Goal: Information Seeking & Learning: Learn about a topic

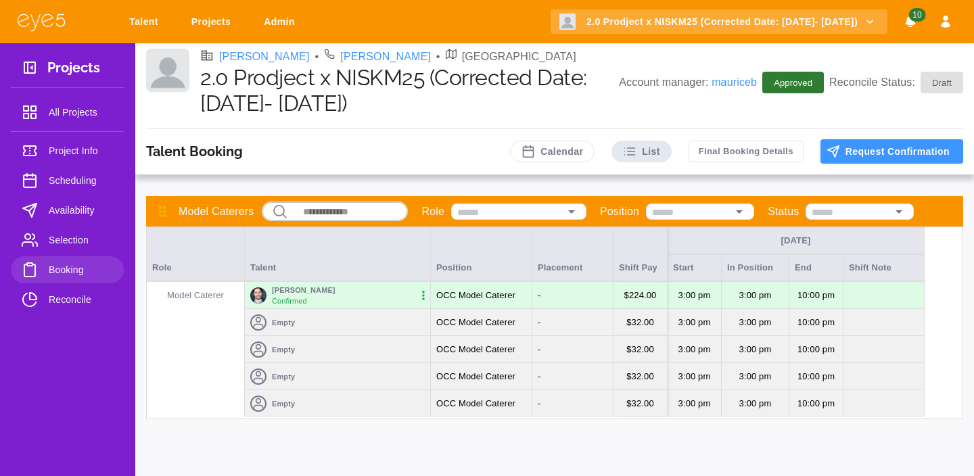
click at [66, 67] on h3 "Projects" at bounding box center [73, 70] width 53 height 21
click at [131, 19] on link "Talent" at bounding box center [145, 21] width 51 height 25
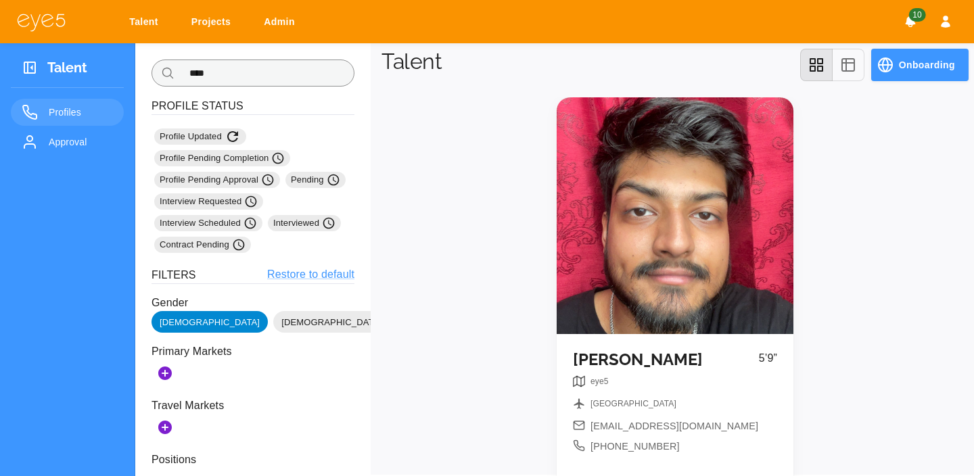
click at [249, 72] on input "****" at bounding box center [267, 73] width 175 height 27
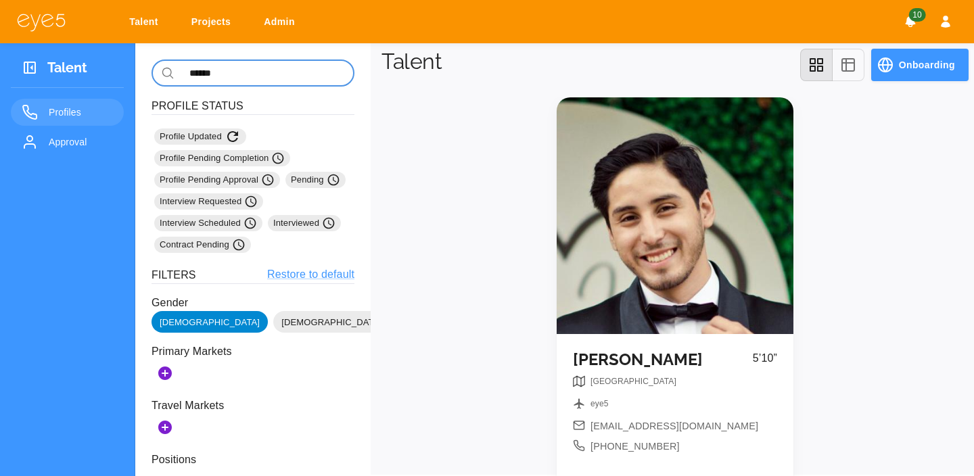
type input "******"
click at [636, 263] on div at bounding box center [675, 215] width 237 height 237
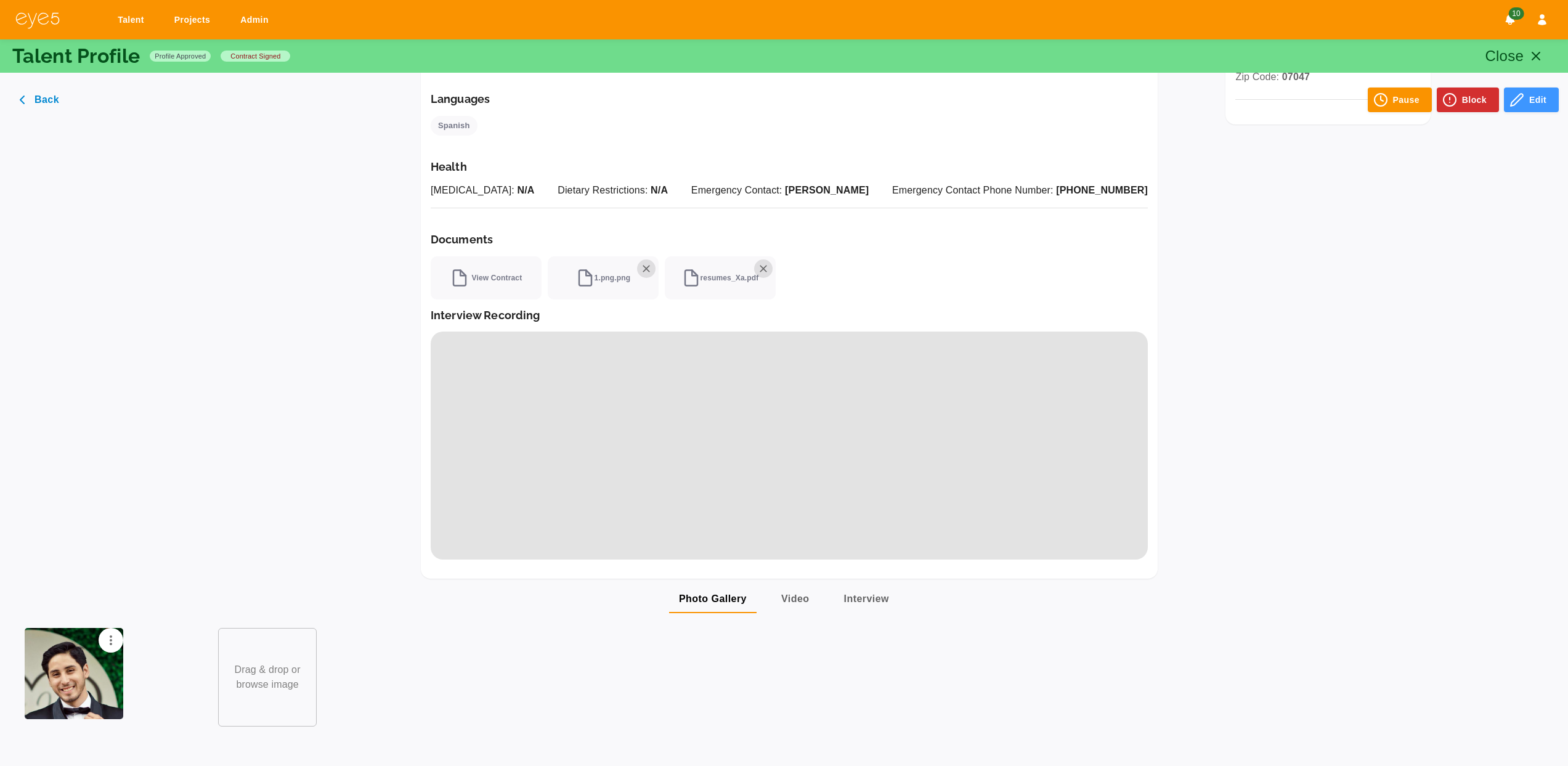
scroll to position [59, 0]
click at [132, 24] on link "Talent" at bounding box center [132, 19] width 46 height 23
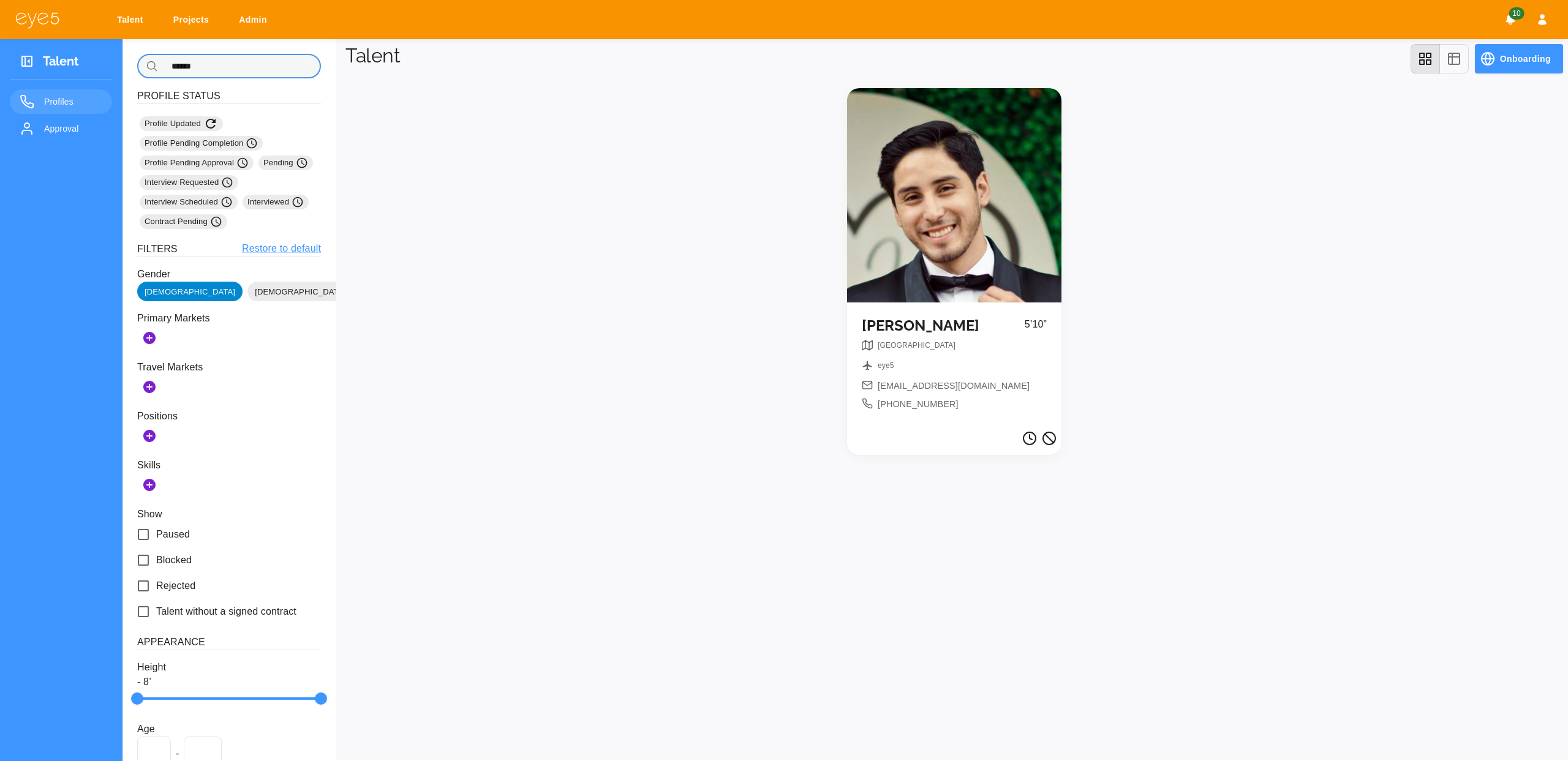
click at [205, 60] on input "******" at bounding box center [242, 66] width 158 height 24
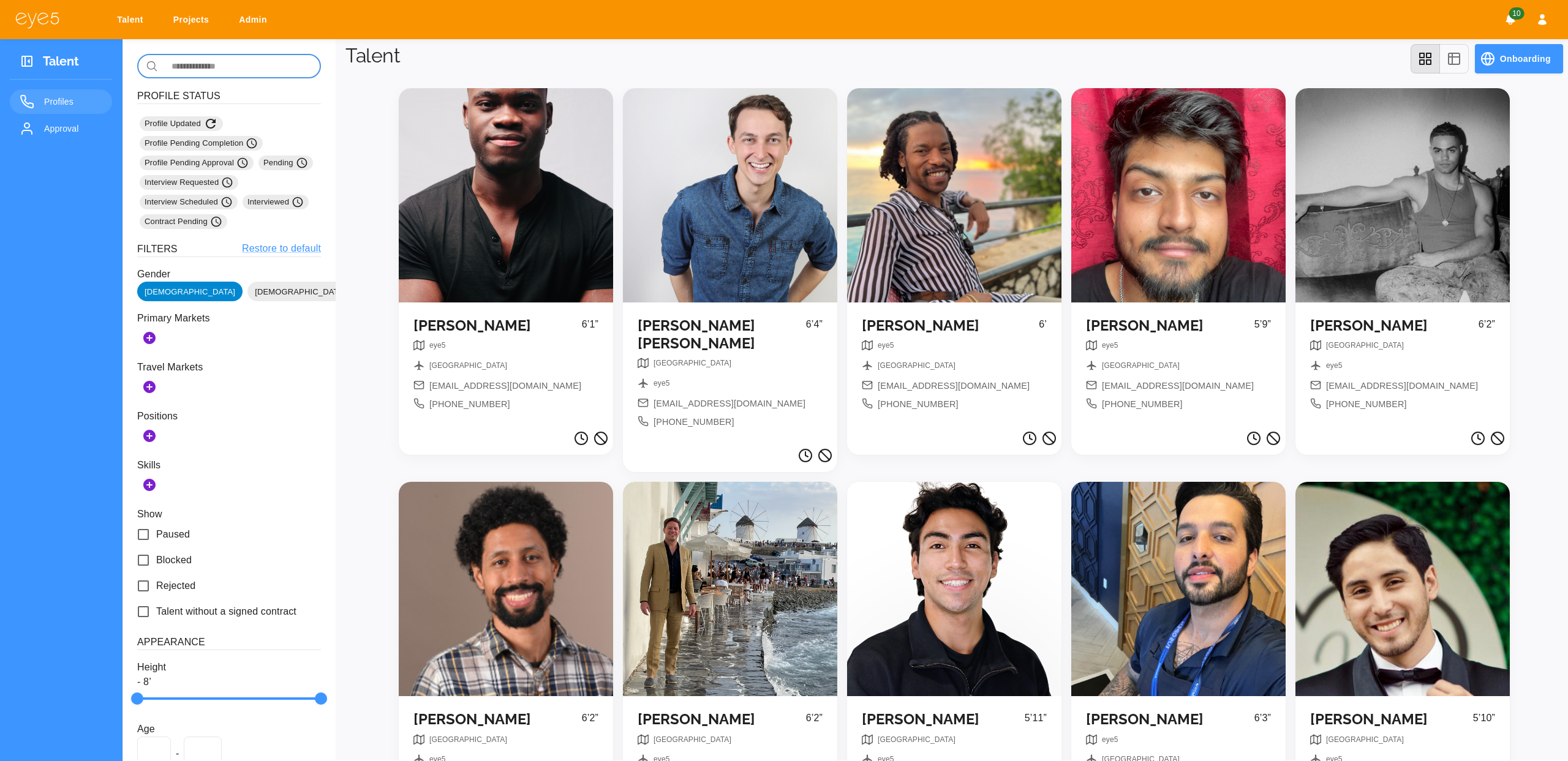
click at [742, 200] on div at bounding box center [730, 195] width 215 height 214
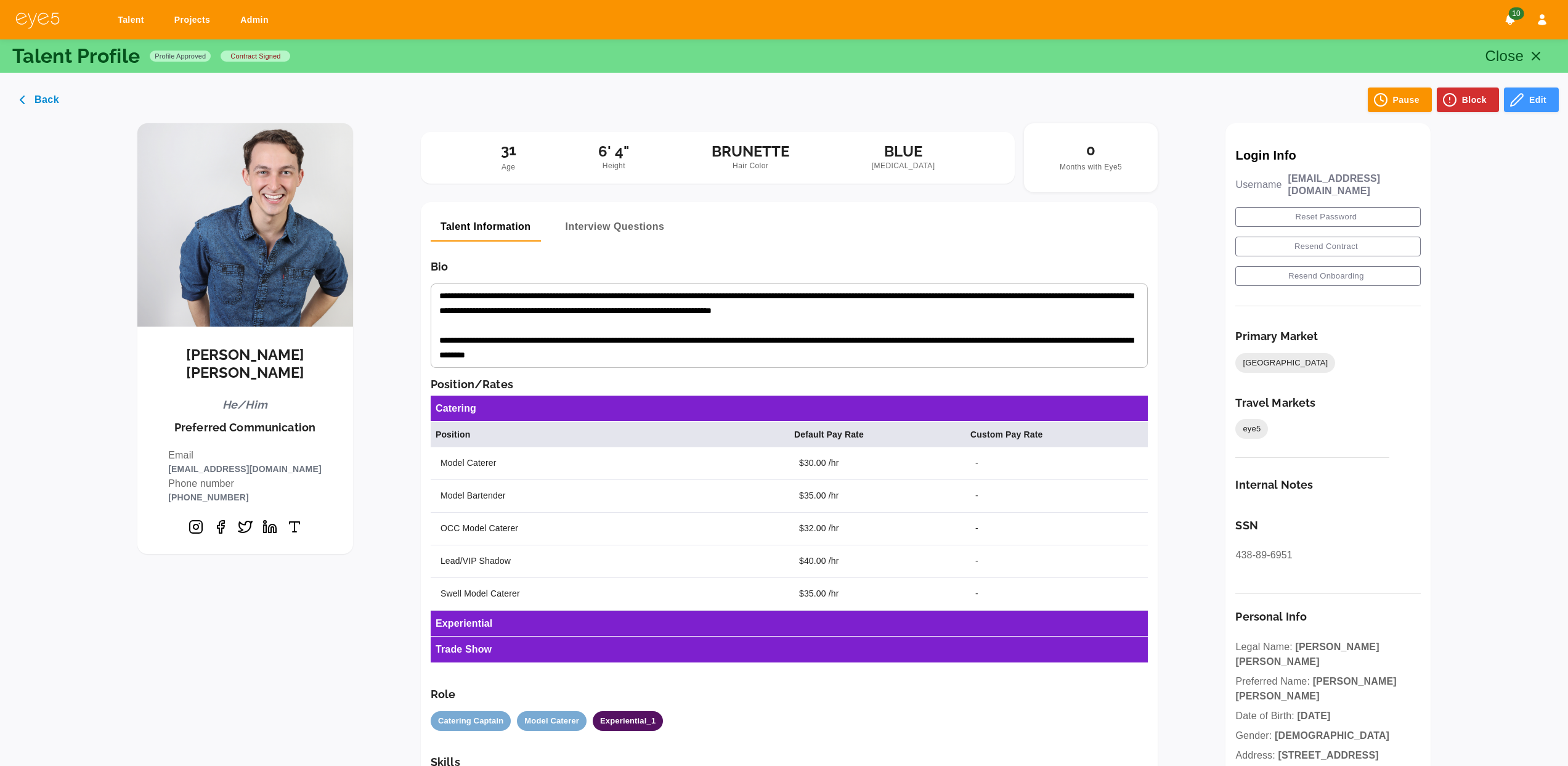
click at [46, 16] on img at bounding box center [37, 20] width 46 height 18
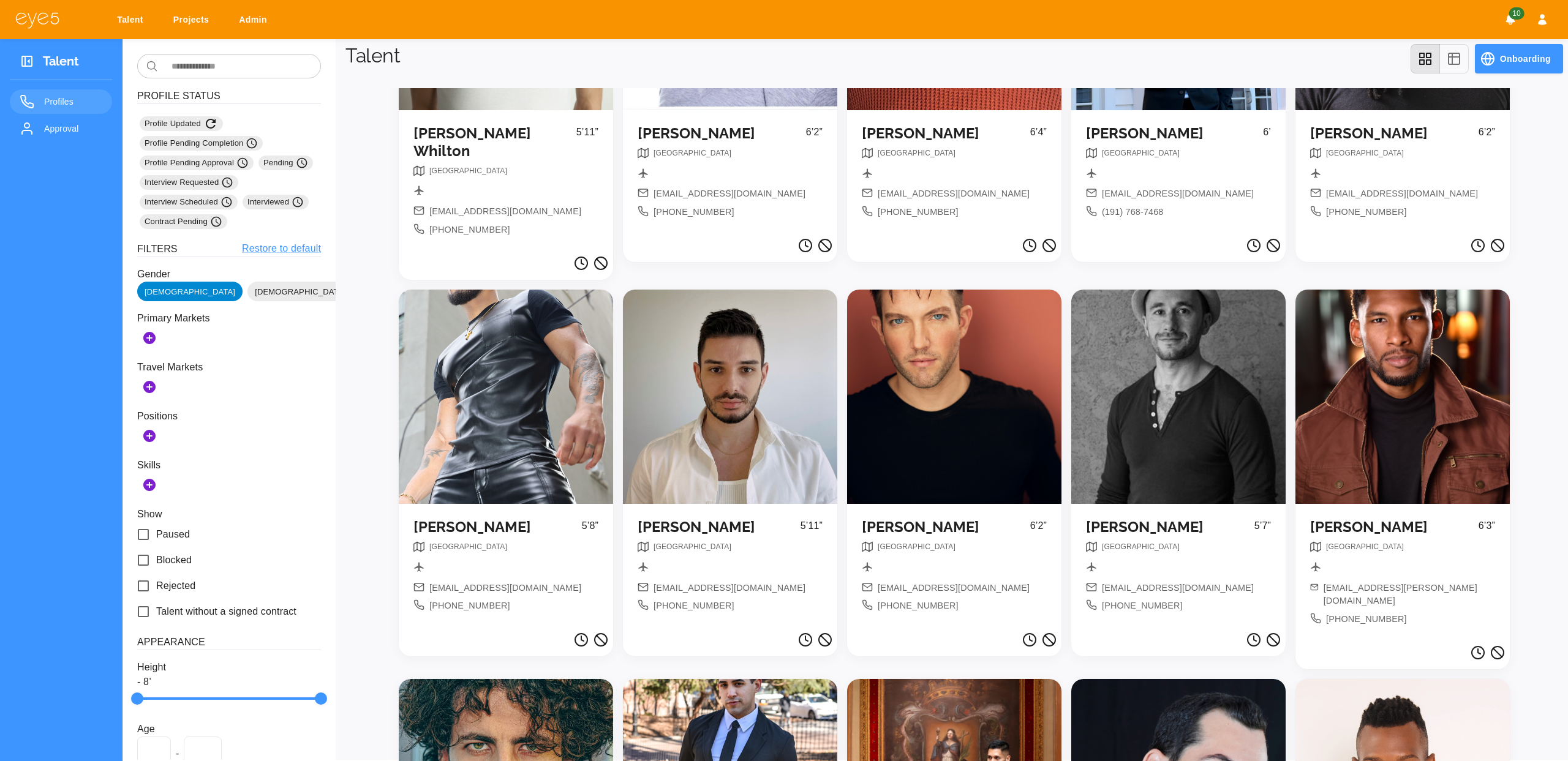
scroll to position [4483, 0]
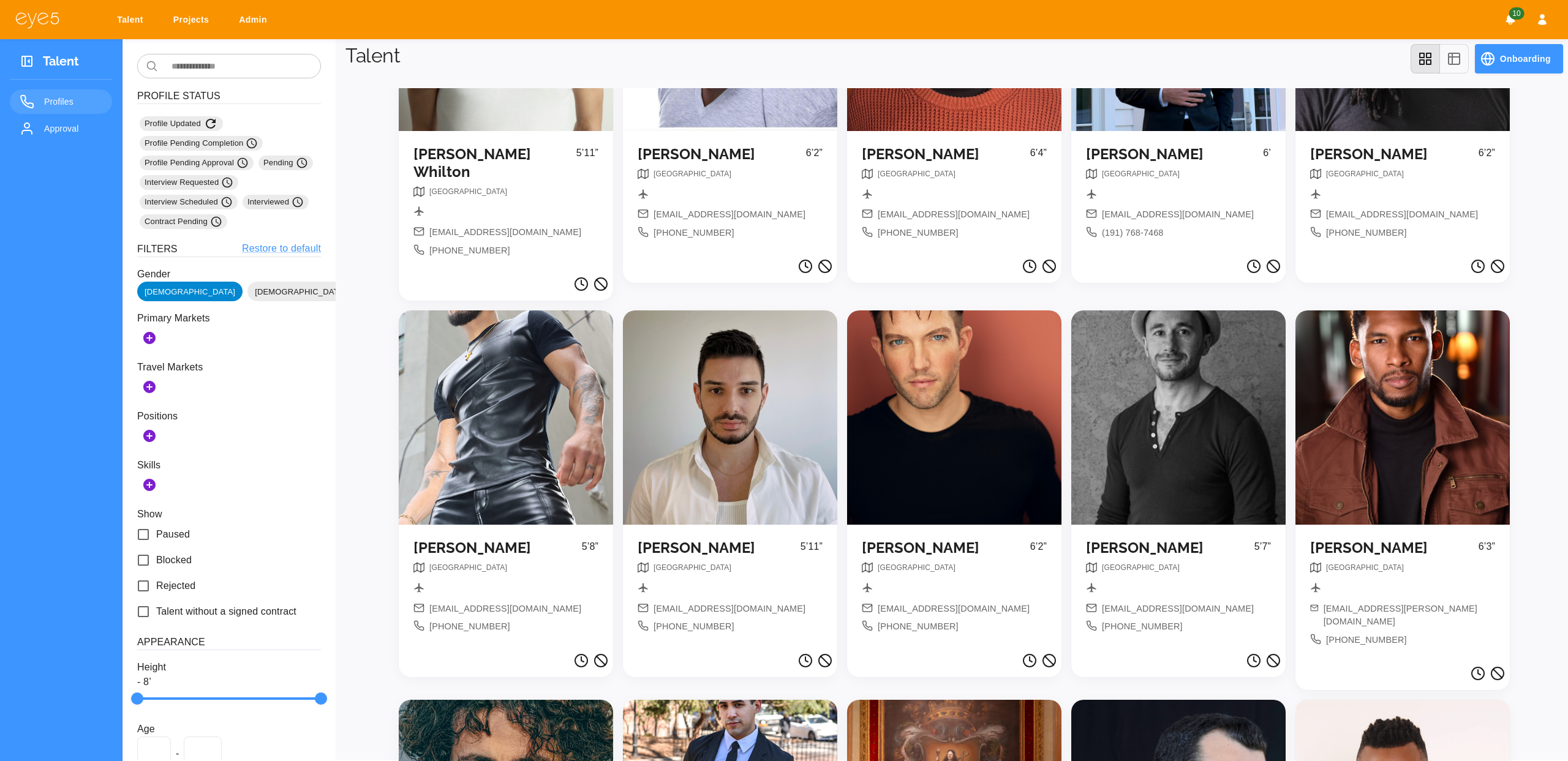
click at [768, 310] on div at bounding box center [730, 417] width 215 height 214
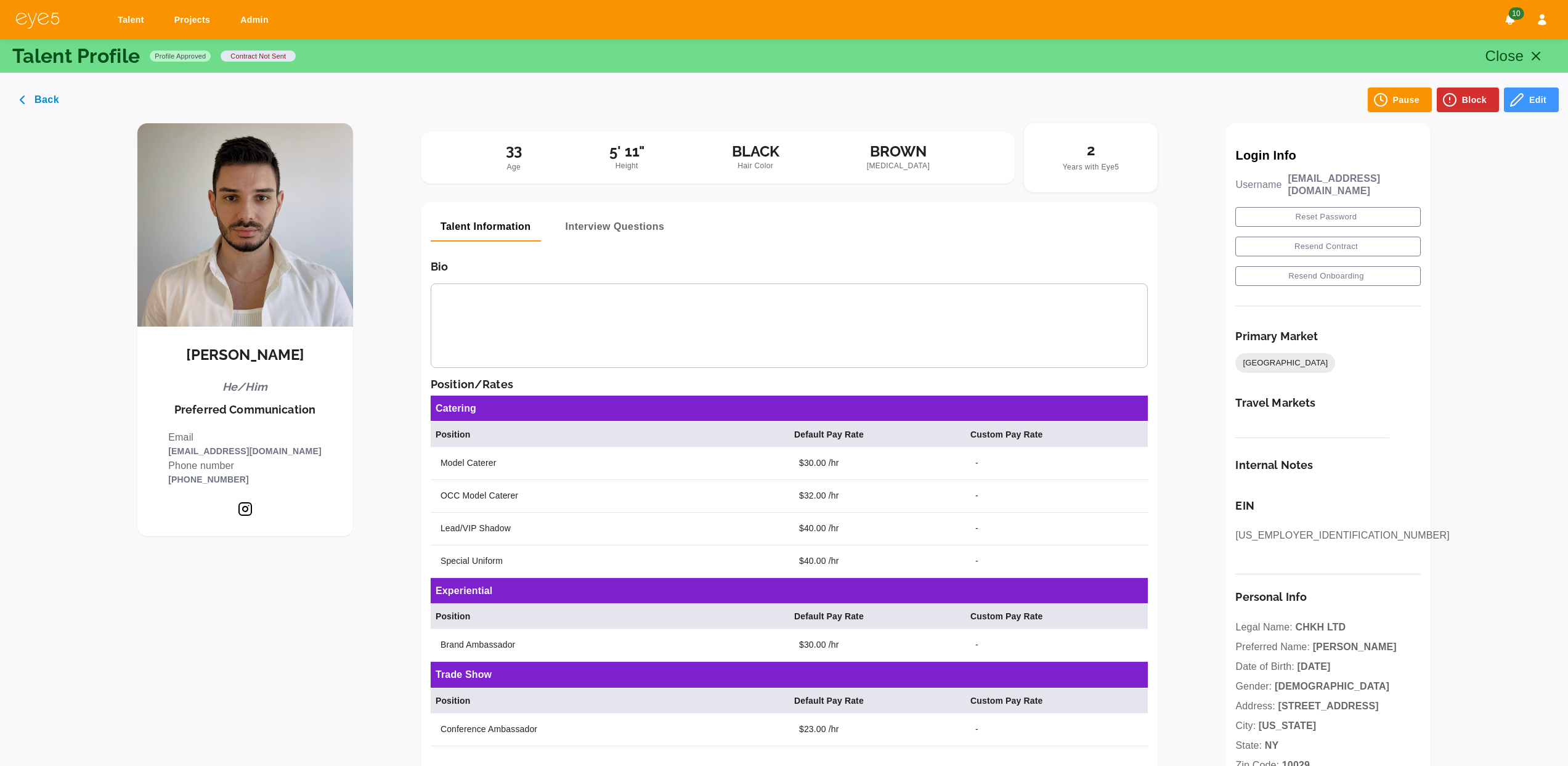
click at [51, 99] on button "Back" at bounding box center [40, 99] width 62 height 25
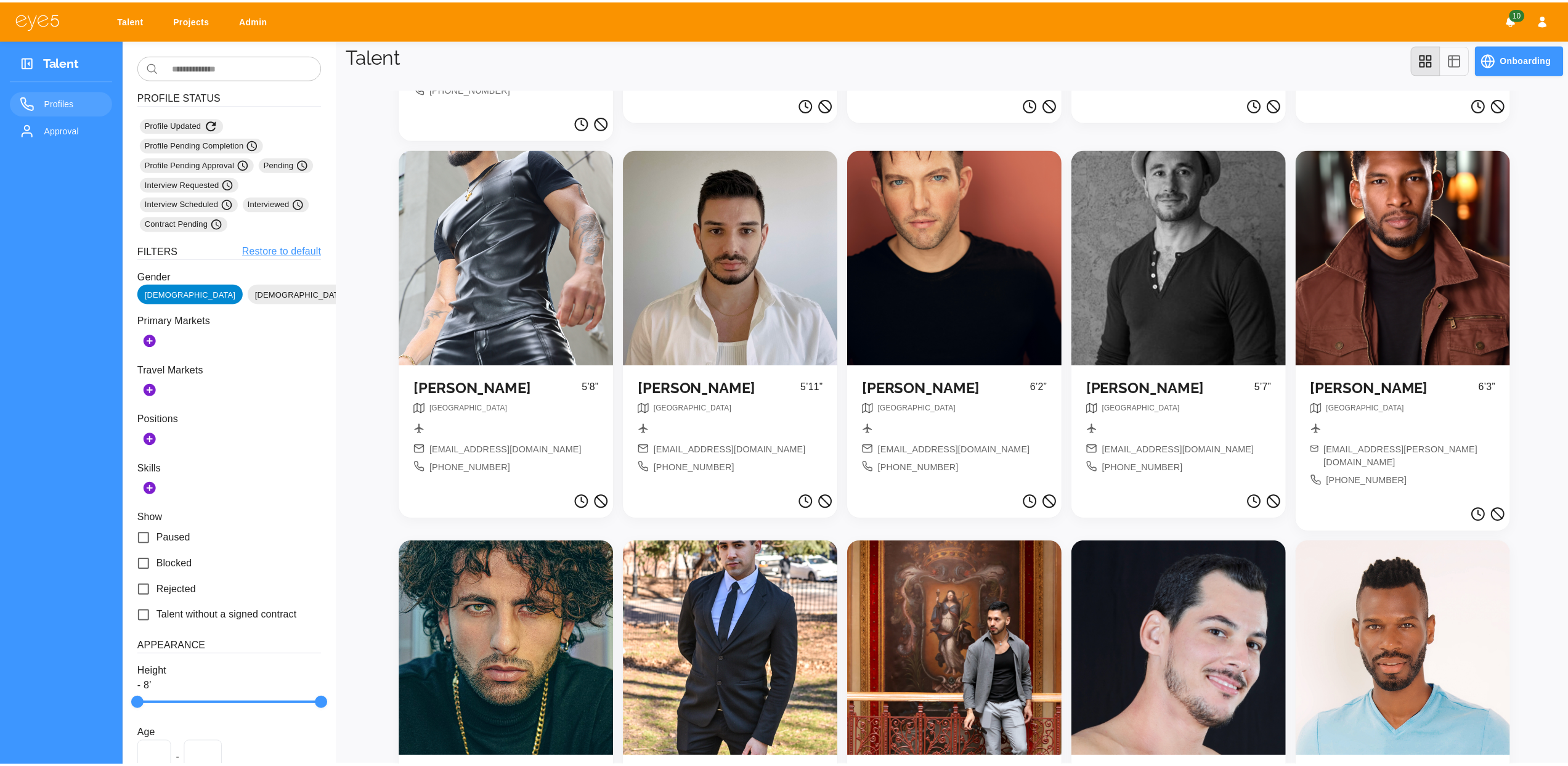
scroll to position [5031, 0]
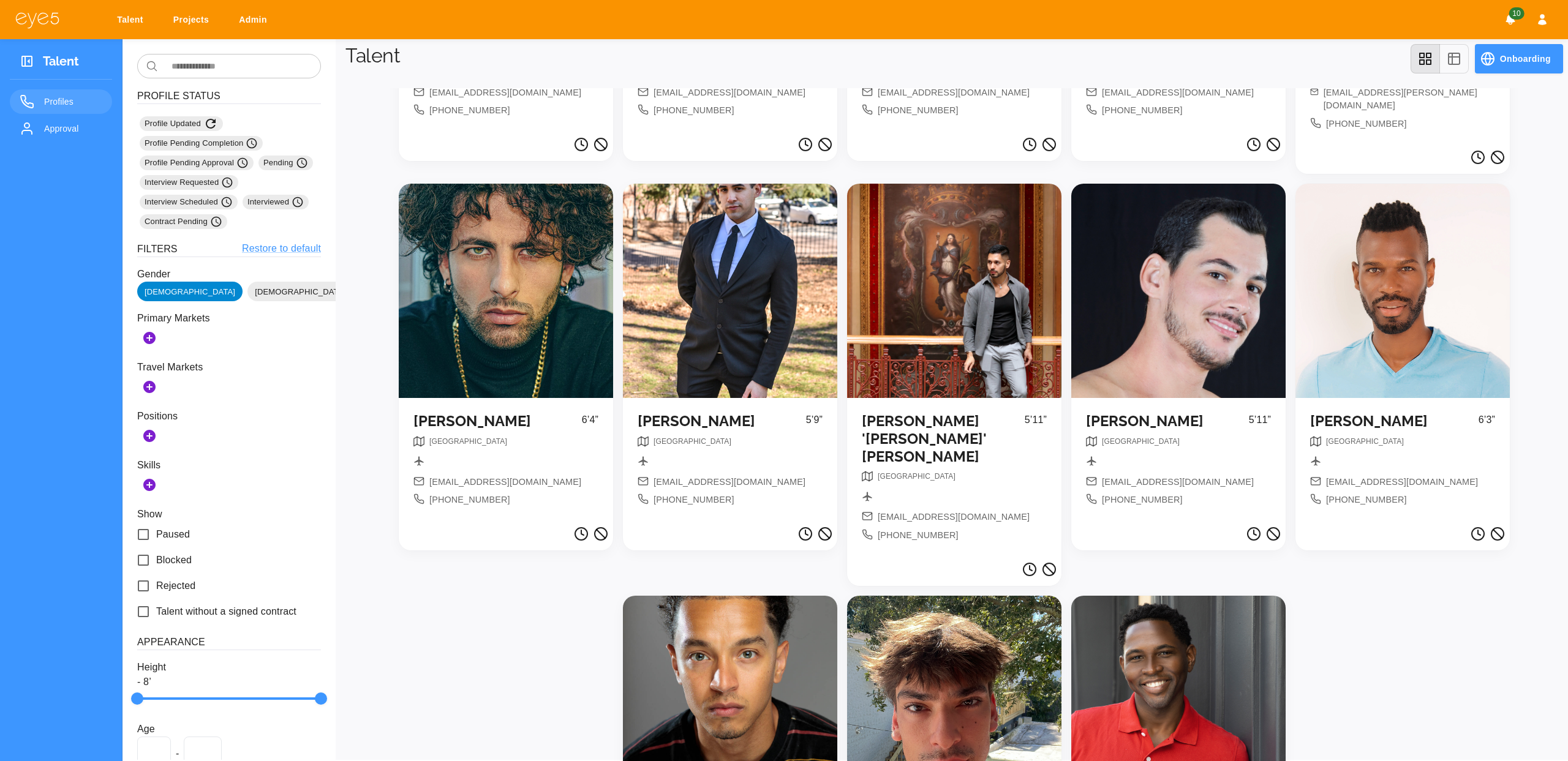
click at [882, 184] on div at bounding box center [954, 290] width 215 height 214
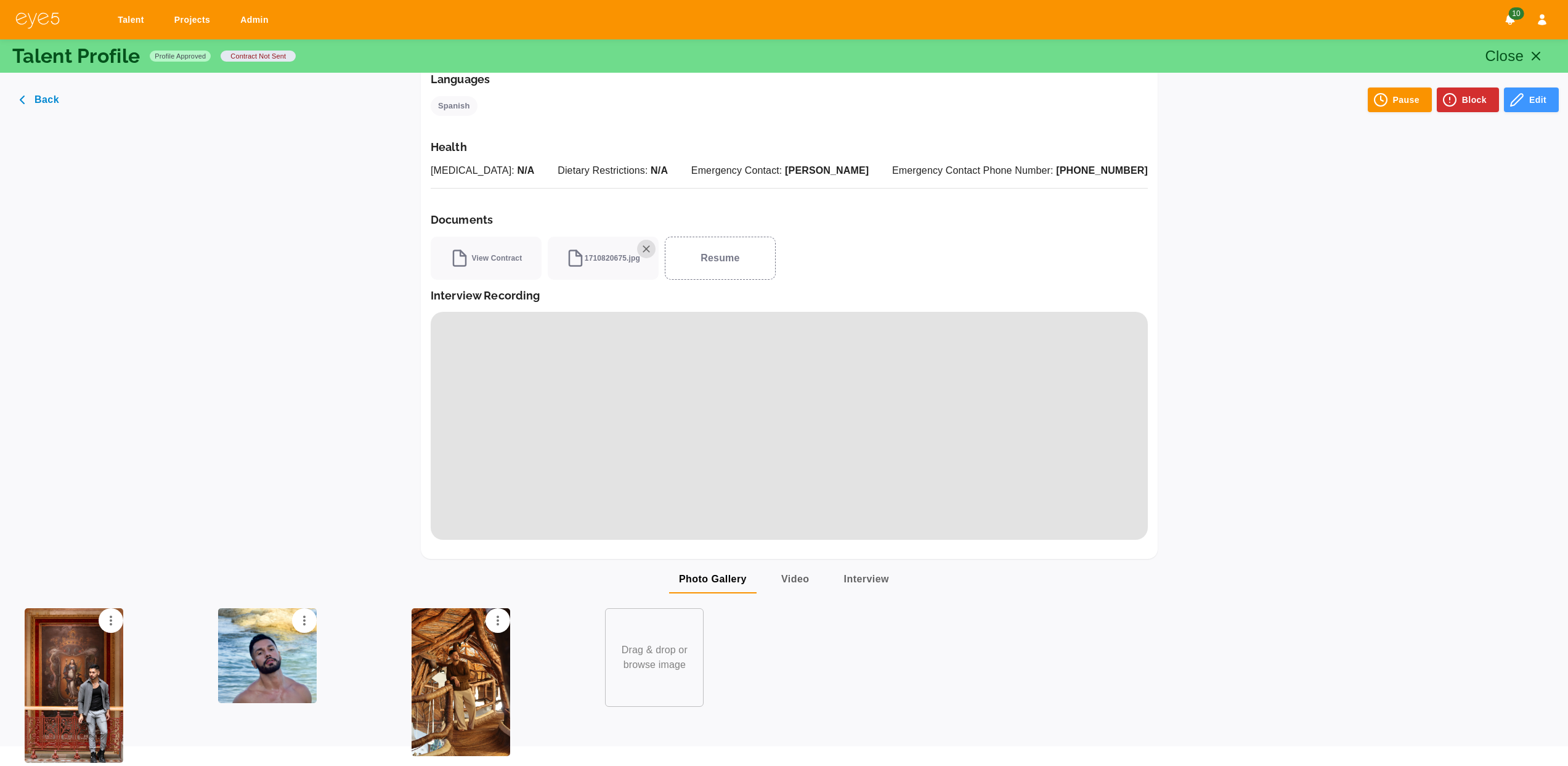
scroll to position [761, 0]
click at [447, 434] on img at bounding box center [461, 680] width 98 height 148
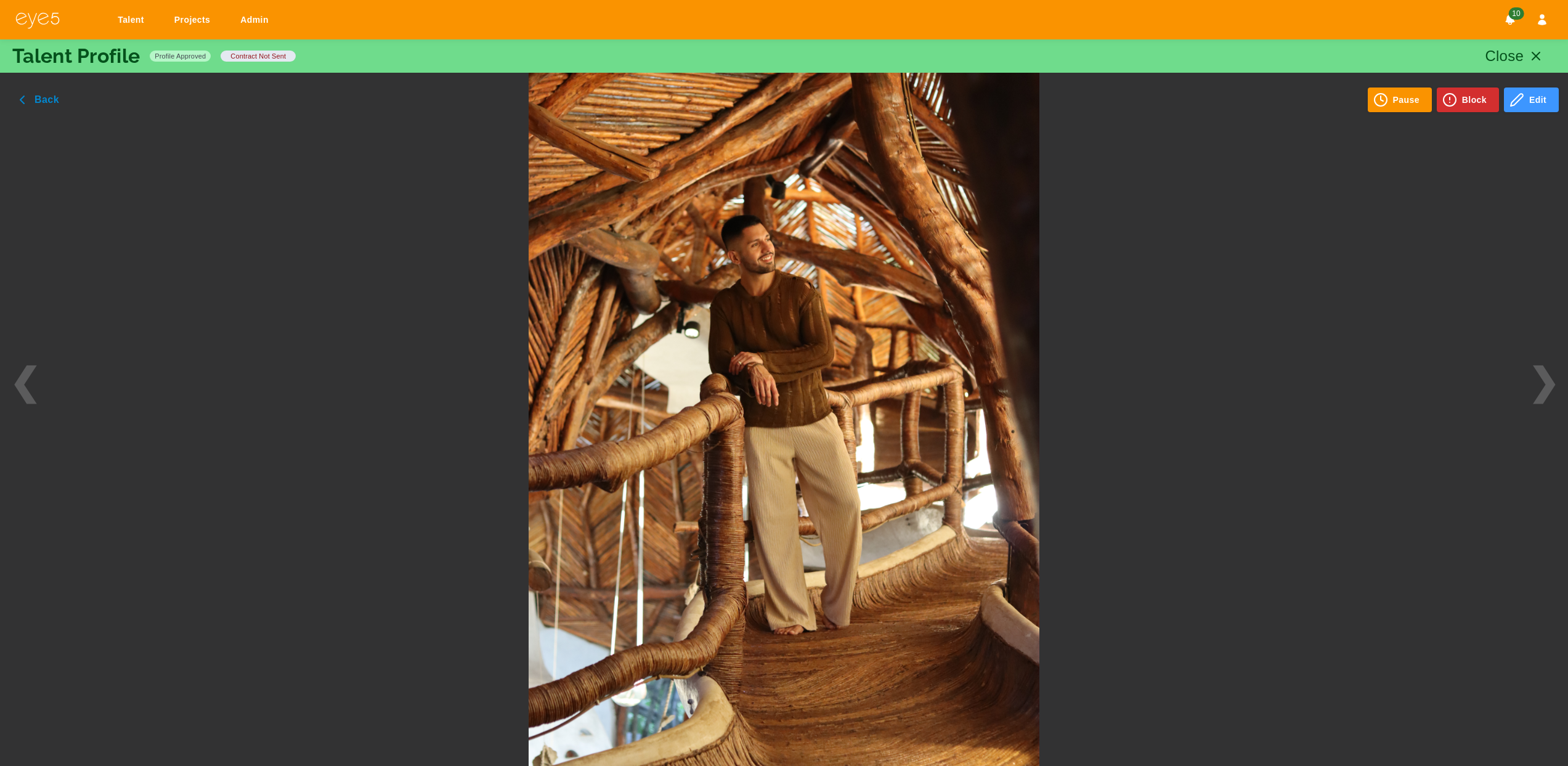
click at [32, 100] on button "Back" at bounding box center [40, 99] width 62 height 25
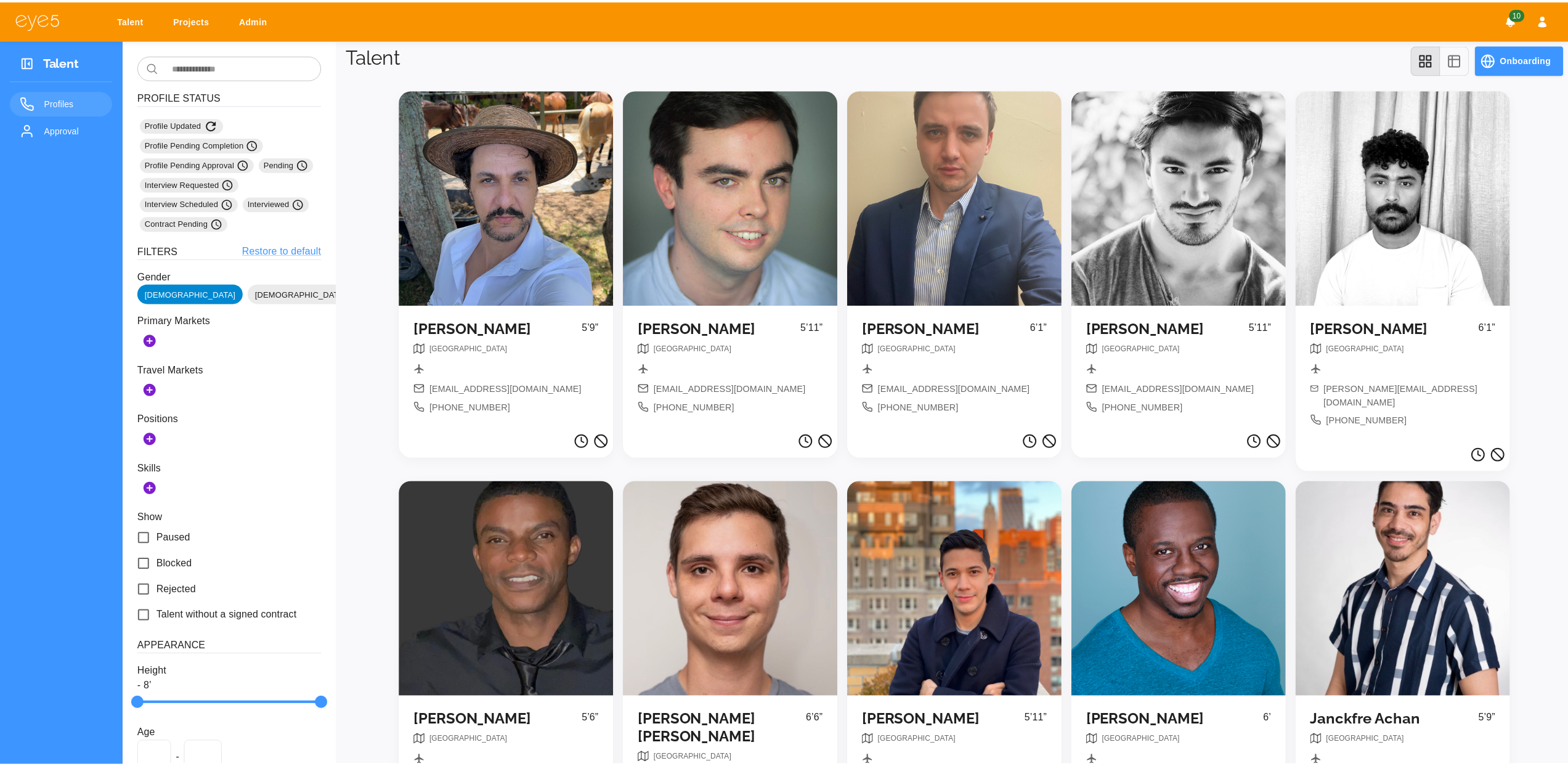
scroll to position [3787, 0]
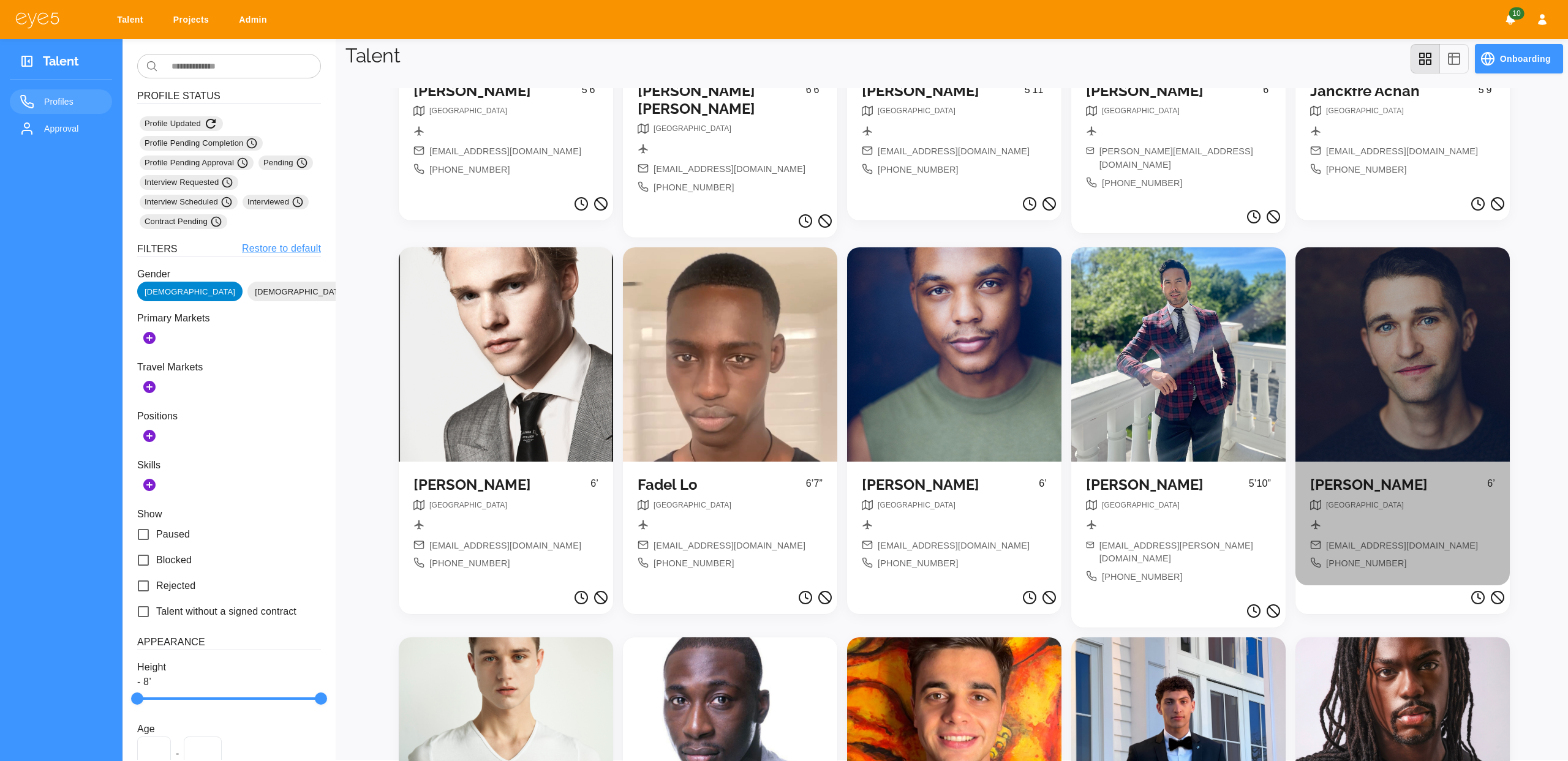
click at [882, 247] on div at bounding box center [1402, 354] width 215 height 214
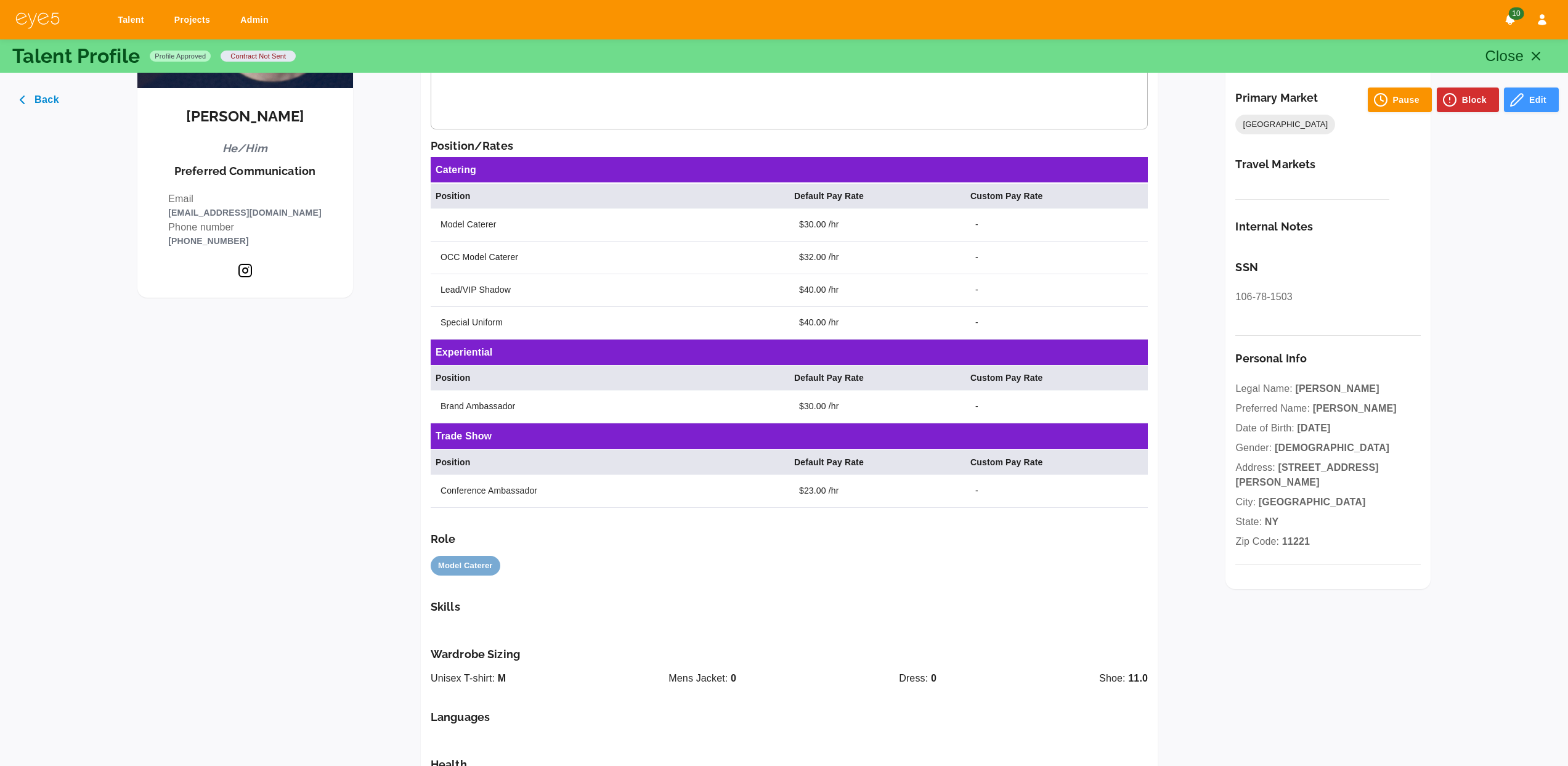
scroll to position [226, 0]
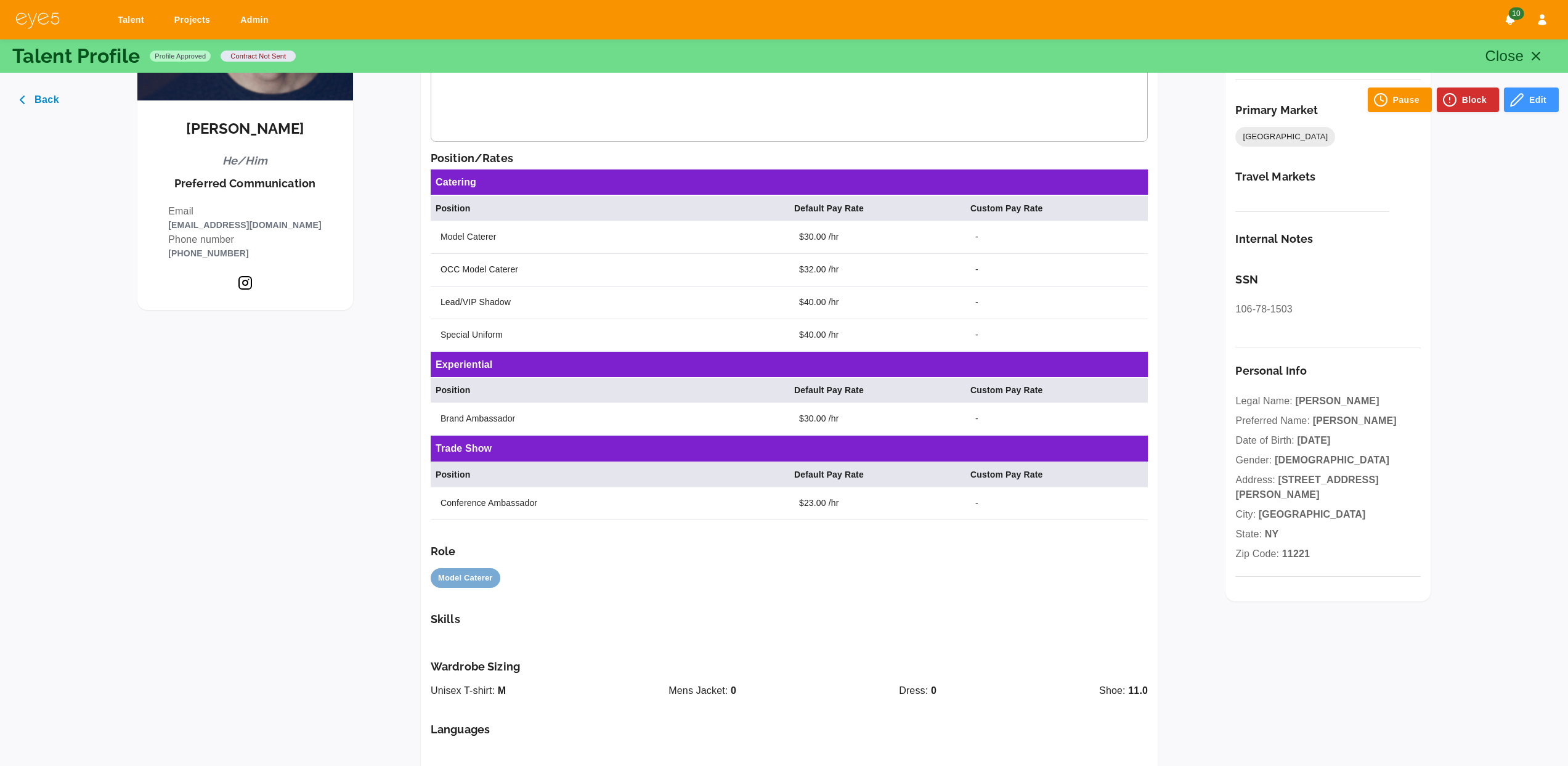
click at [252, 283] on icon at bounding box center [245, 282] width 15 height 15
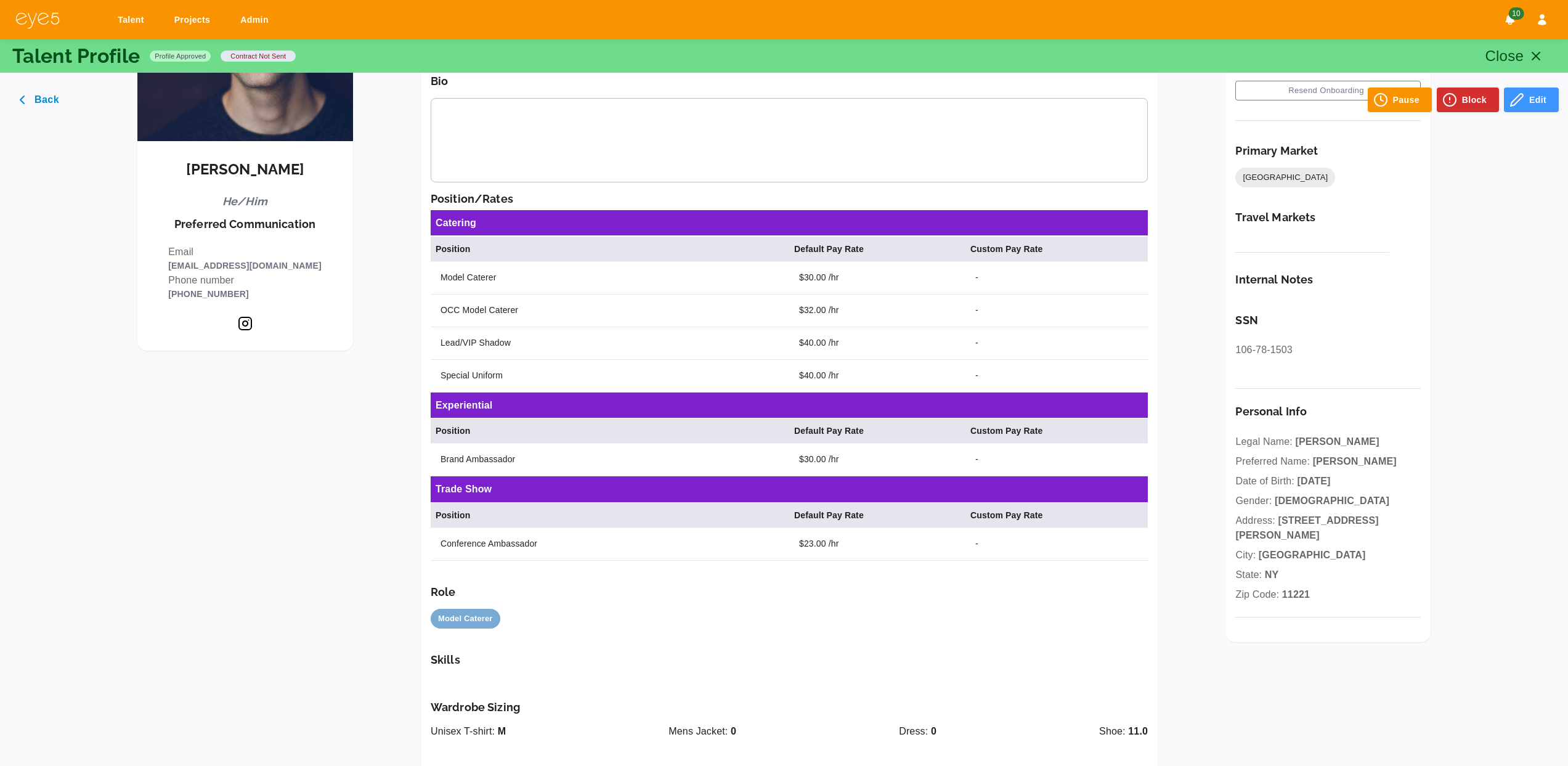
scroll to position [0, 0]
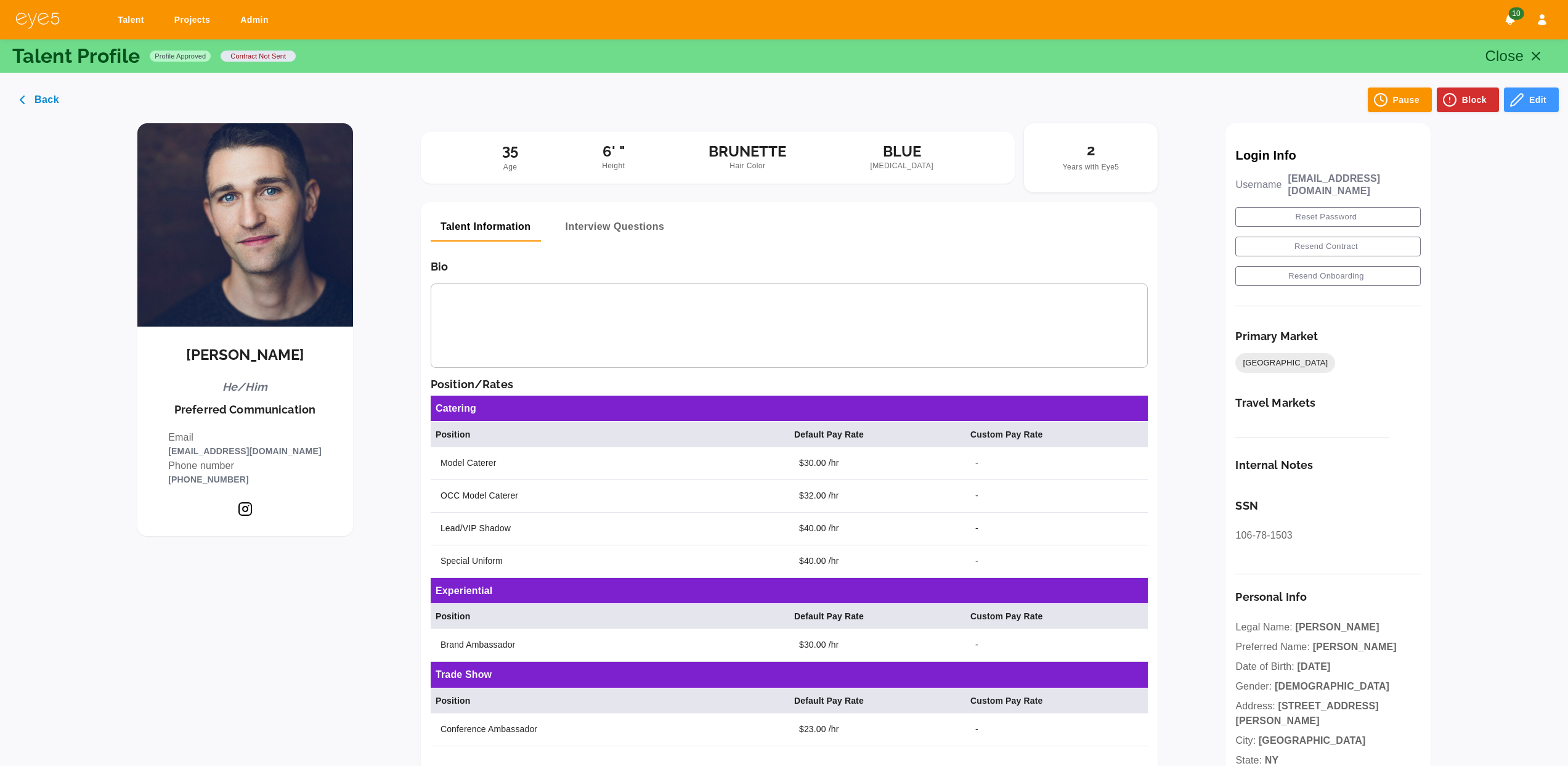
click at [32, 92] on button "Back" at bounding box center [40, 99] width 62 height 25
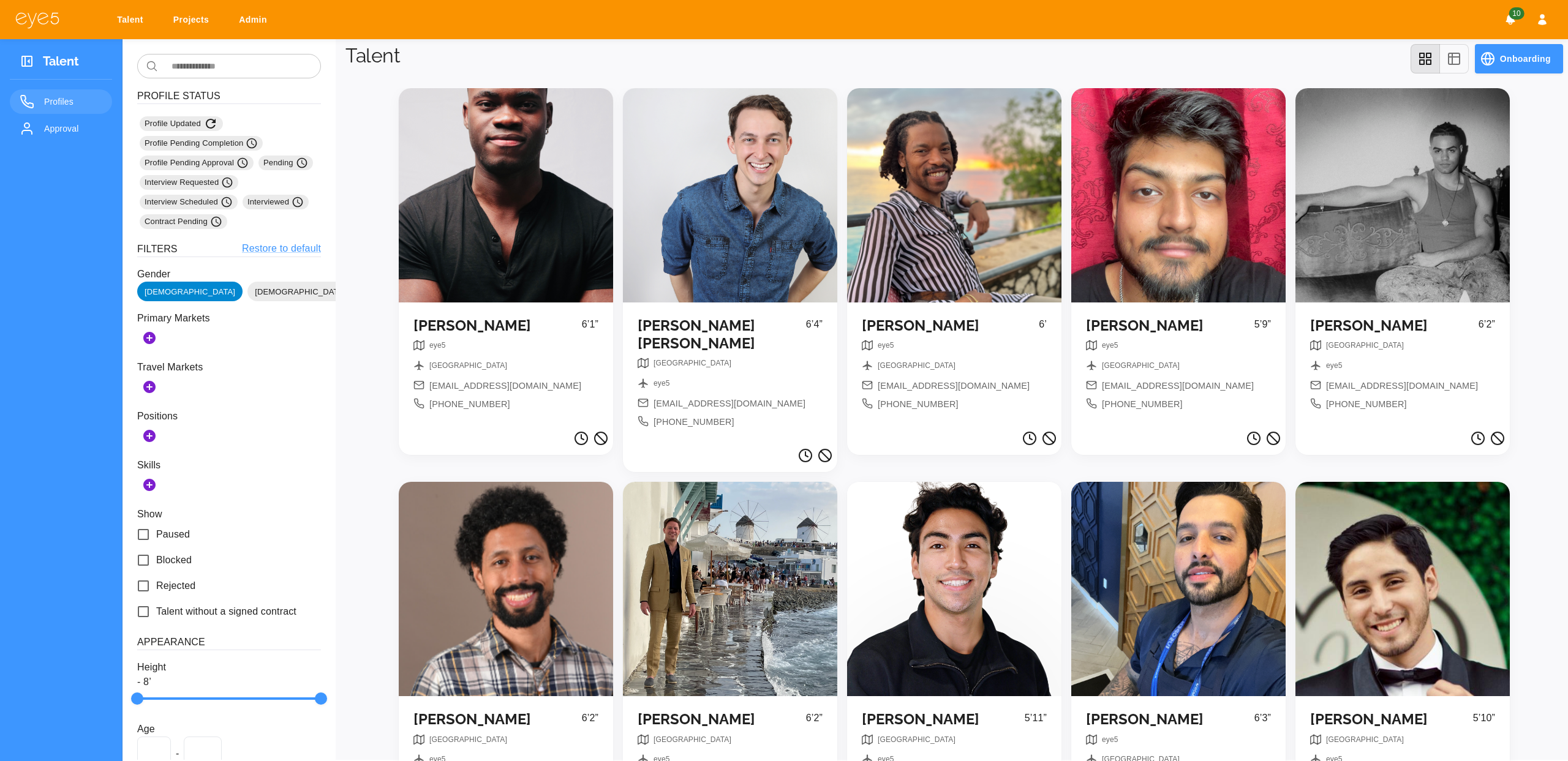
click at [712, 431] on div at bounding box center [730, 588] width 215 height 214
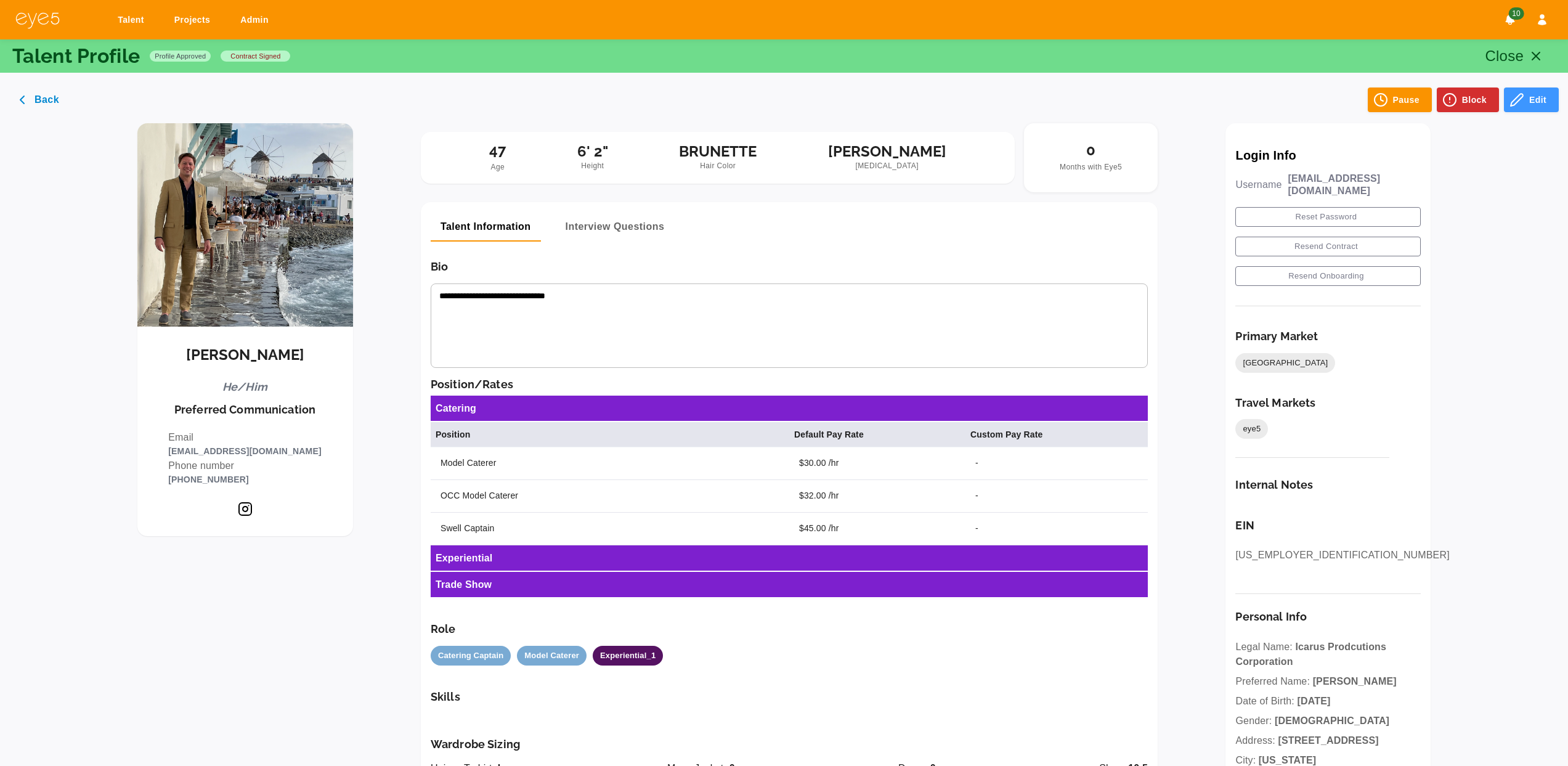
click at [247, 434] on icon at bounding box center [245, 509] width 15 height 15
click at [48, 100] on button "Back" at bounding box center [40, 99] width 62 height 25
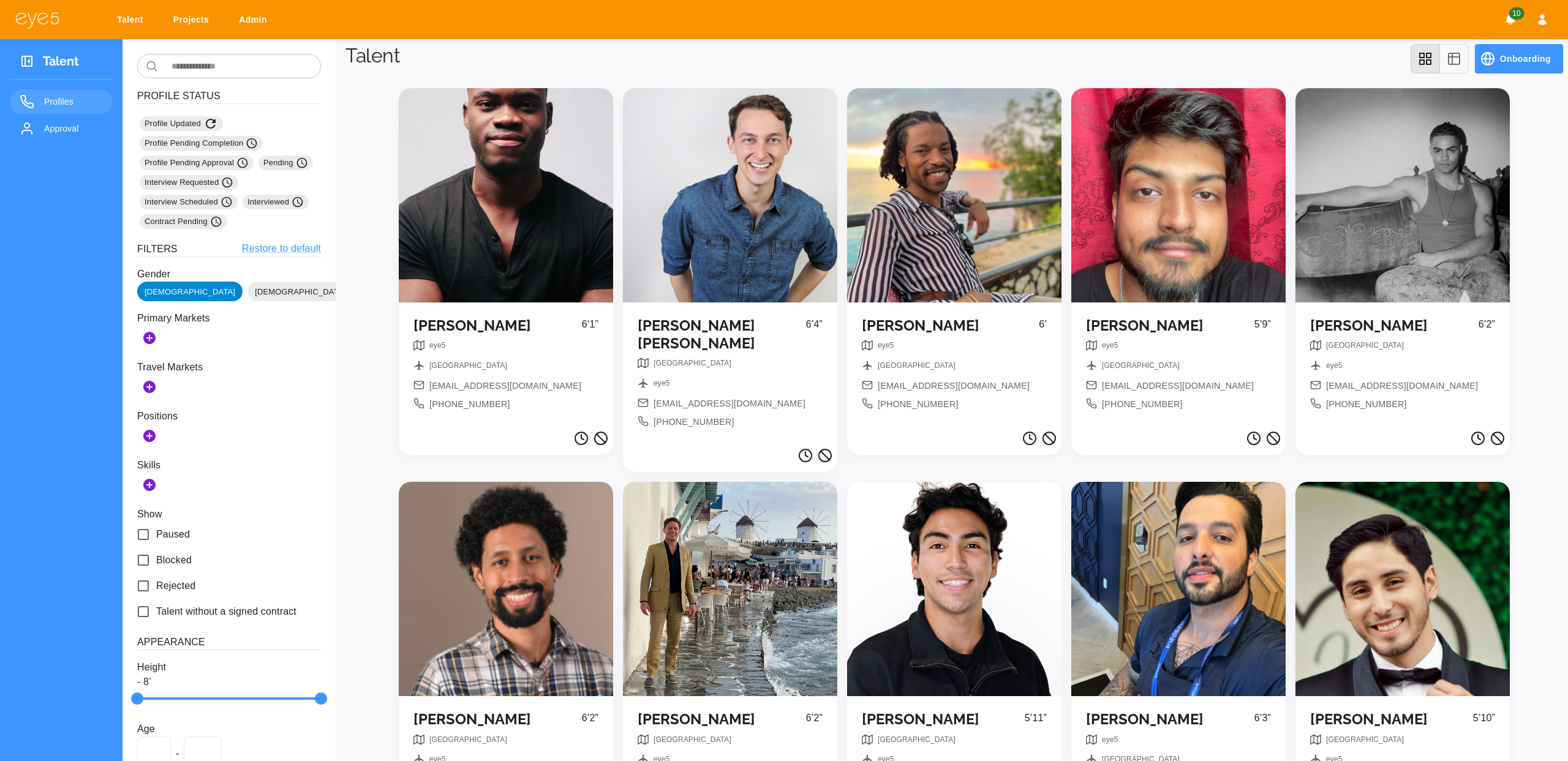
click at [882, 242] on div at bounding box center [954, 195] width 215 height 214
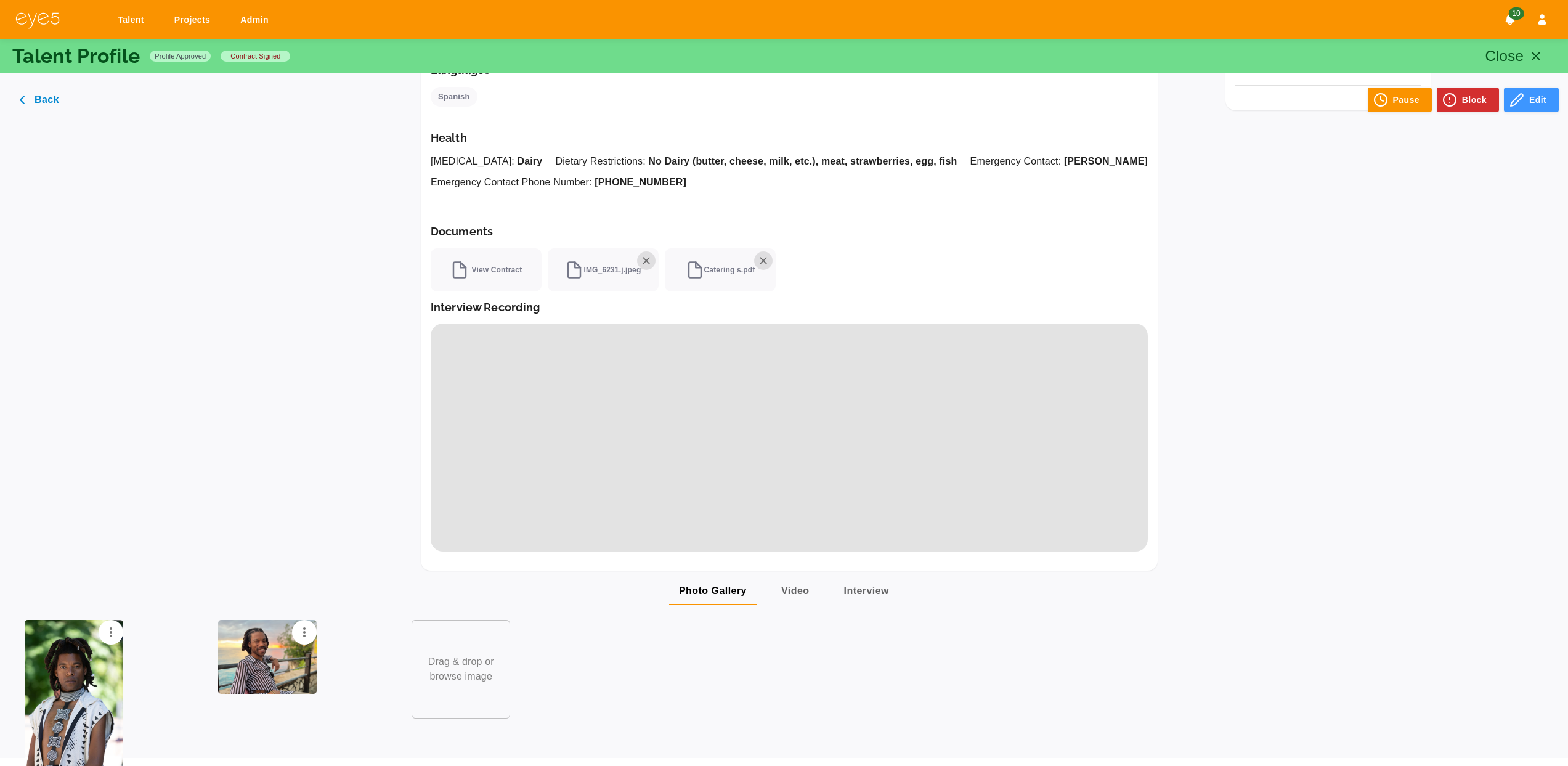
scroll to position [743, 0]
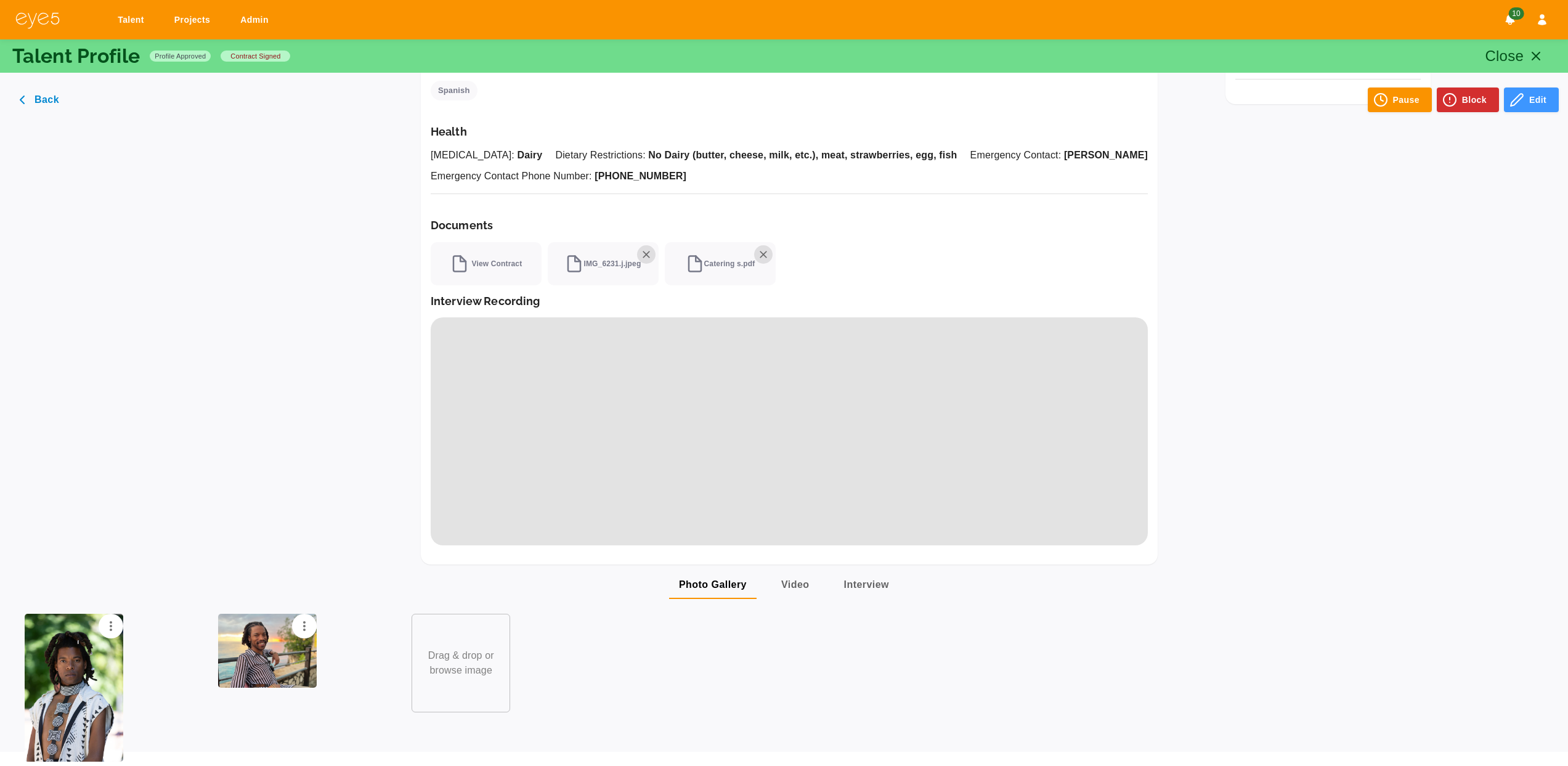
click at [71, 434] on img at bounding box center [74, 688] width 98 height 148
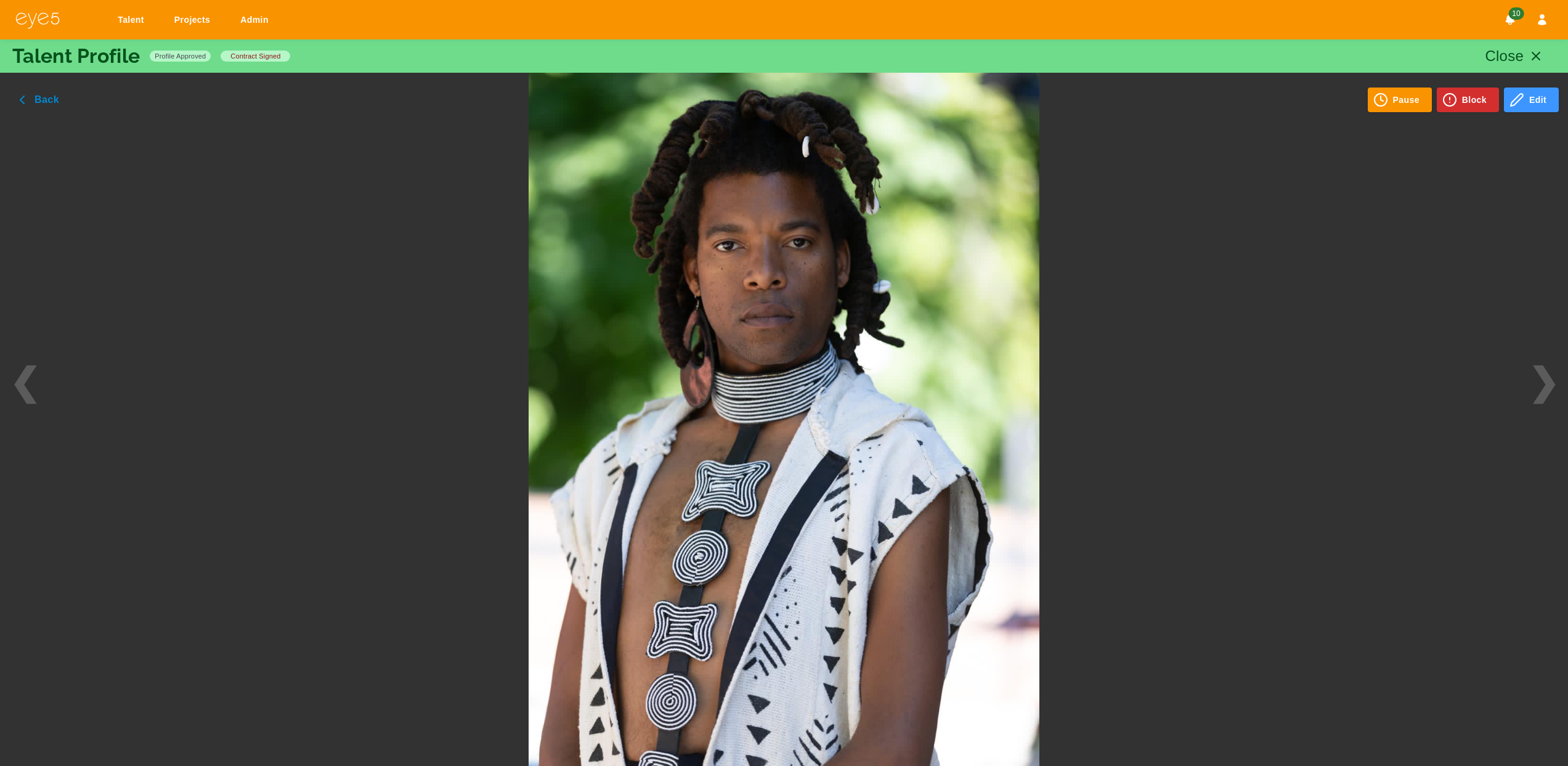
click at [329, 434] on div at bounding box center [783, 383] width 1345 height 766
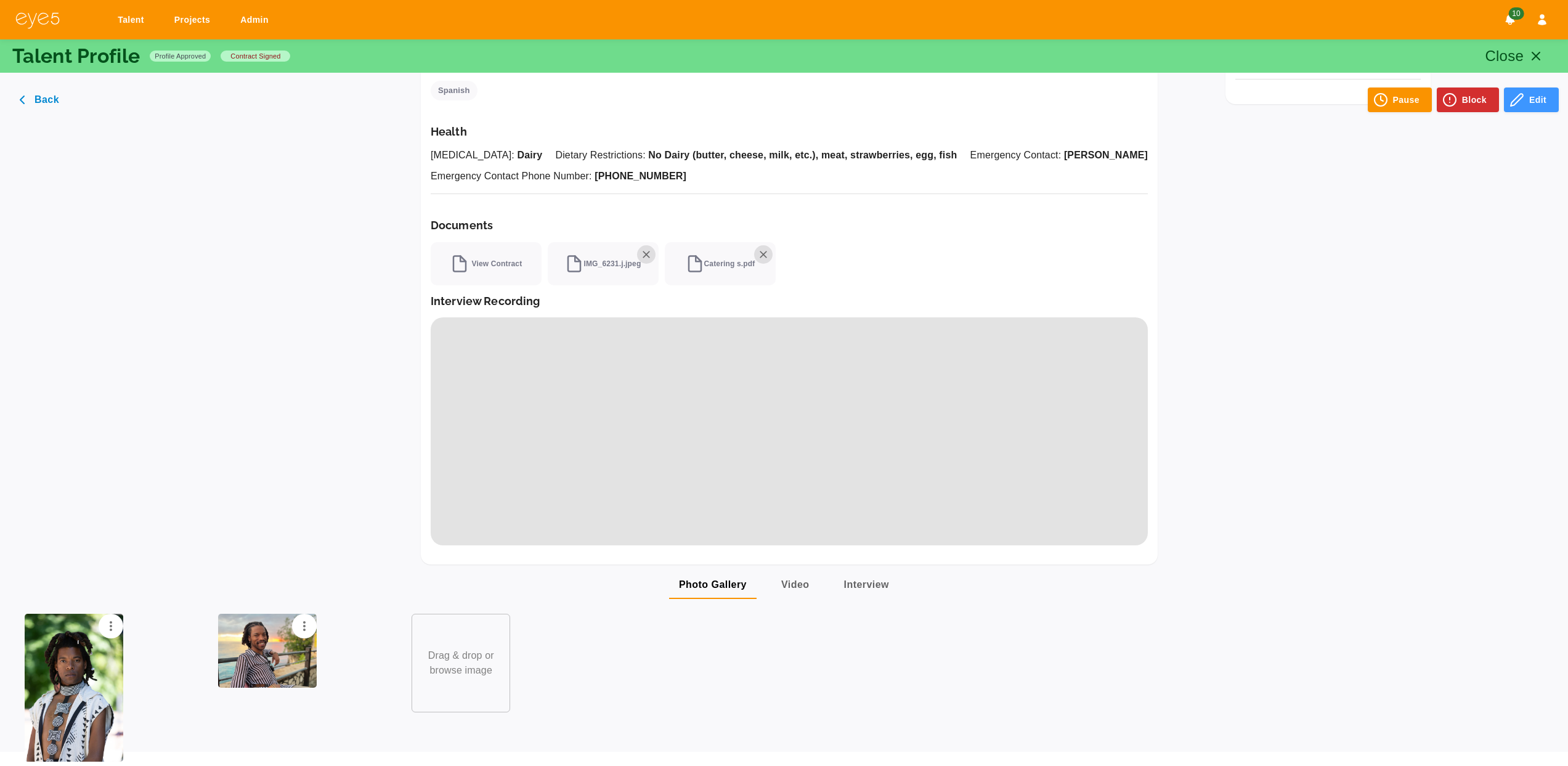
click at [276, 434] on img at bounding box center [268, 650] width 98 height 74
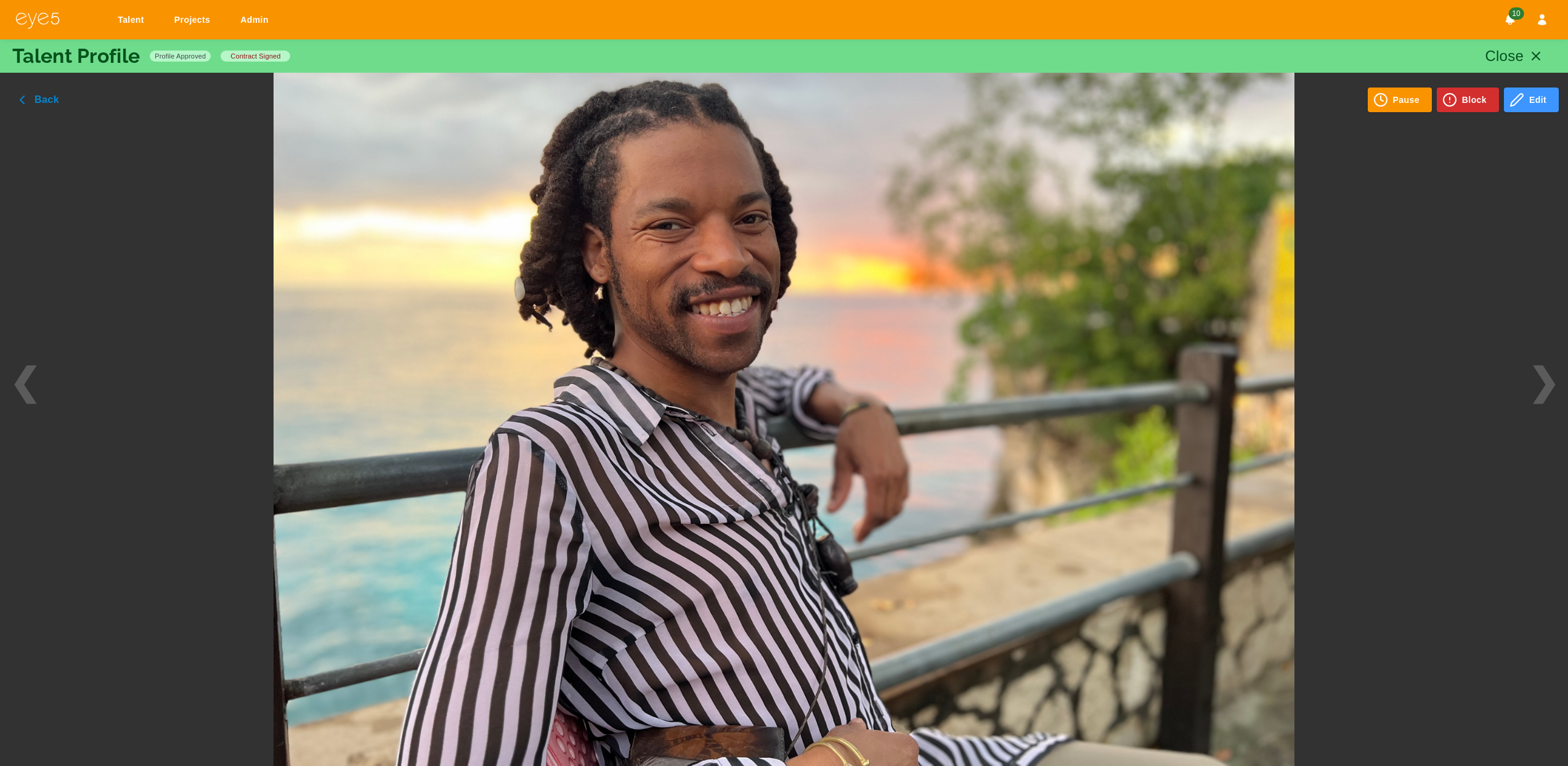
click at [293, 434] on img at bounding box center [783, 383] width 1021 height 766
click at [339, 434] on img at bounding box center [783, 383] width 1021 height 766
click at [282, 316] on img at bounding box center [783, 383] width 1021 height 766
click at [887, 334] on div at bounding box center [783, 383] width 1345 height 766
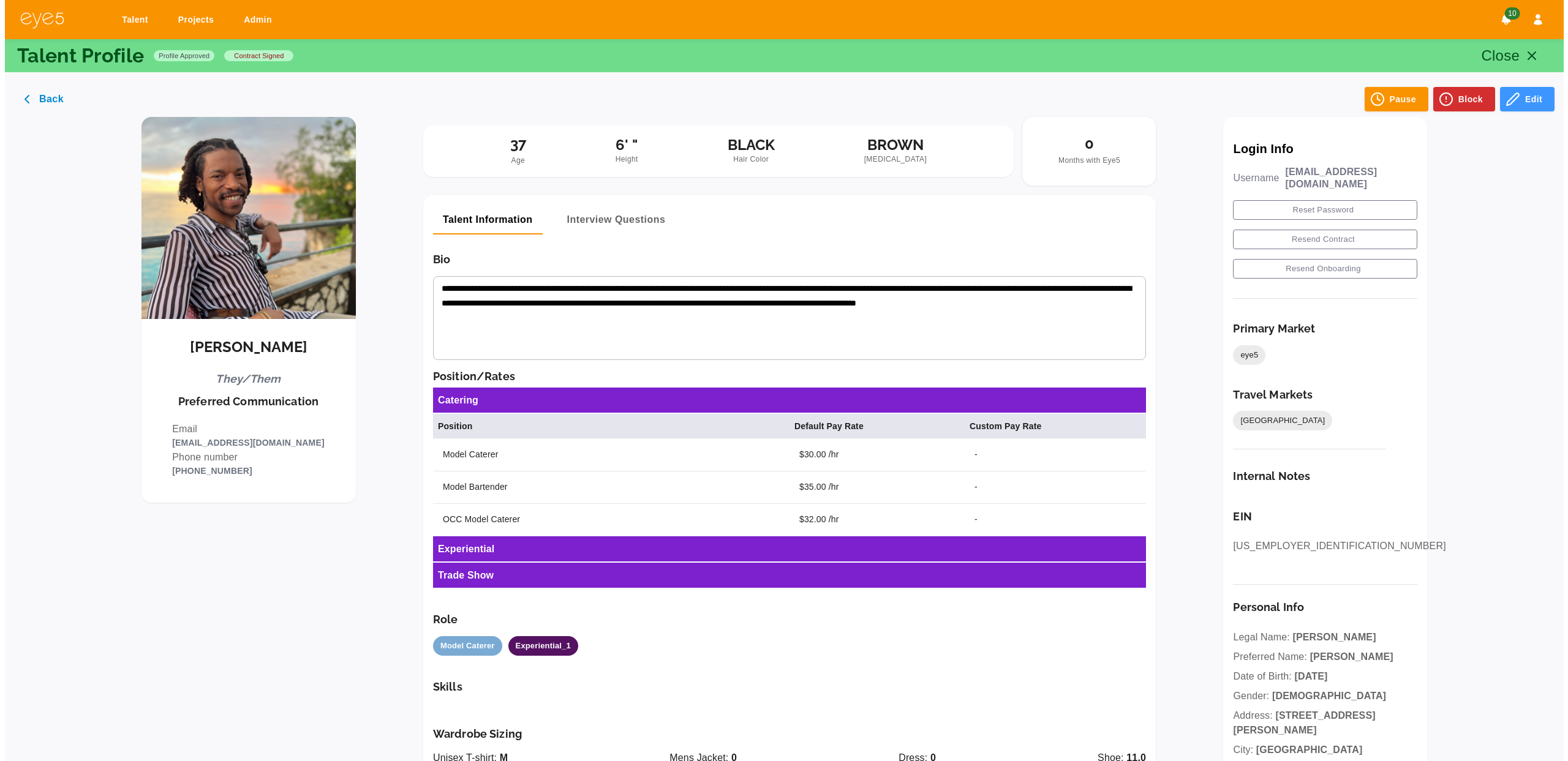
scroll to position [0, 0]
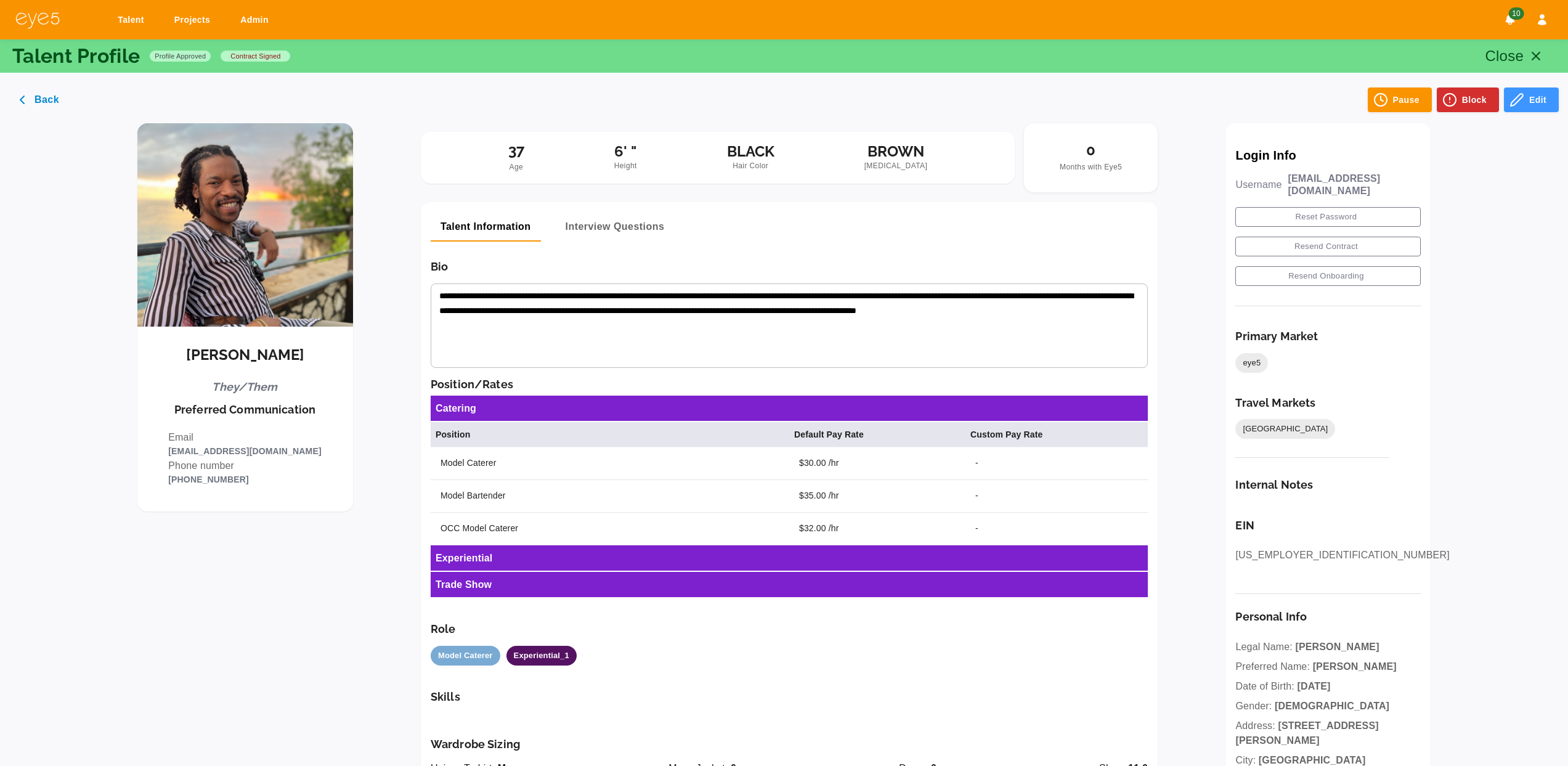
click at [38, 104] on button "Back" at bounding box center [40, 99] width 62 height 25
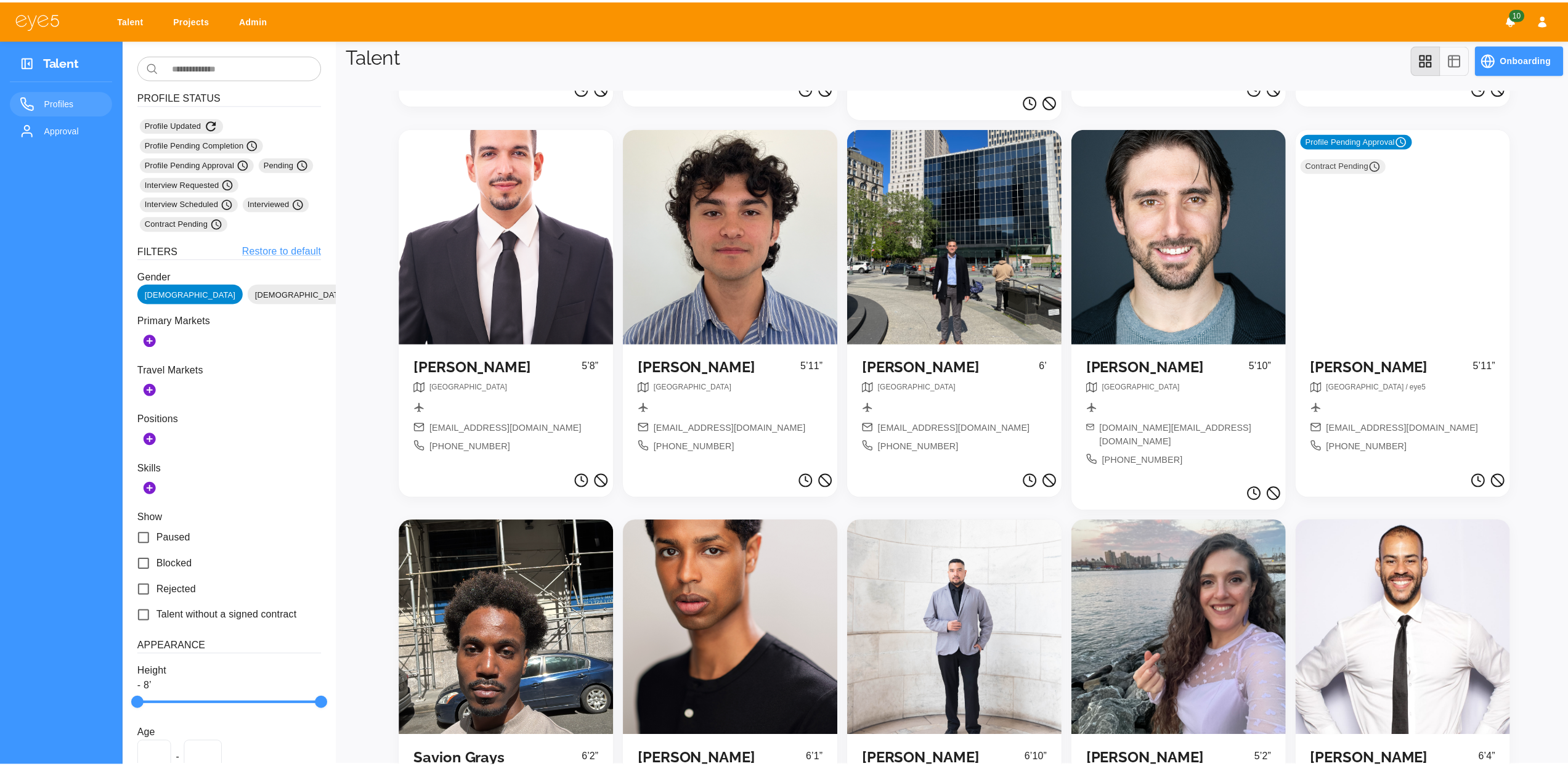
scroll to position [1164, 0]
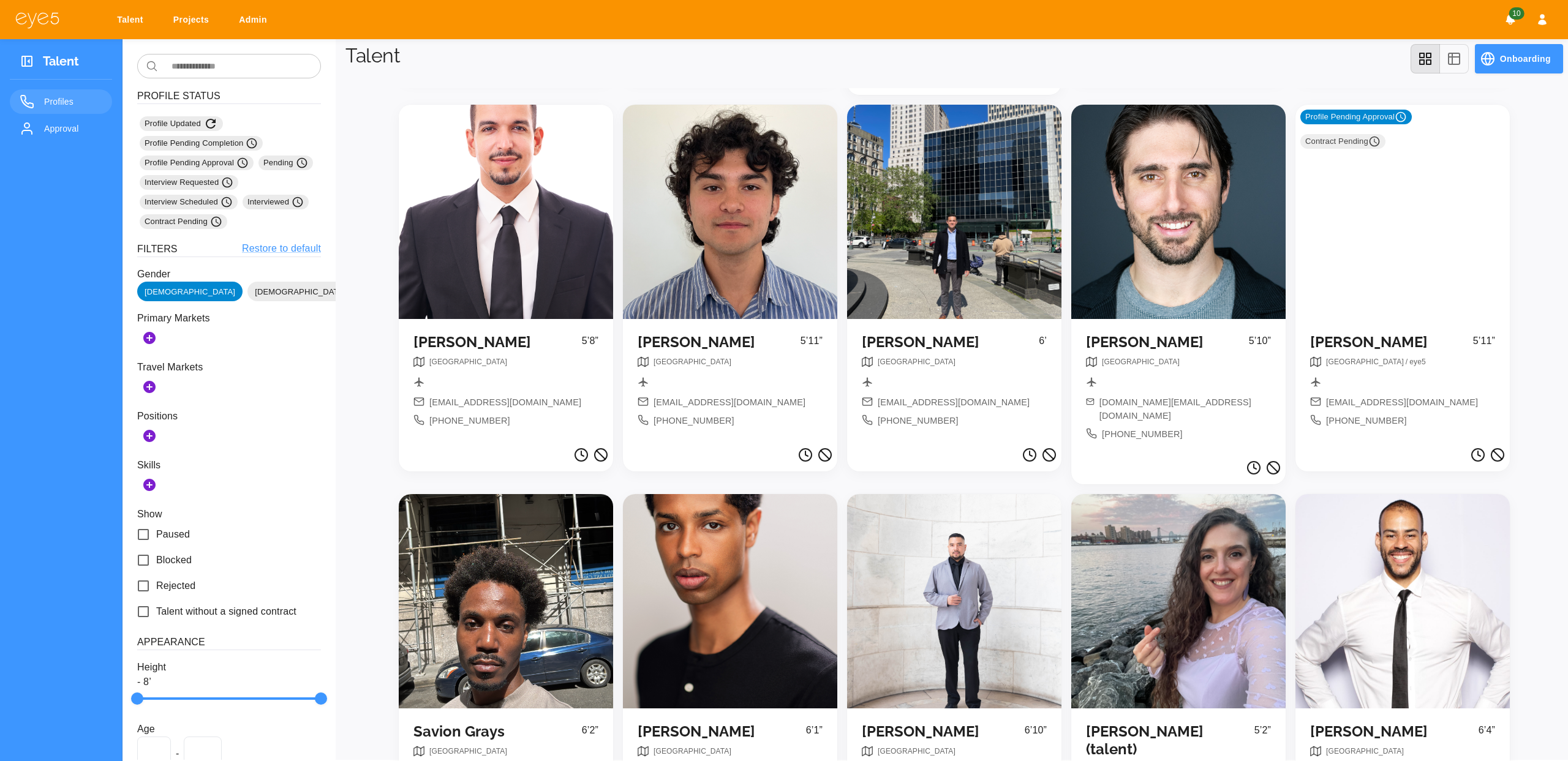
click at [724, 198] on div at bounding box center [730, 212] width 215 height 214
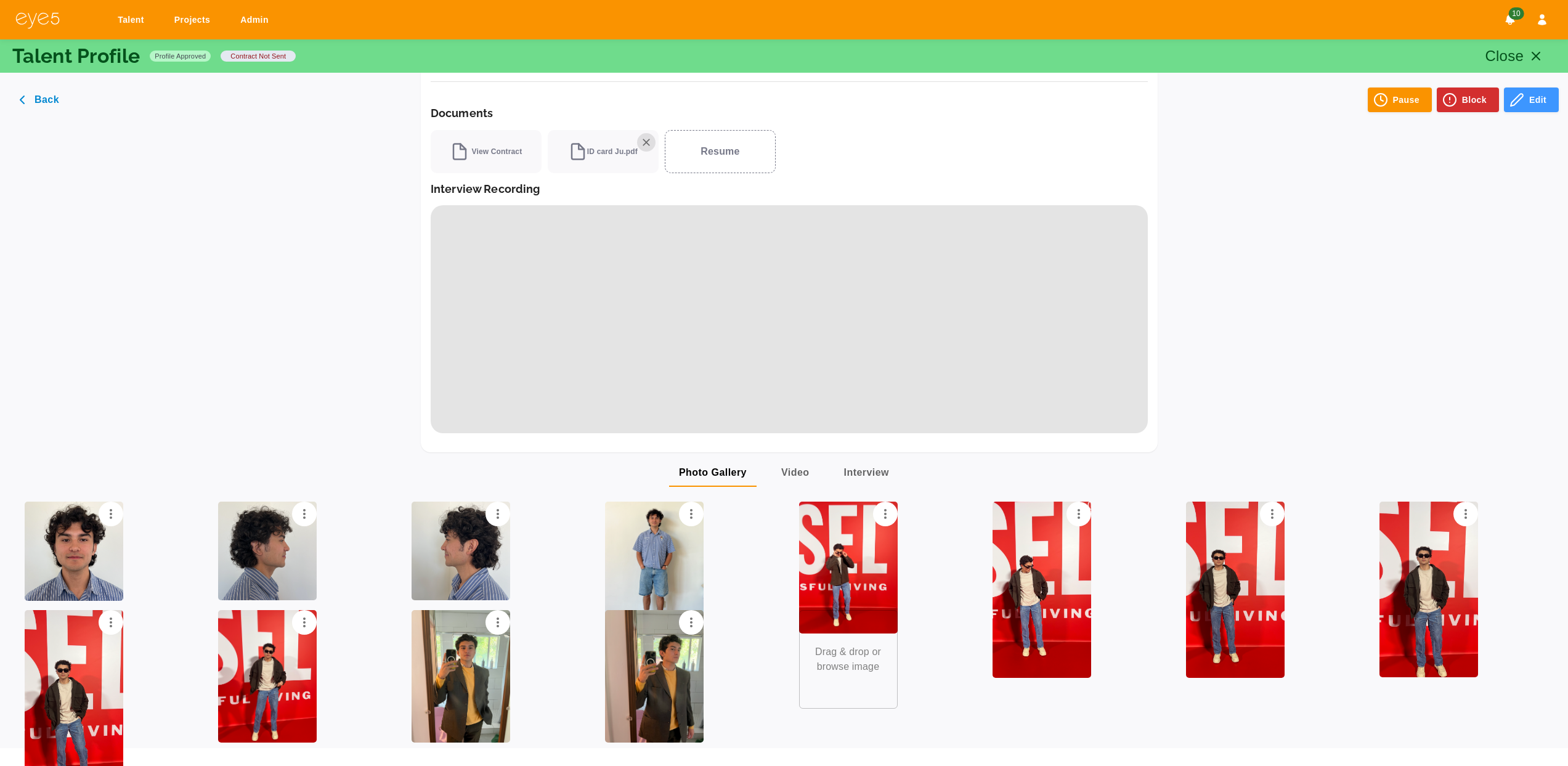
scroll to position [793, 0]
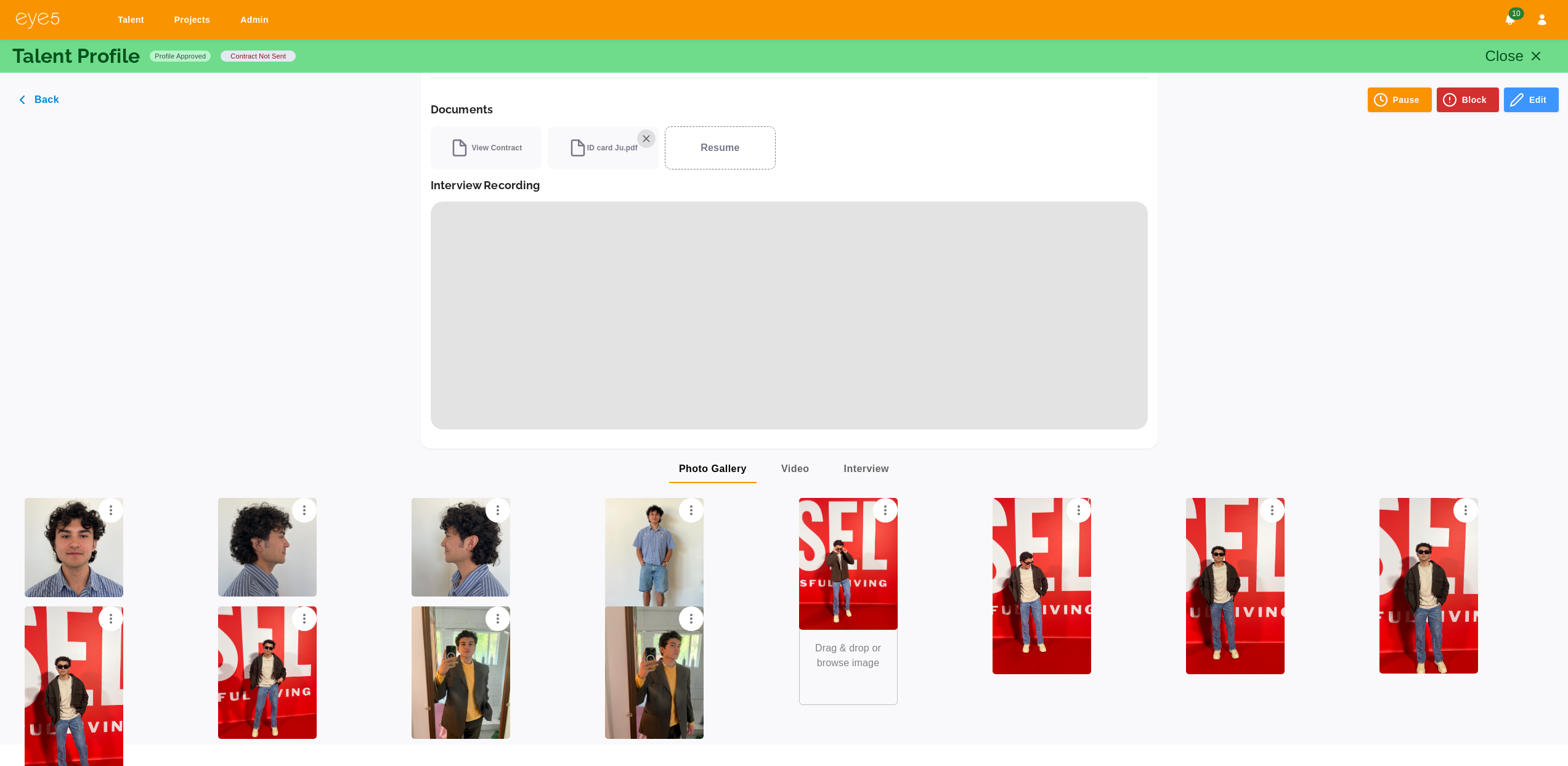
click at [668, 434] on img at bounding box center [654, 564] width 98 height 131
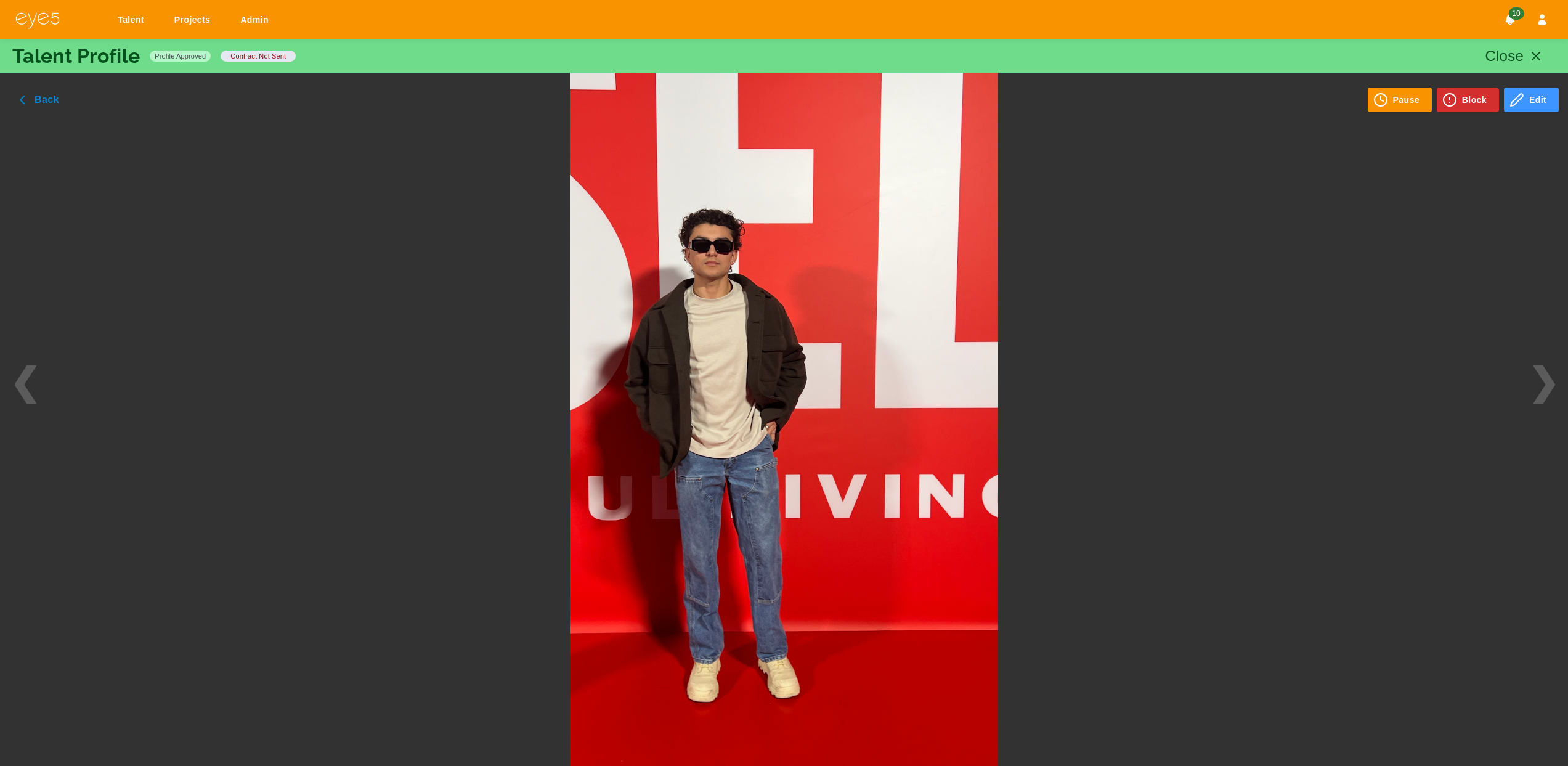
scroll to position [691, 0]
click at [48, 96] on button "Back" at bounding box center [40, 99] width 62 height 25
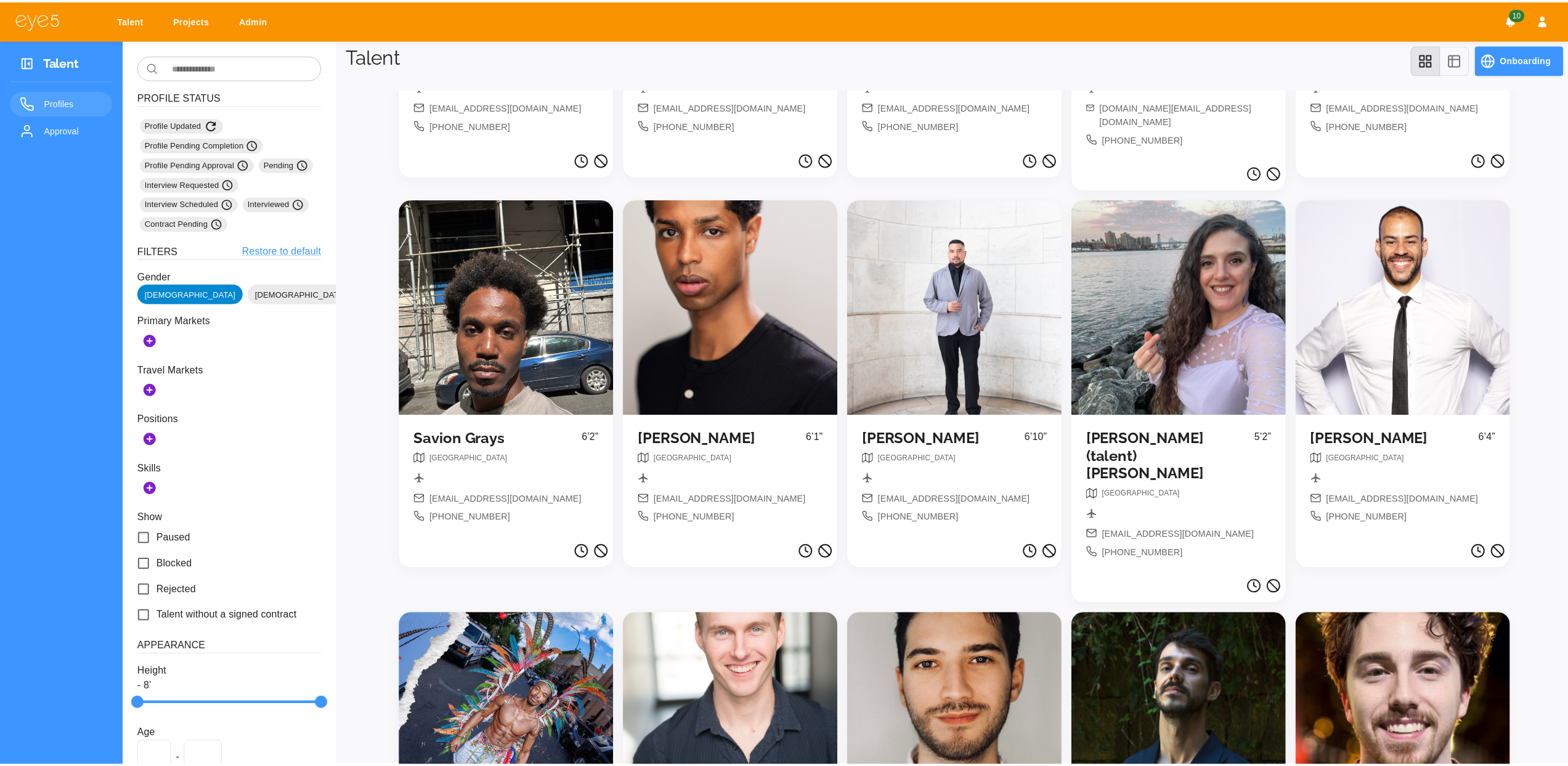
scroll to position [1606, 0]
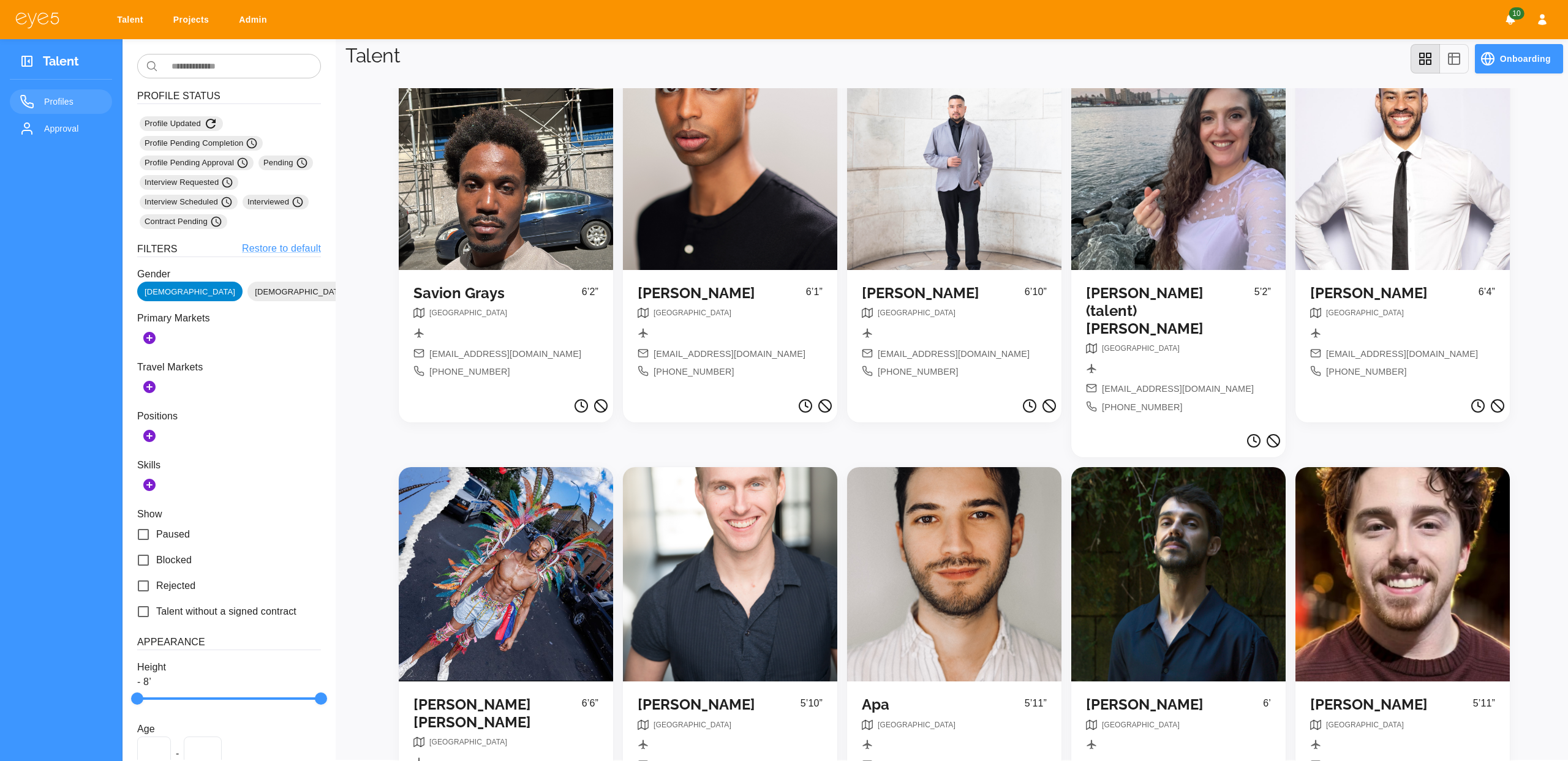
click at [741, 431] on div at bounding box center [730, 574] width 215 height 214
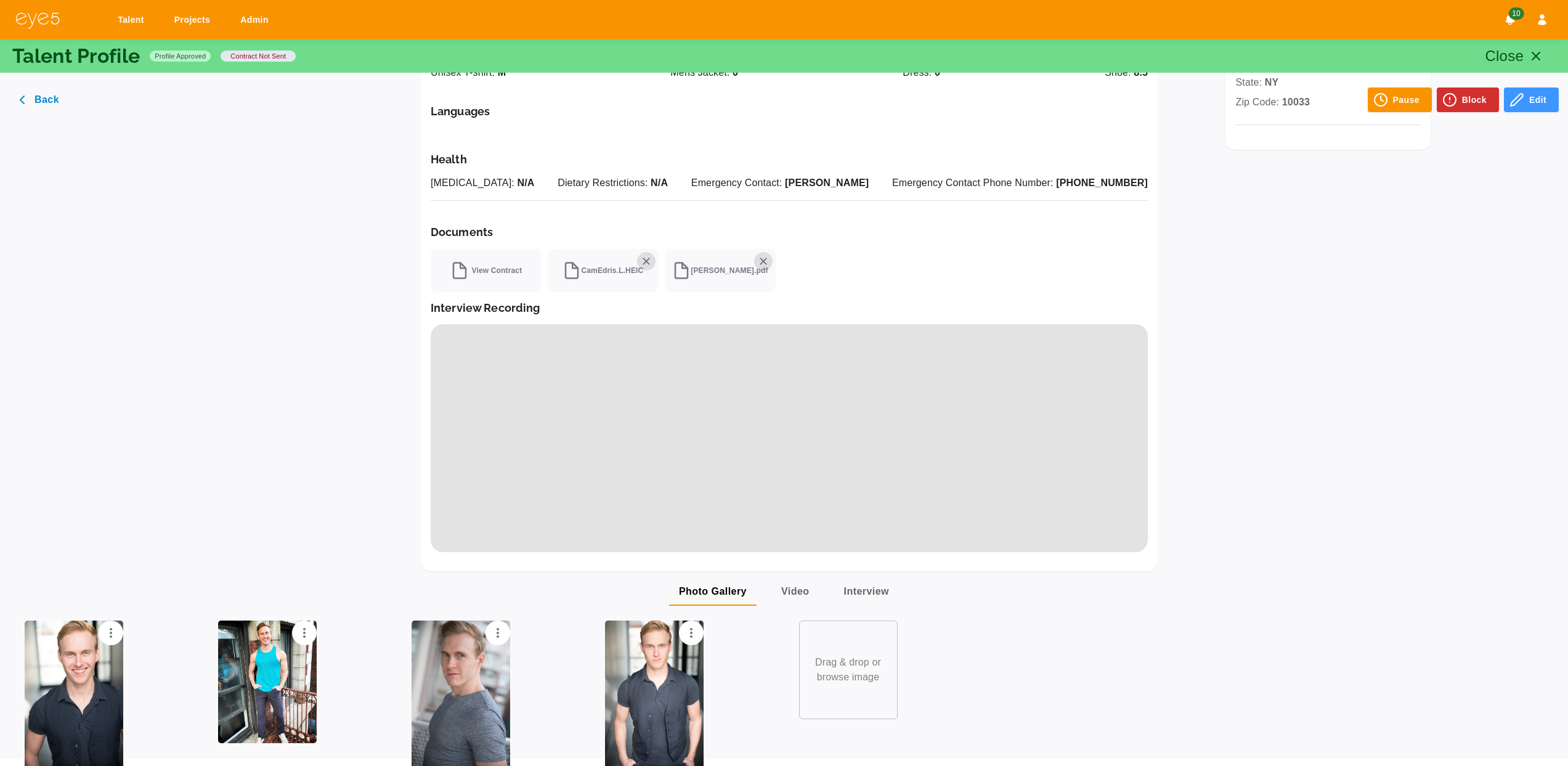
scroll to position [669, 0]
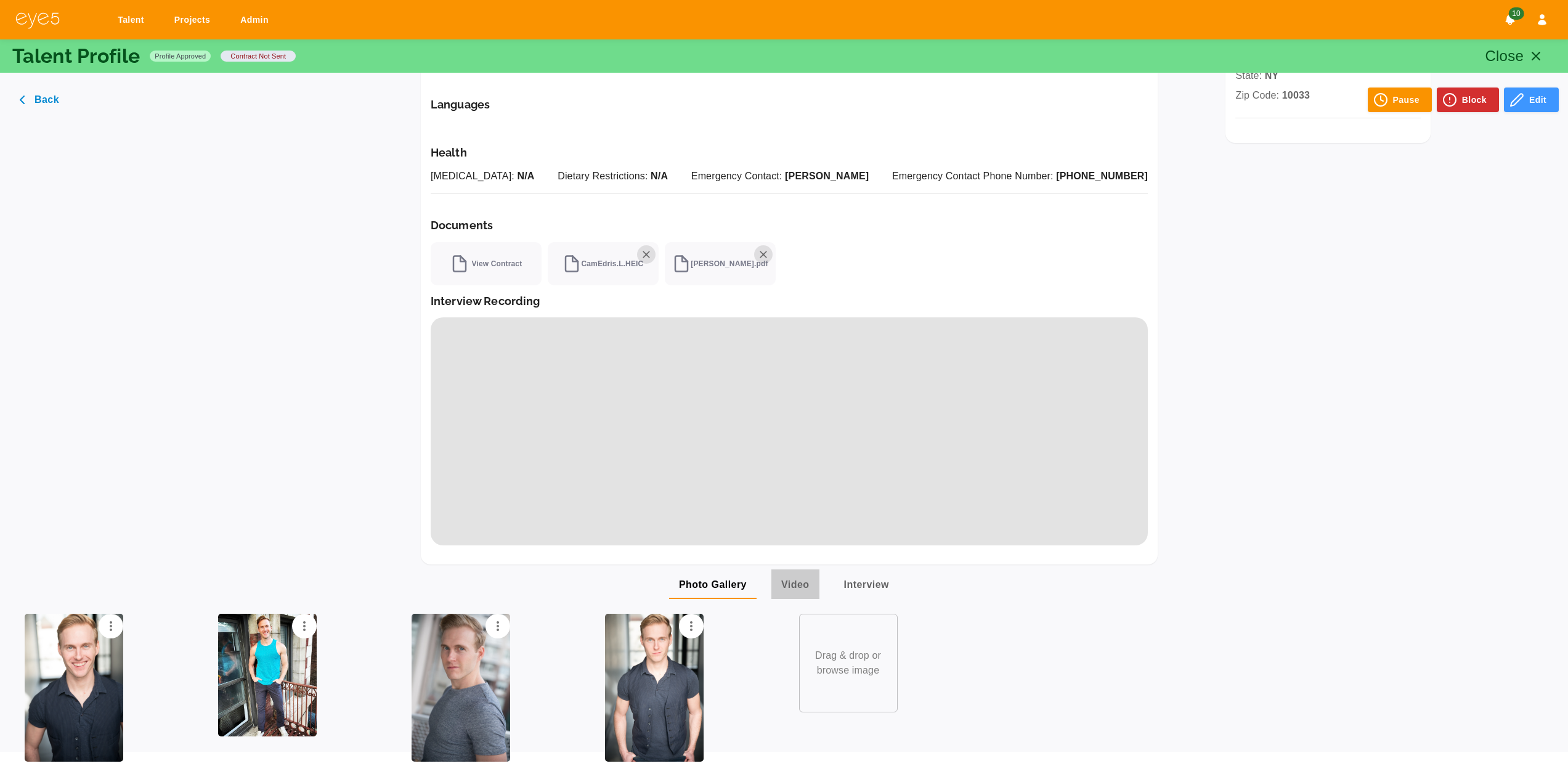
click at [793, 434] on button "Video" at bounding box center [795, 584] width 48 height 29
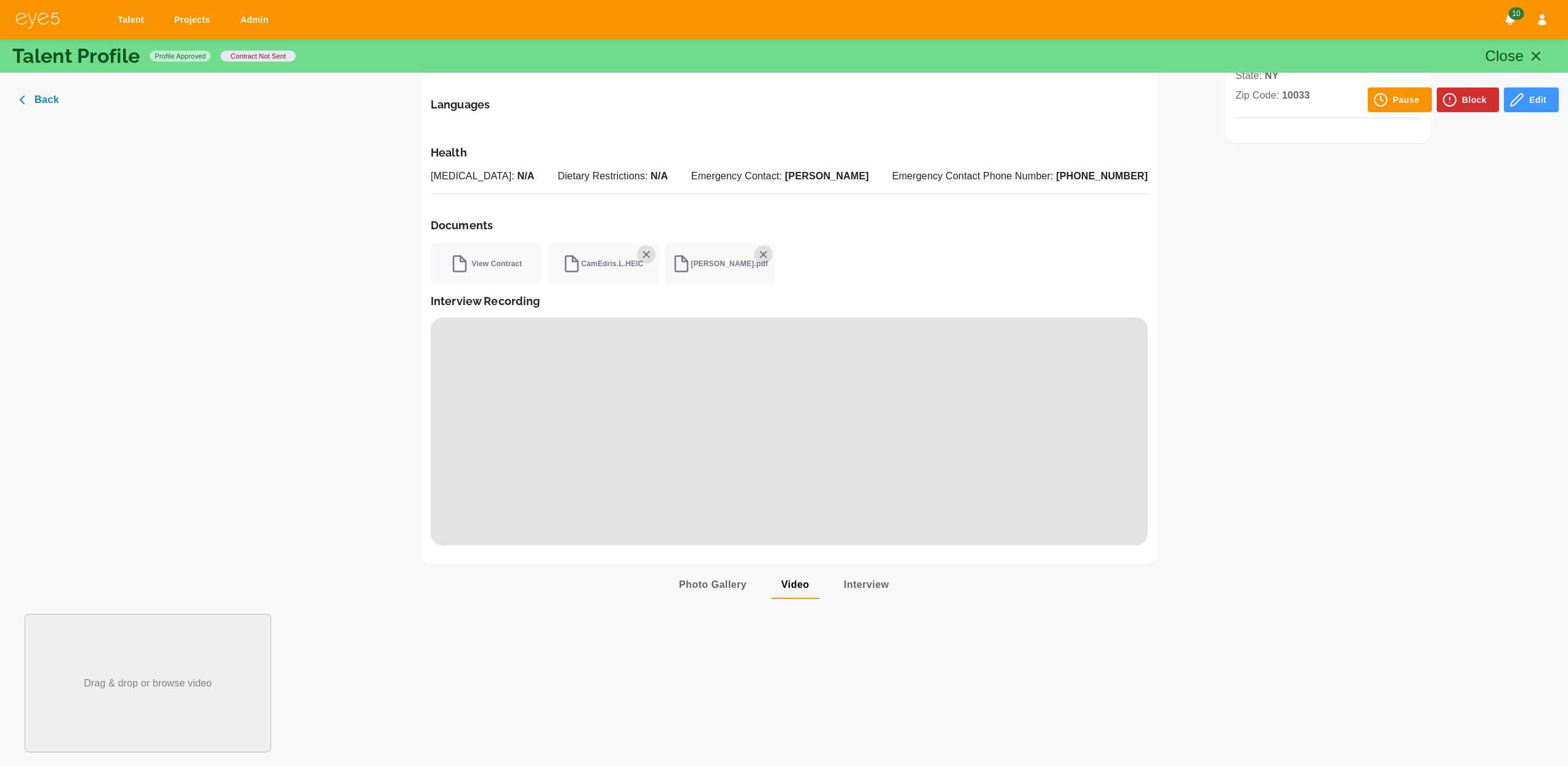
click at [725, 434] on button "Photo Gallery" at bounding box center [713, 584] width 87 height 29
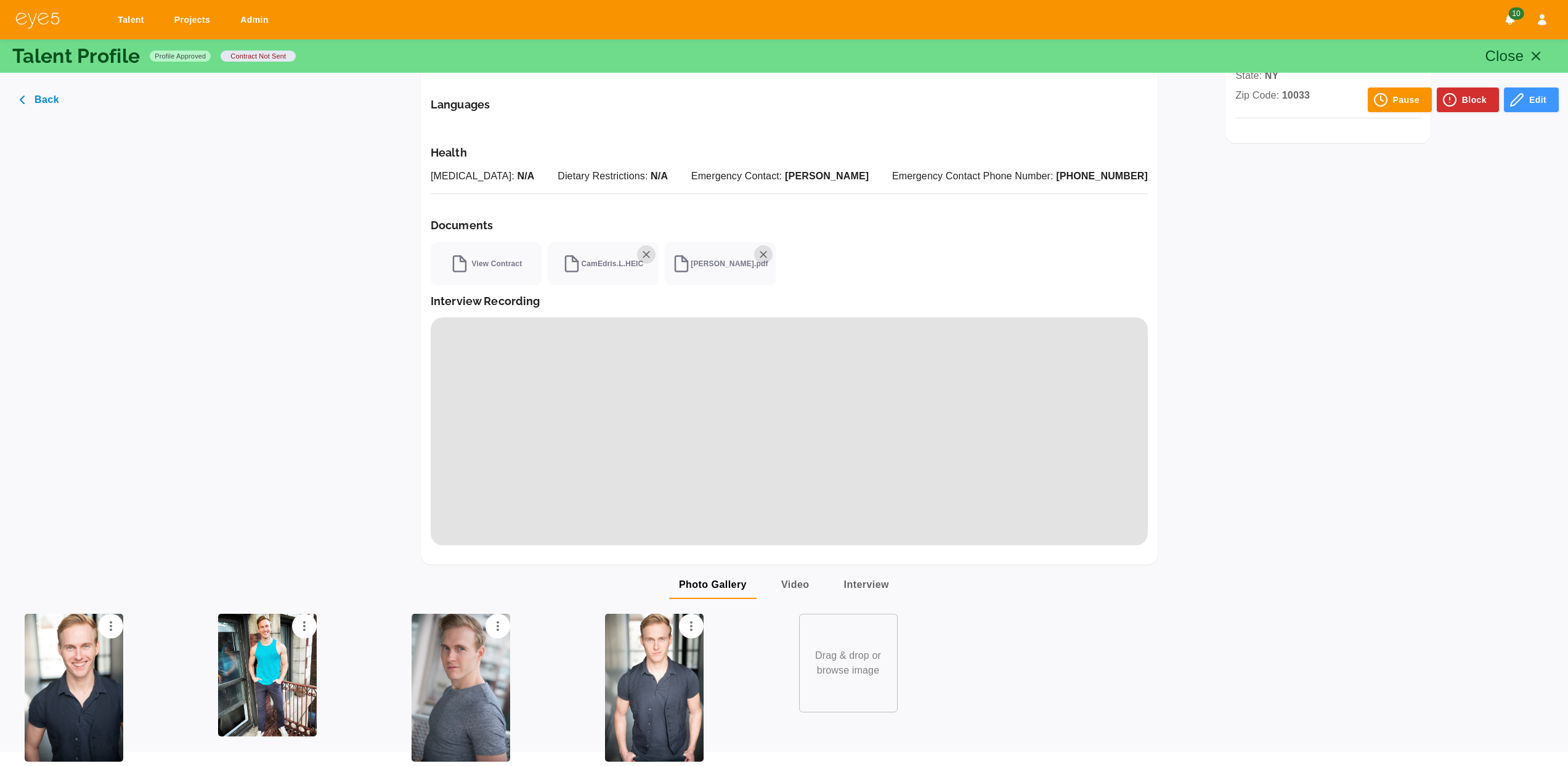
click at [809, 434] on button "Video" at bounding box center [795, 584] width 48 height 29
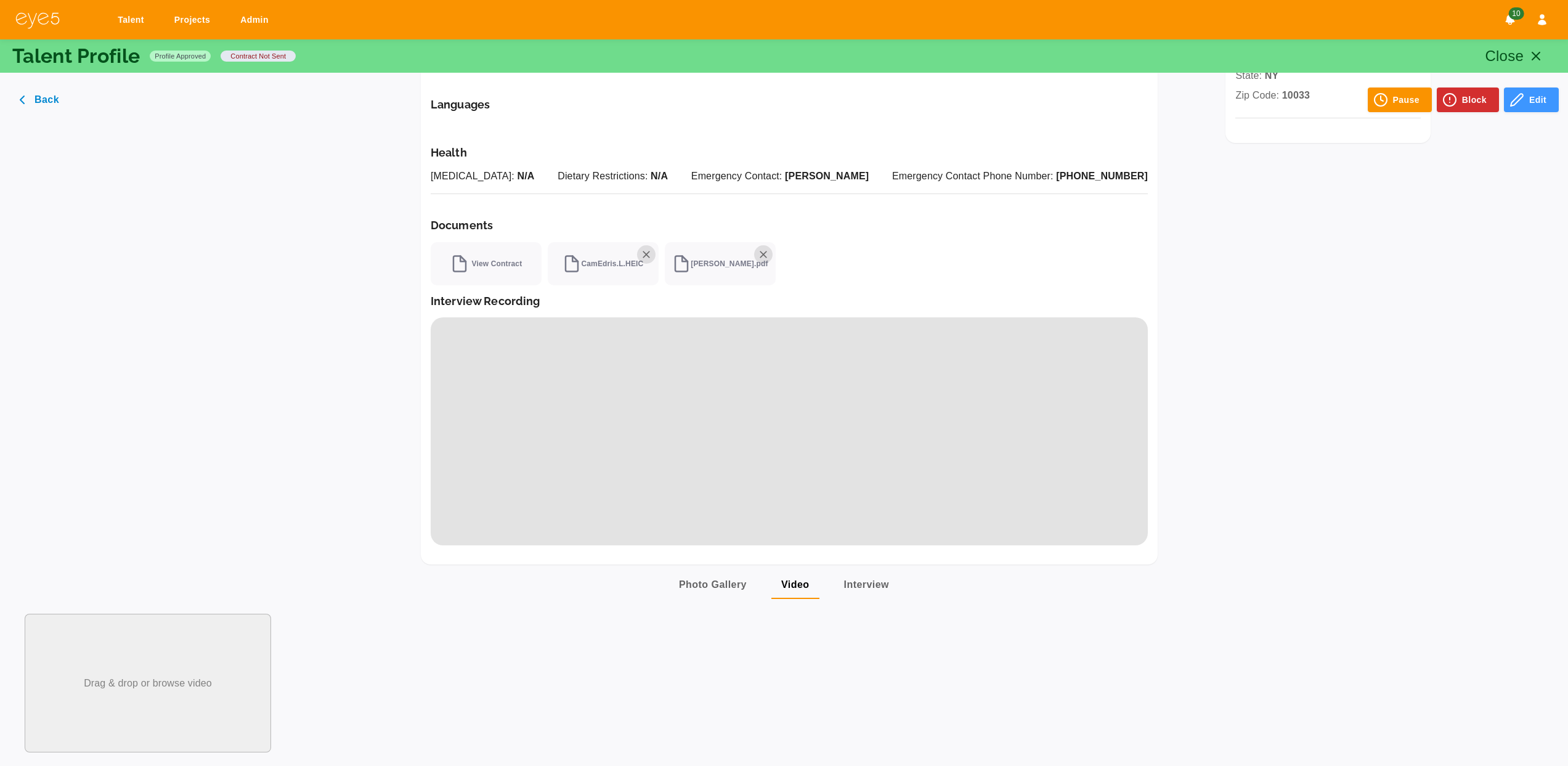
click at [848, 434] on button "Interview" at bounding box center [866, 584] width 65 height 29
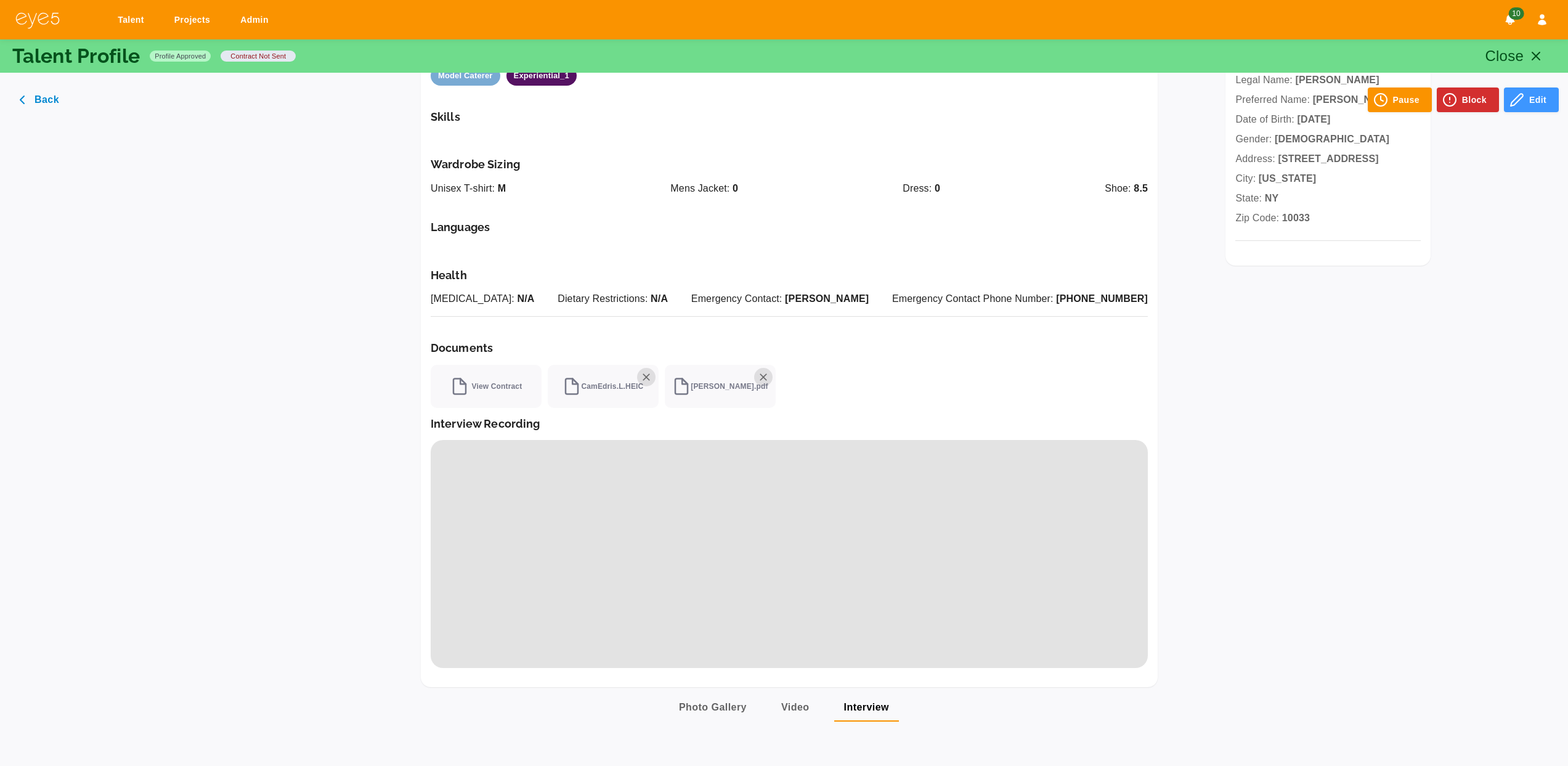
scroll to position [547, 0]
click at [704, 434] on button "Photo Gallery" at bounding box center [713, 707] width 87 height 29
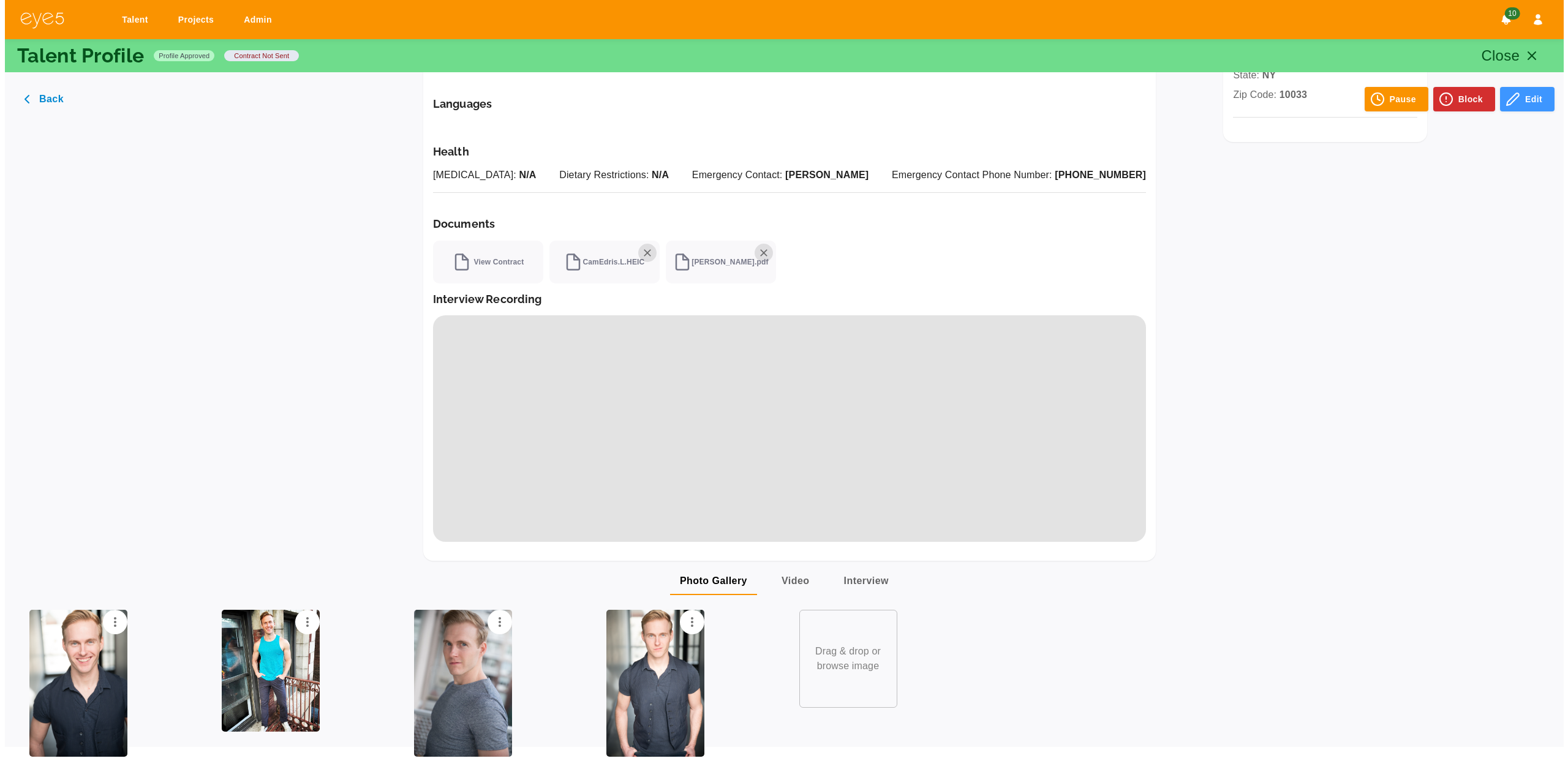
scroll to position [0, 0]
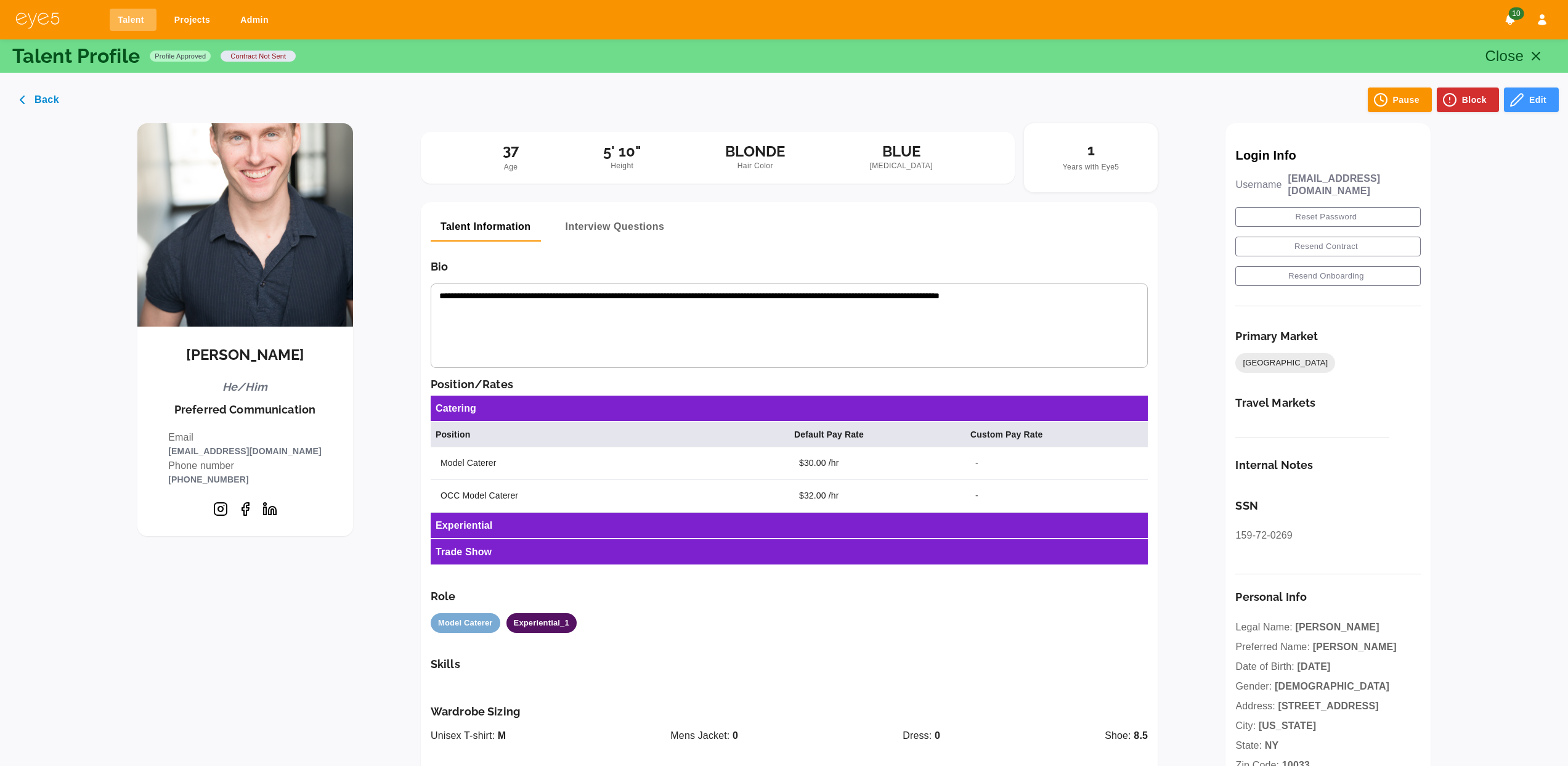
click at [148, 22] on link "Talent" at bounding box center [132, 19] width 46 height 23
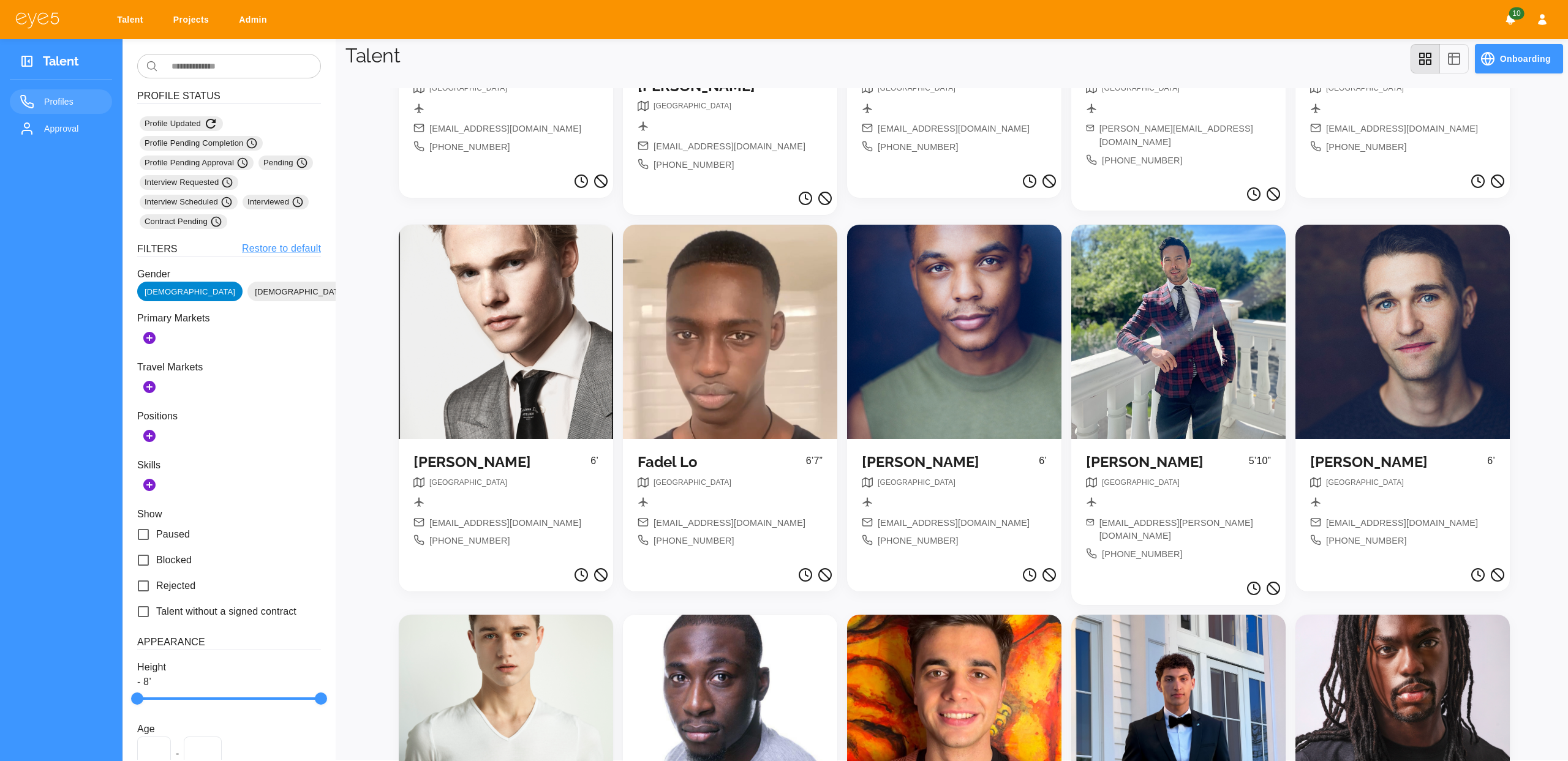
scroll to position [2963, 0]
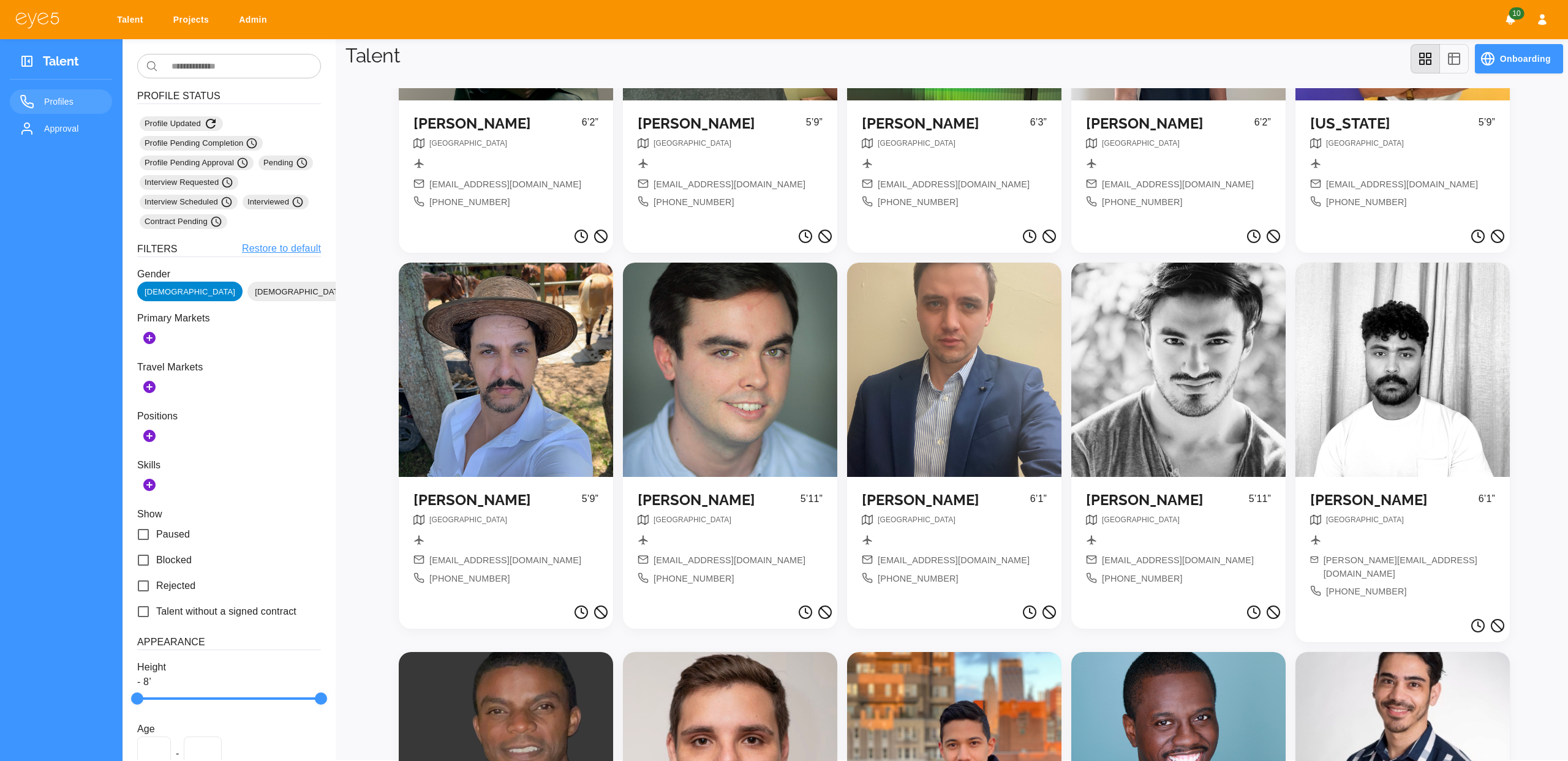
click at [292, 247] on link "Restore to default" at bounding box center [281, 249] width 79 height 15
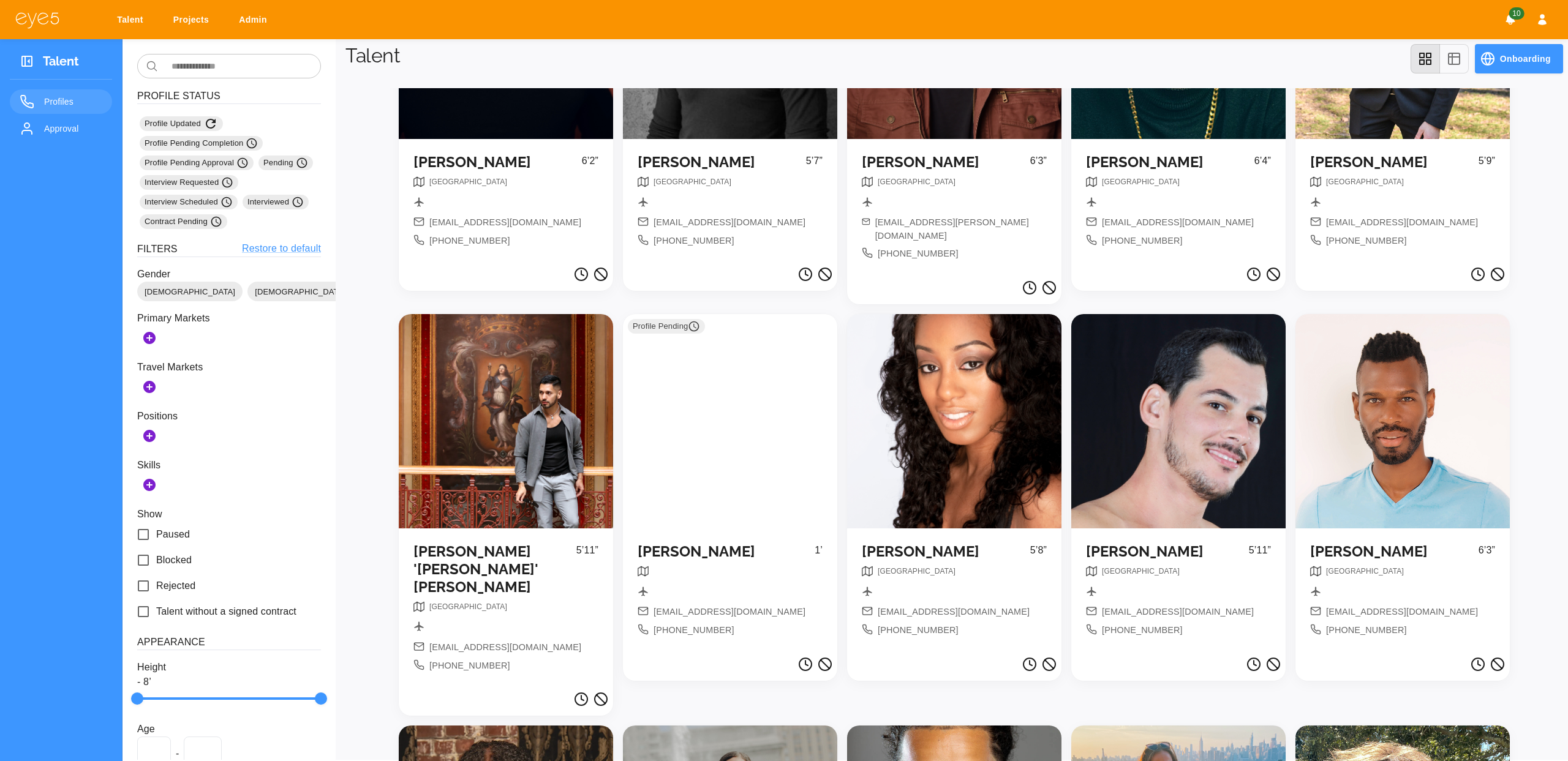
scroll to position [10583, 0]
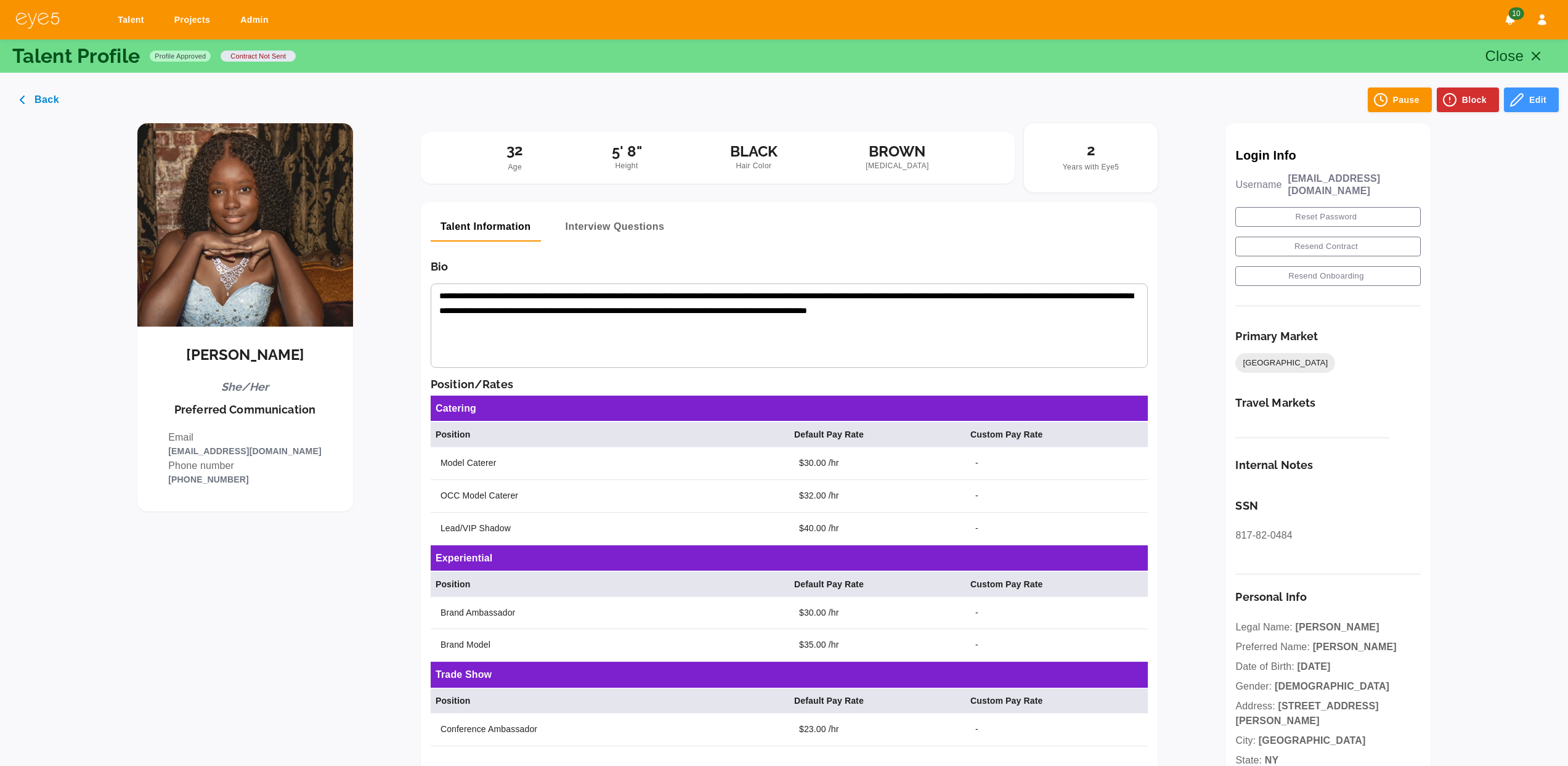
click at [40, 100] on button "Back" at bounding box center [40, 99] width 62 height 25
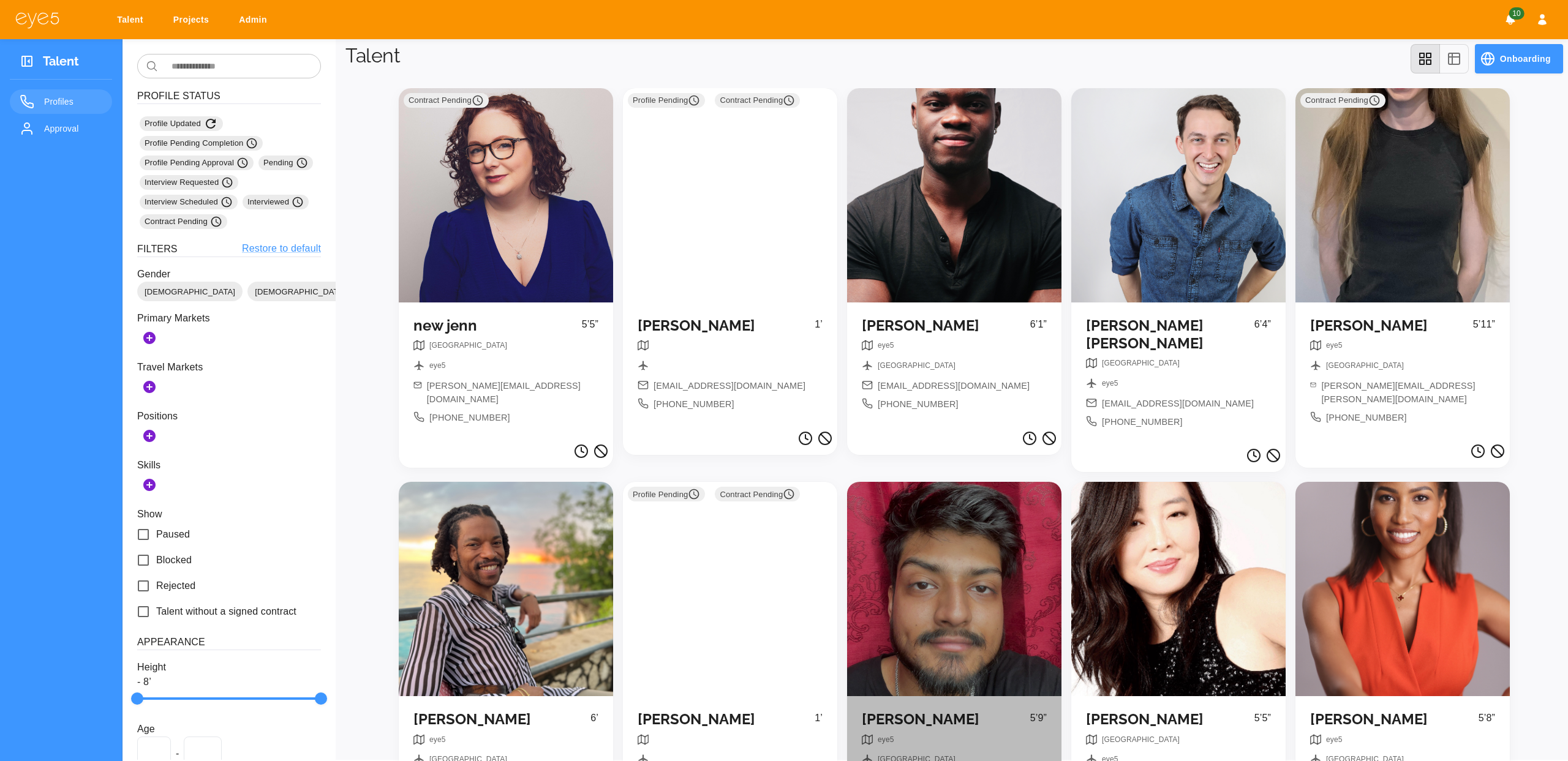
click at [882, 431] on div at bounding box center [954, 588] width 215 height 214
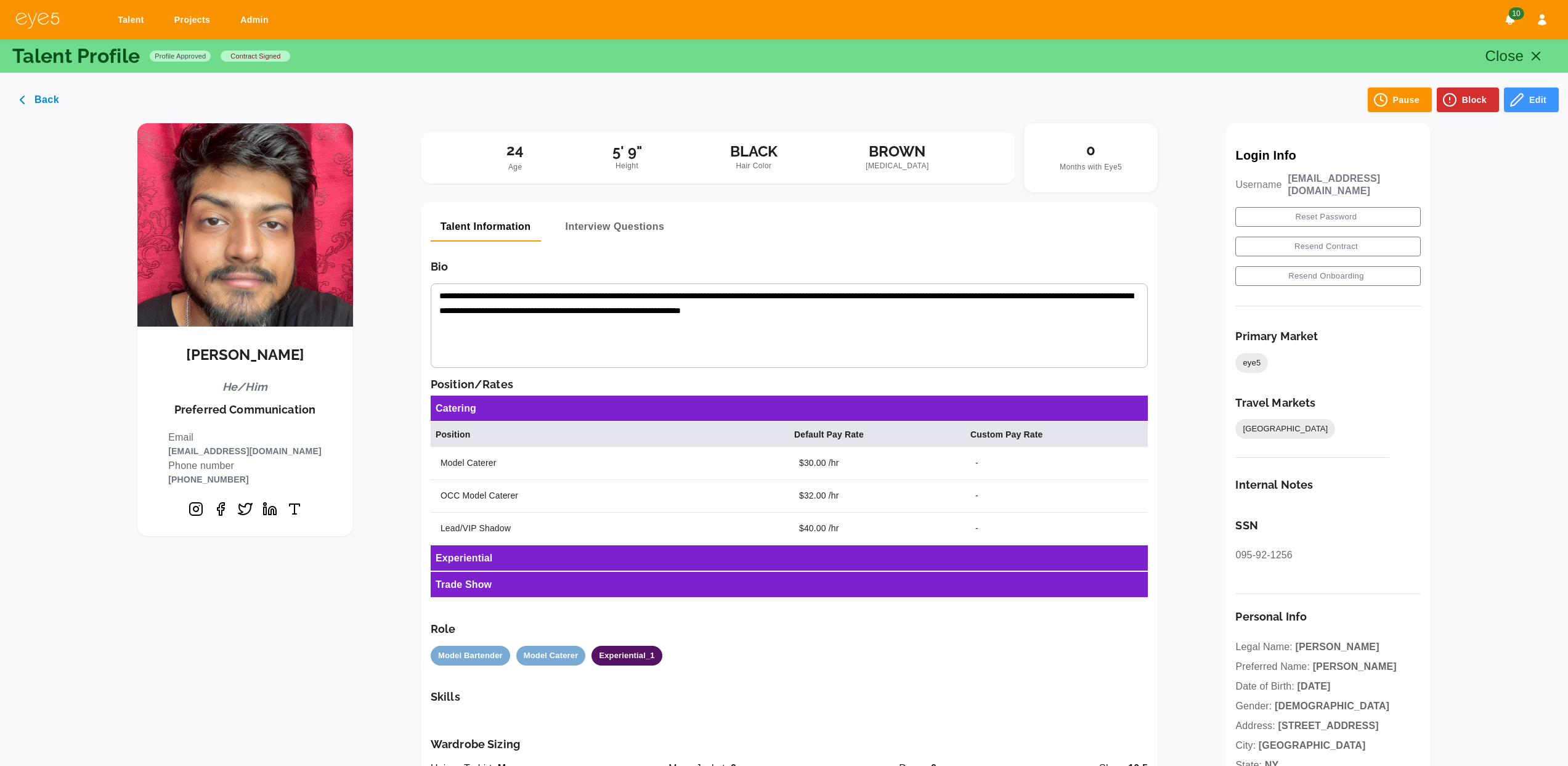
click at [51, 99] on button "Back" at bounding box center [40, 99] width 62 height 25
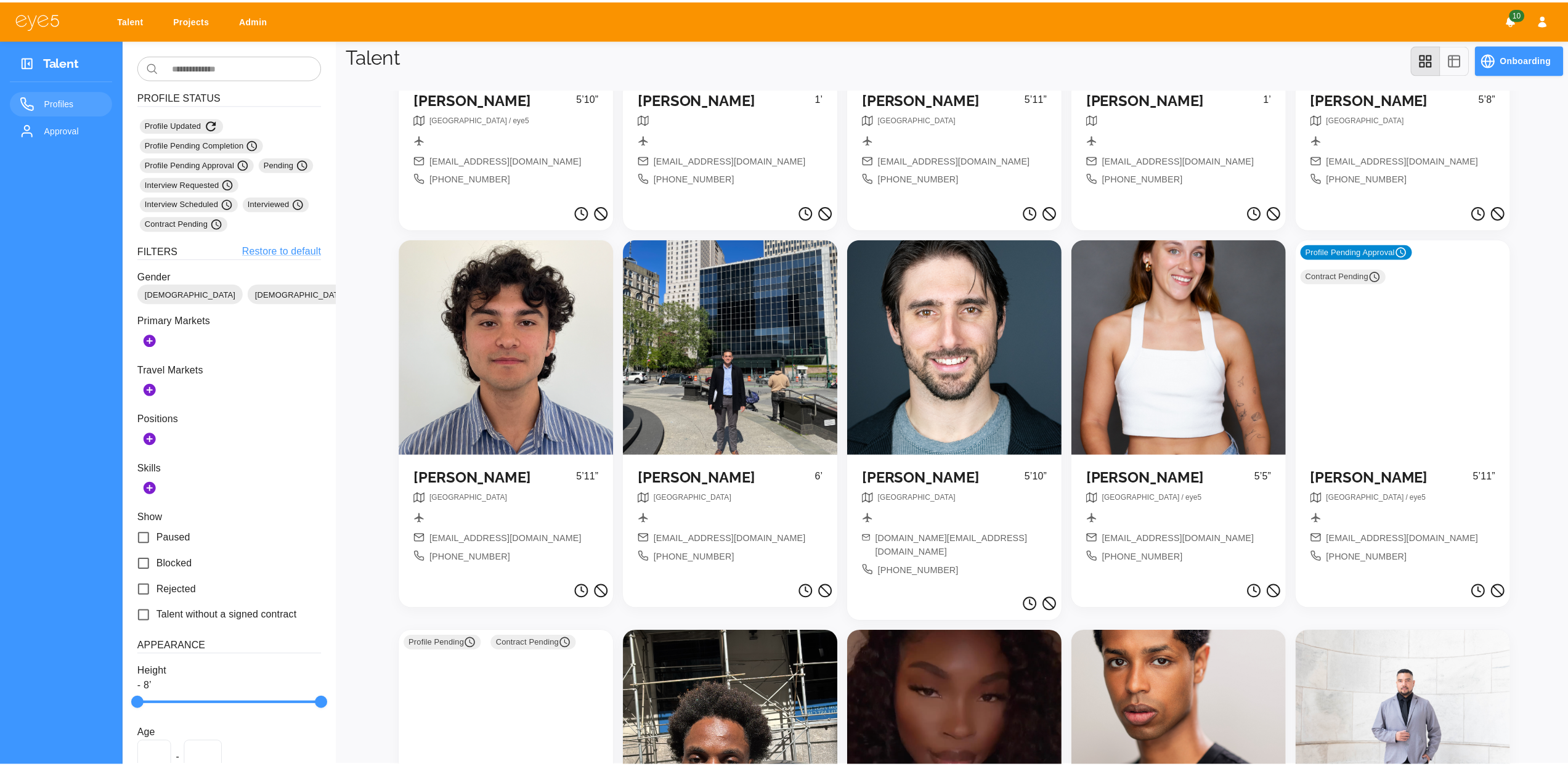
scroll to position [4115, 0]
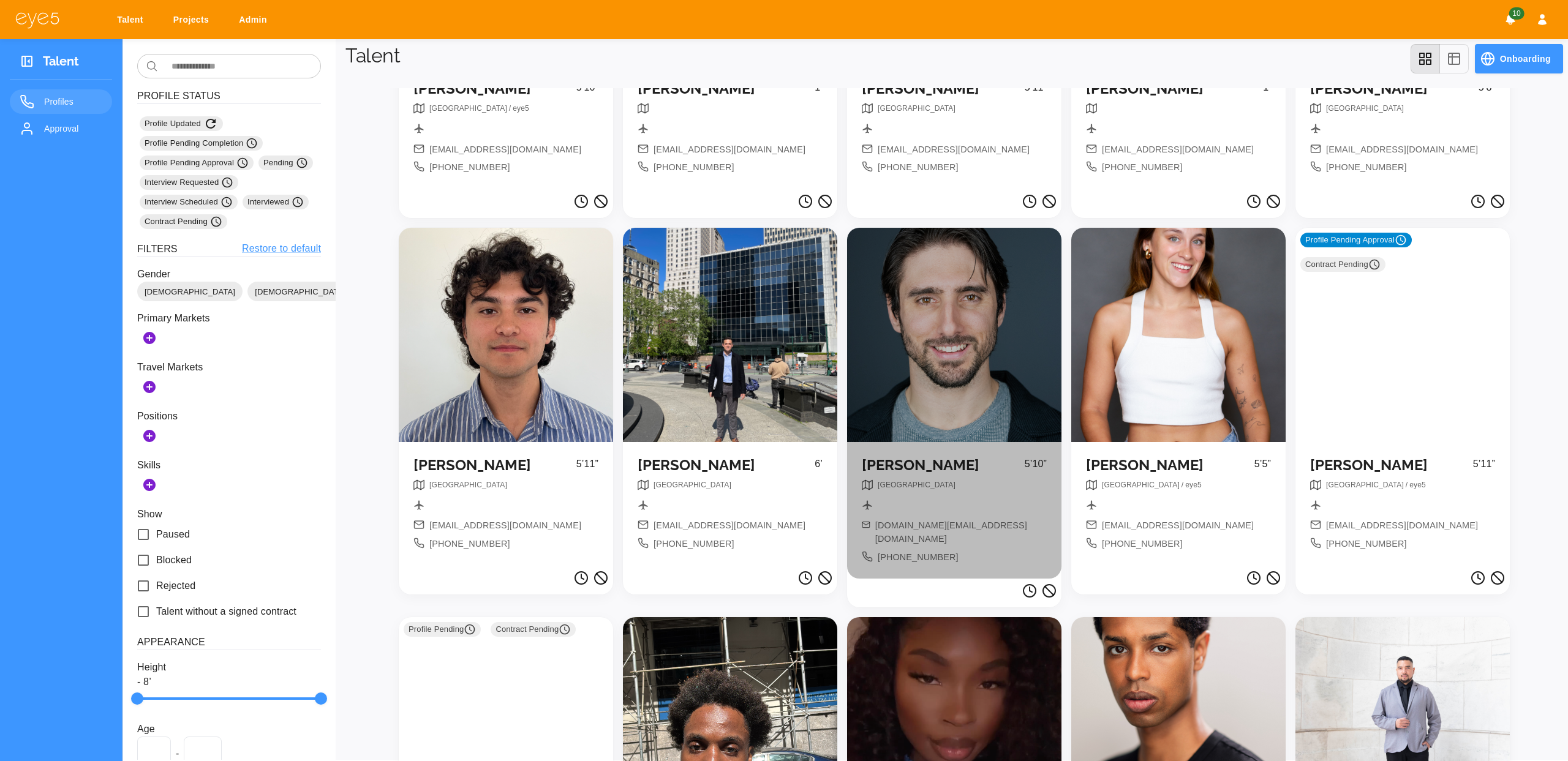
click at [882, 312] on div at bounding box center [954, 335] width 215 height 214
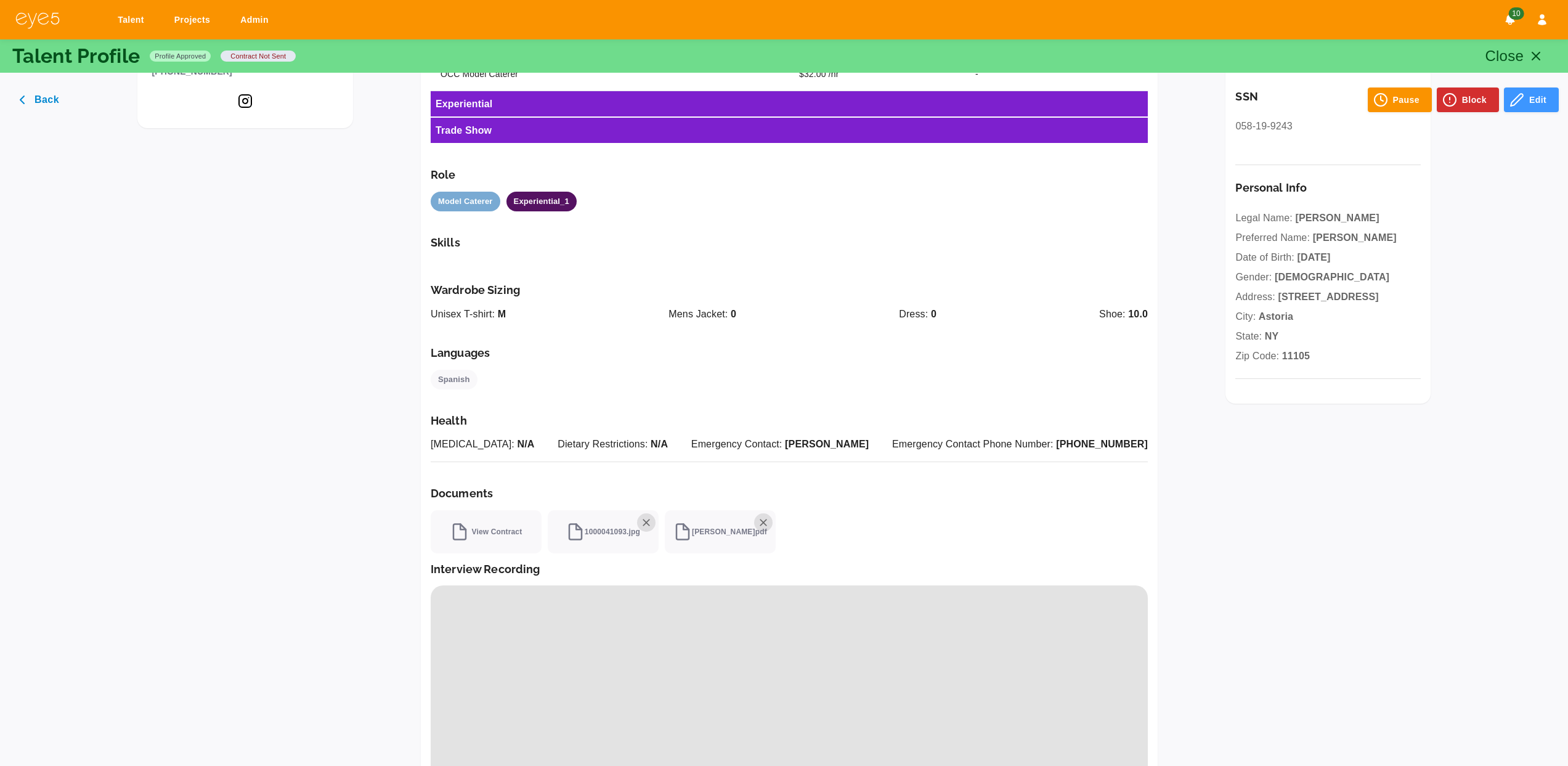
scroll to position [756, 0]
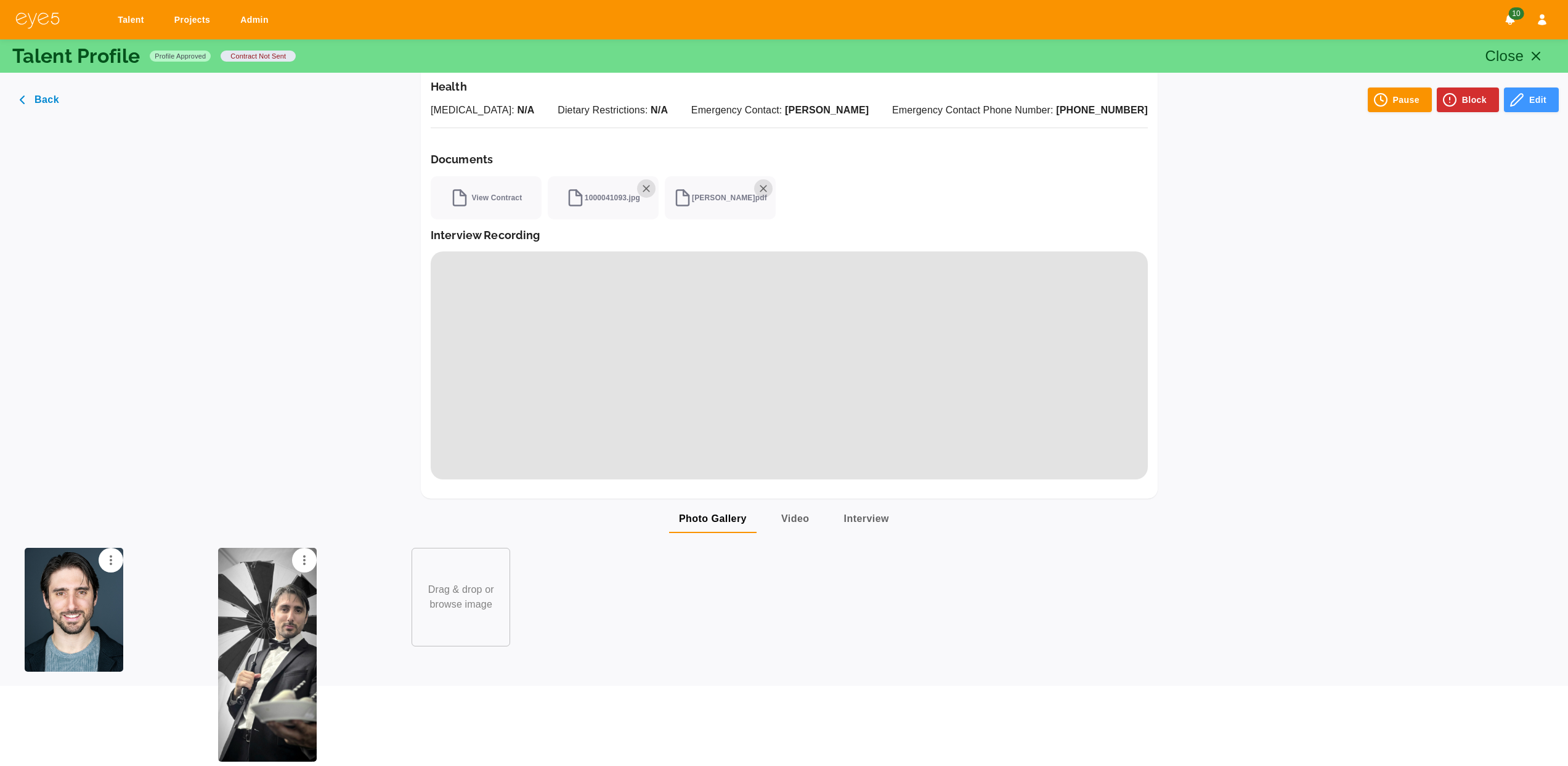
click at [271, 434] on img at bounding box center [268, 654] width 98 height 213
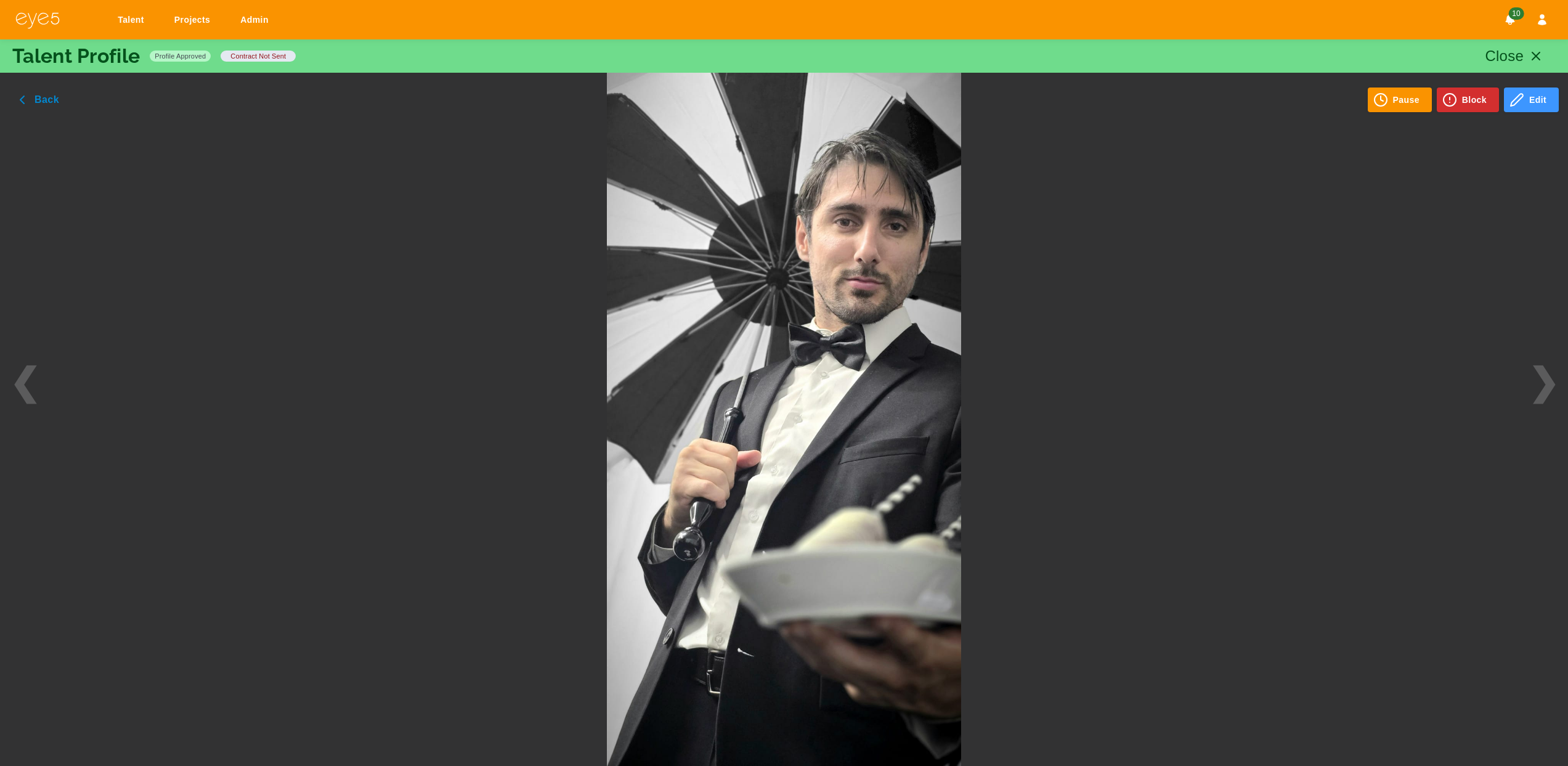
click at [27, 99] on icon "button" at bounding box center [22, 99] width 15 height 15
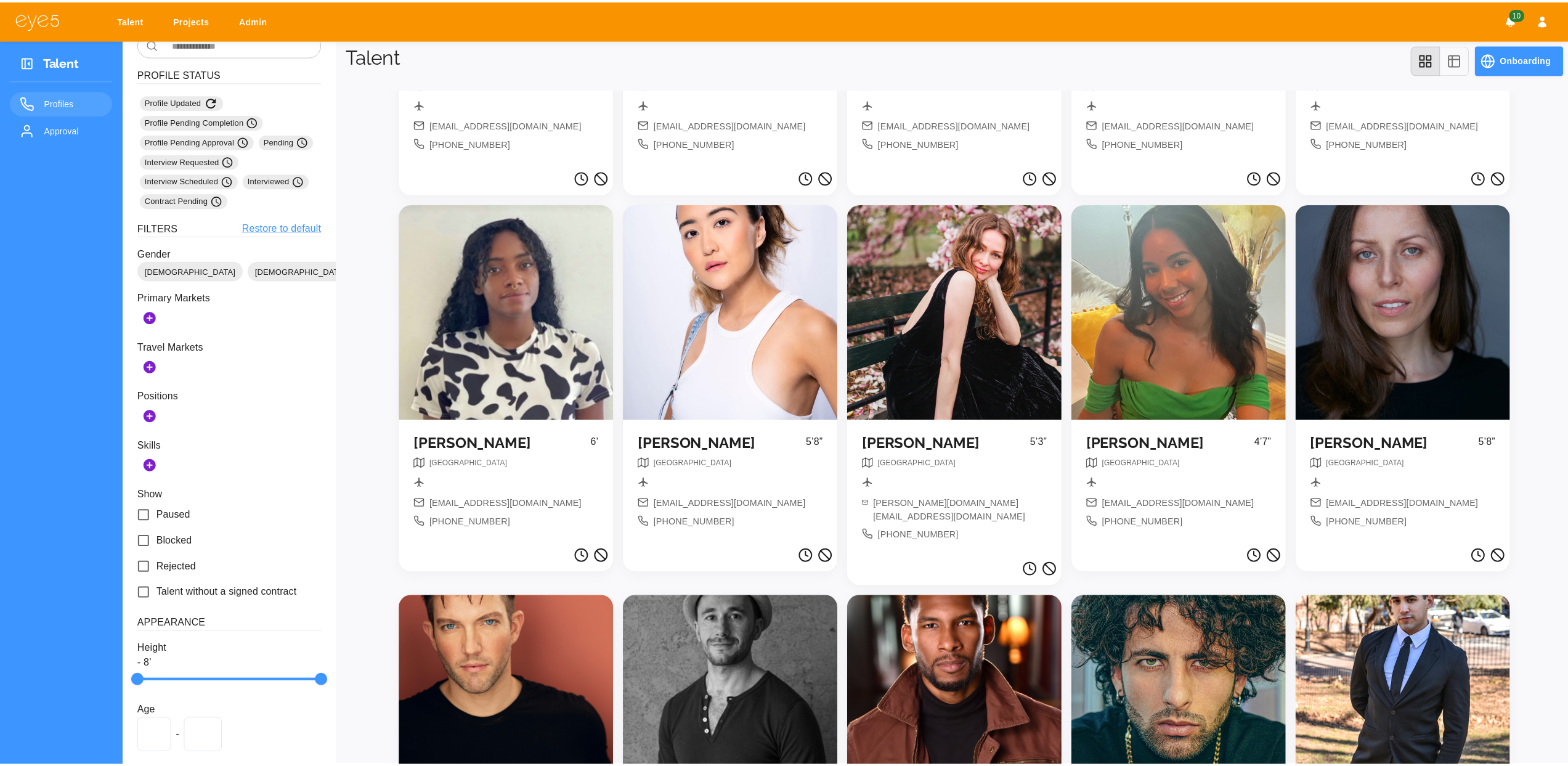
scroll to position [10383, 0]
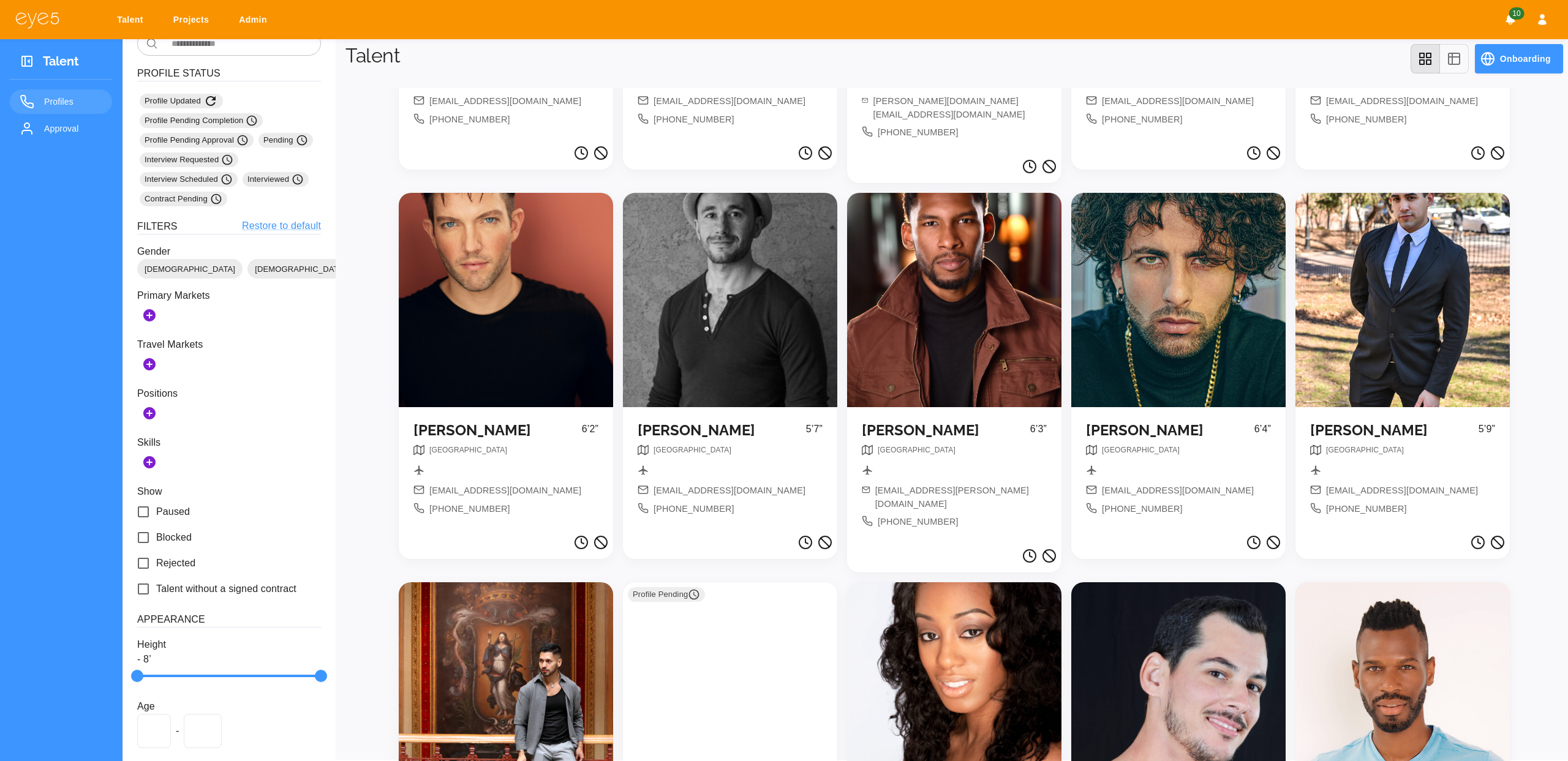
click at [882, 431] on div at bounding box center [954, 689] width 215 height 214
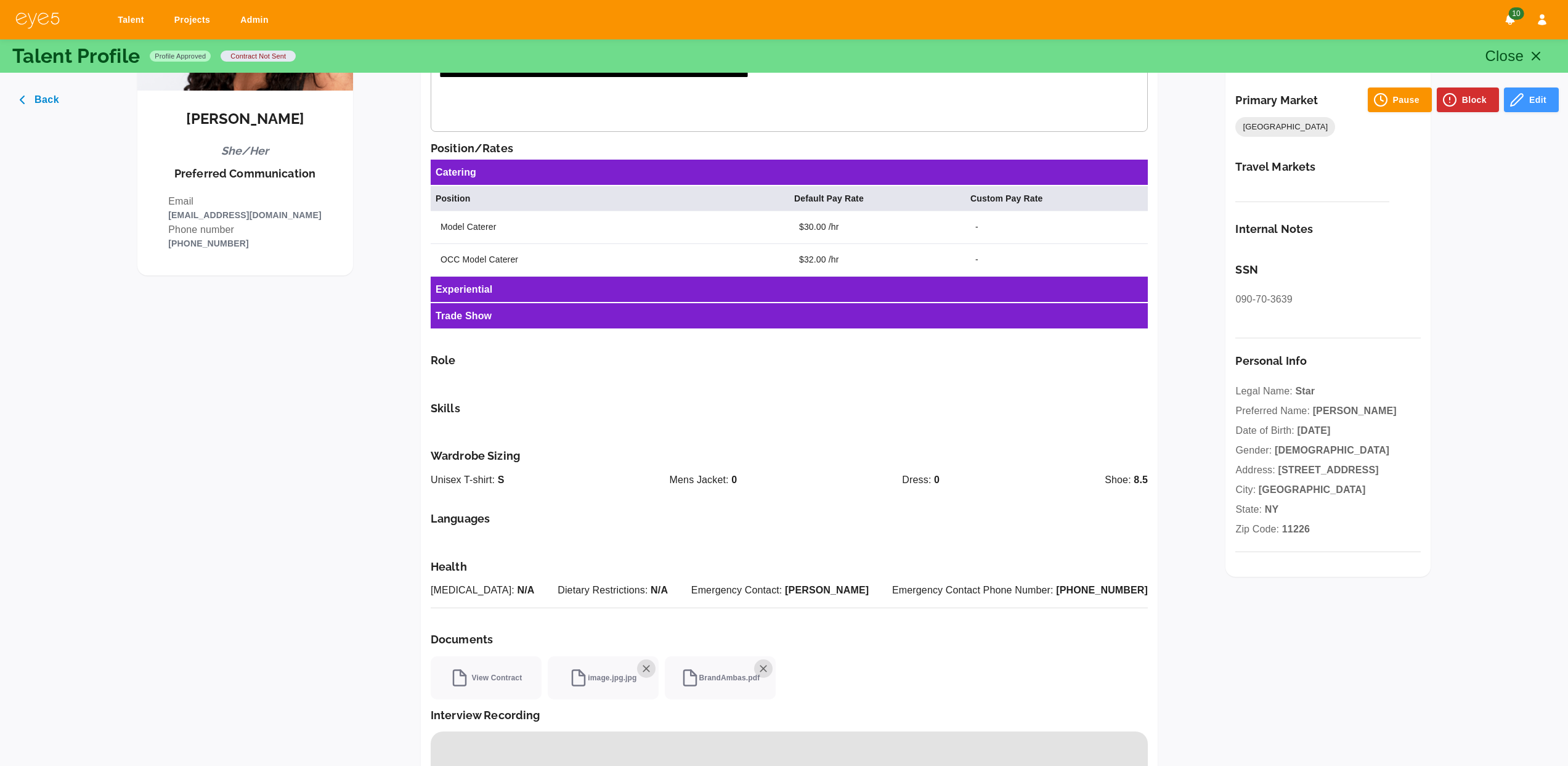
scroll to position [650, 0]
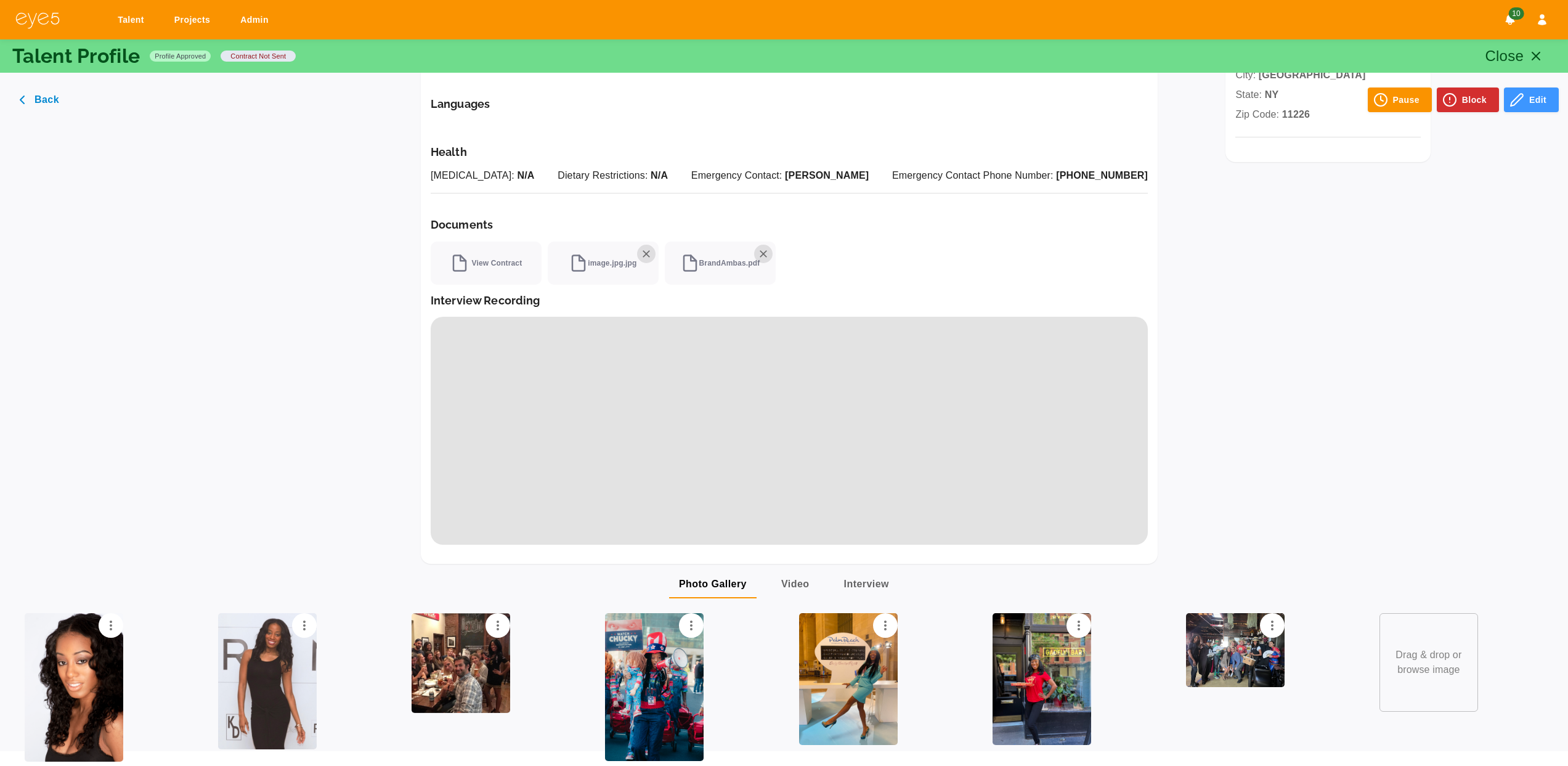
click at [102, 434] on img at bounding box center [74, 687] width 98 height 148
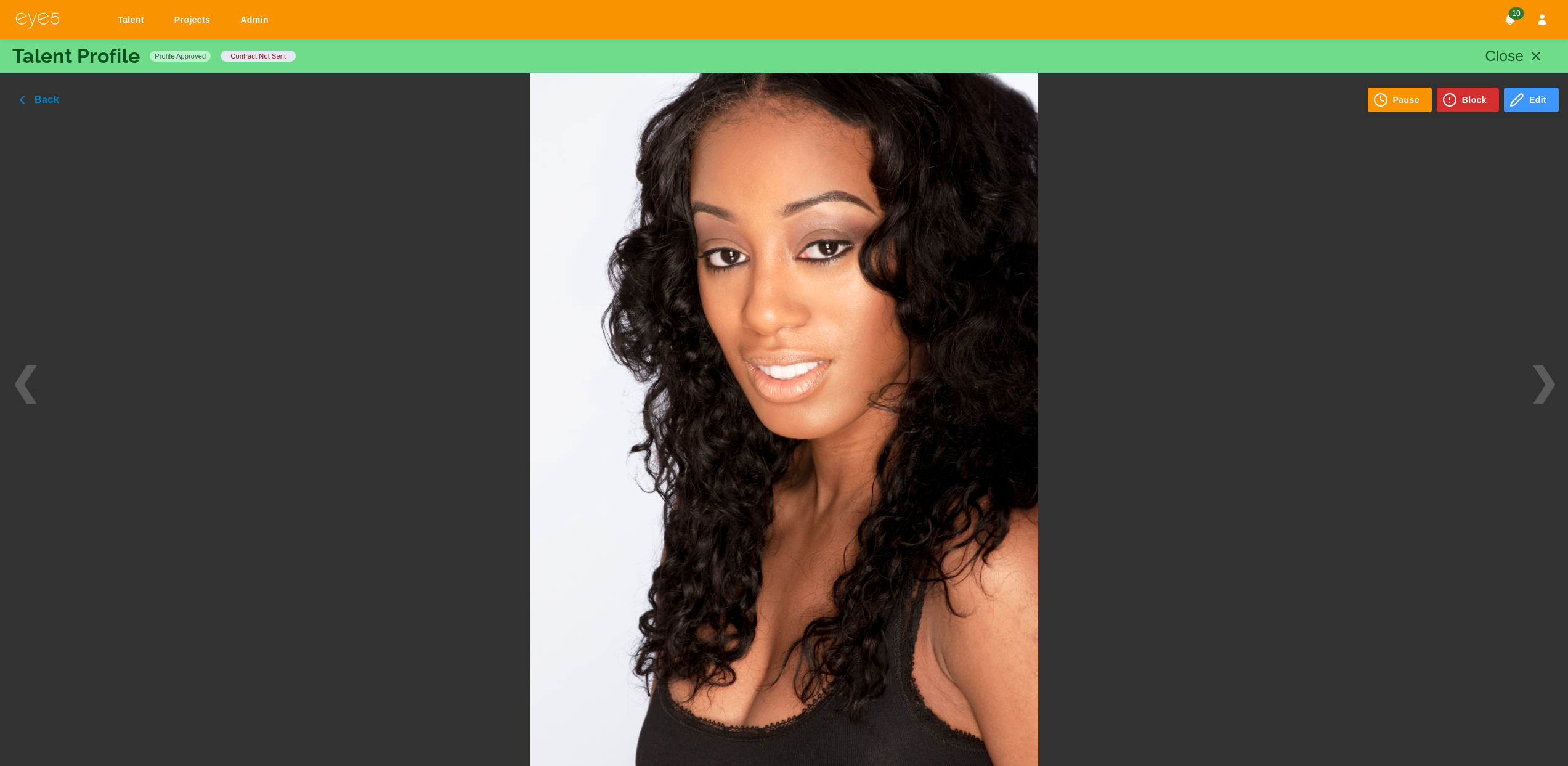
click at [887, 379] on span "❯" at bounding box center [1543, 383] width 49 height 613
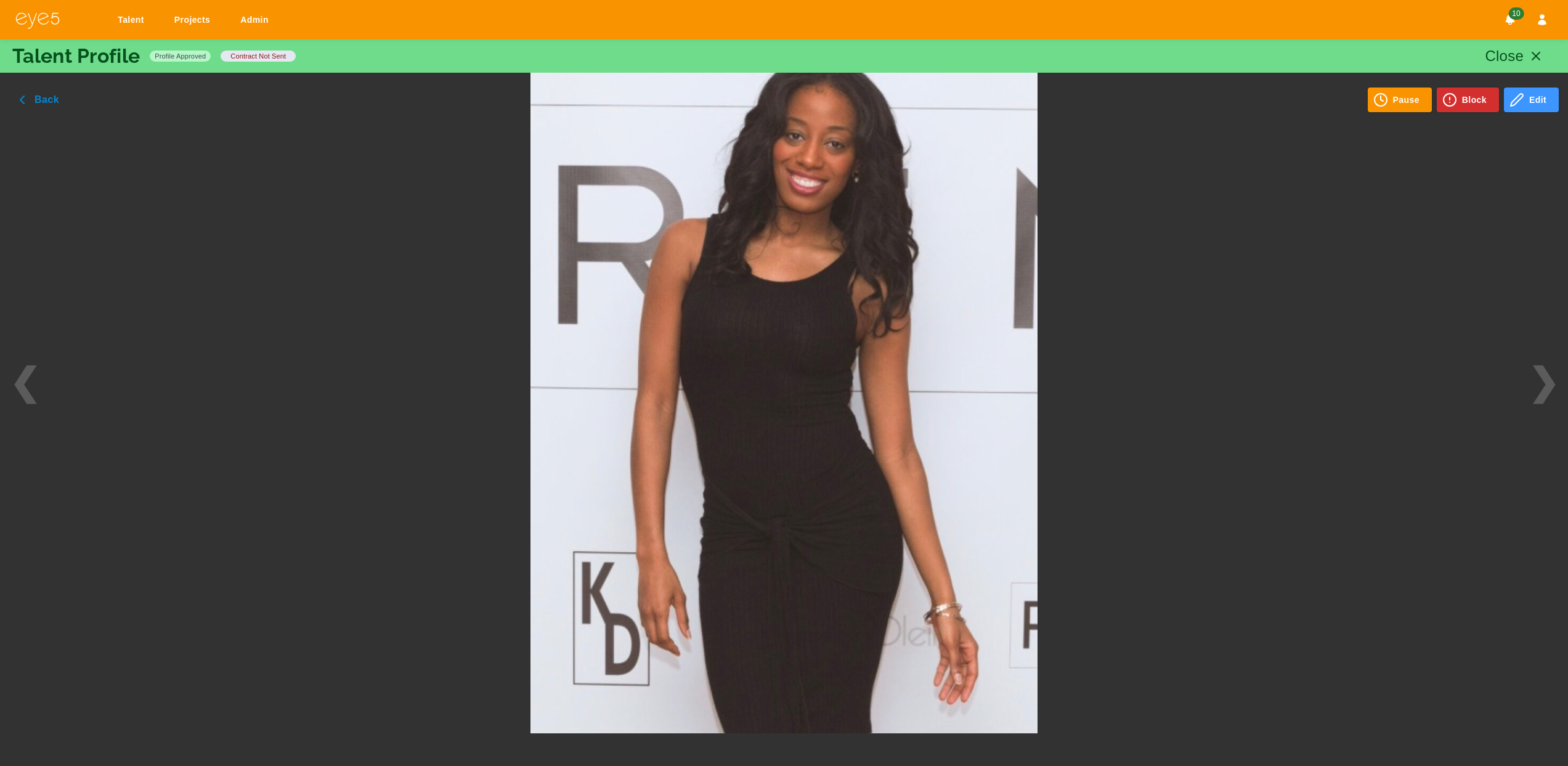
click at [887, 378] on span "❯" at bounding box center [1543, 383] width 49 height 613
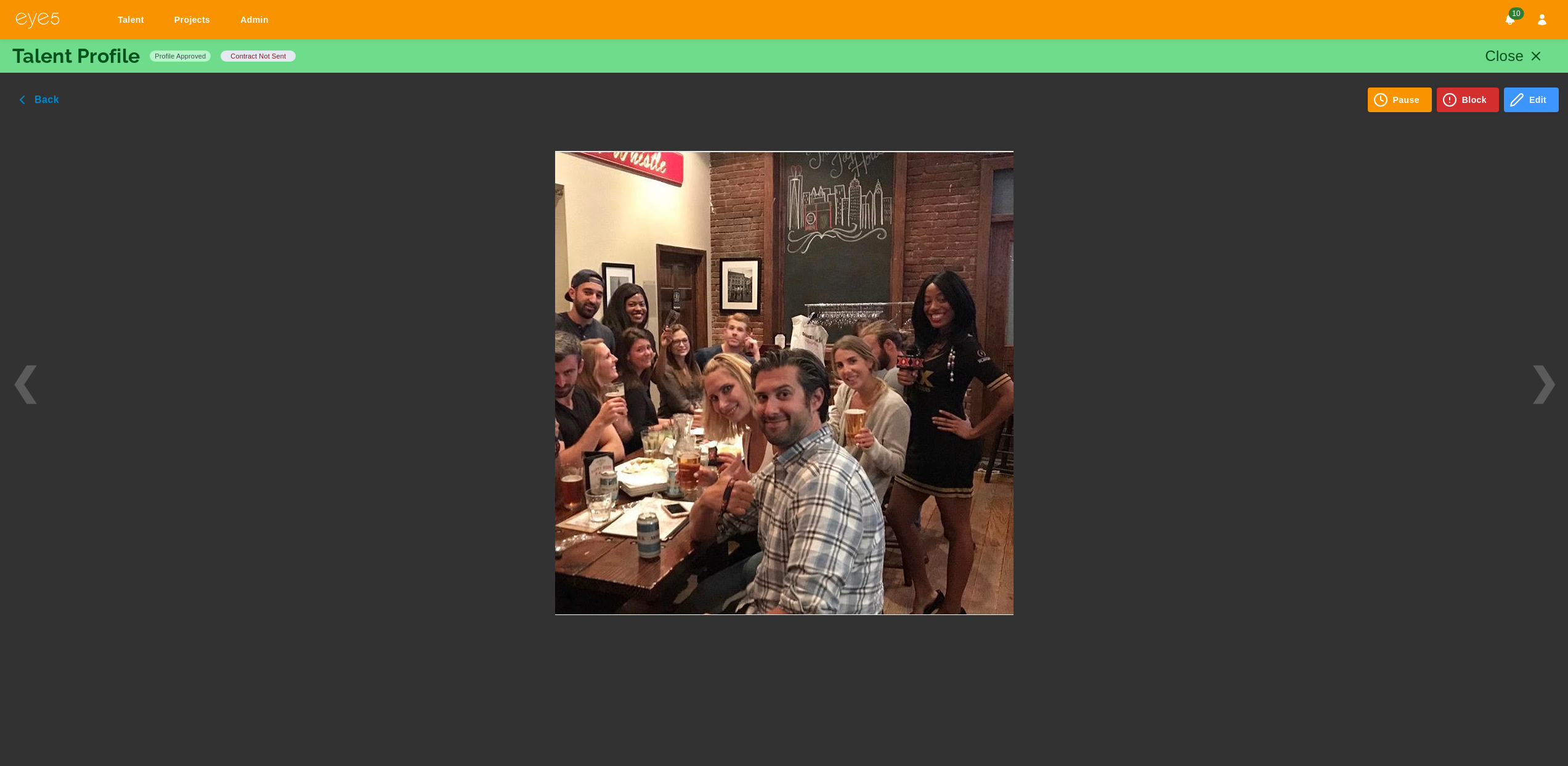
click at [887, 373] on span "❯" at bounding box center [1543, 383] width 49 height 613
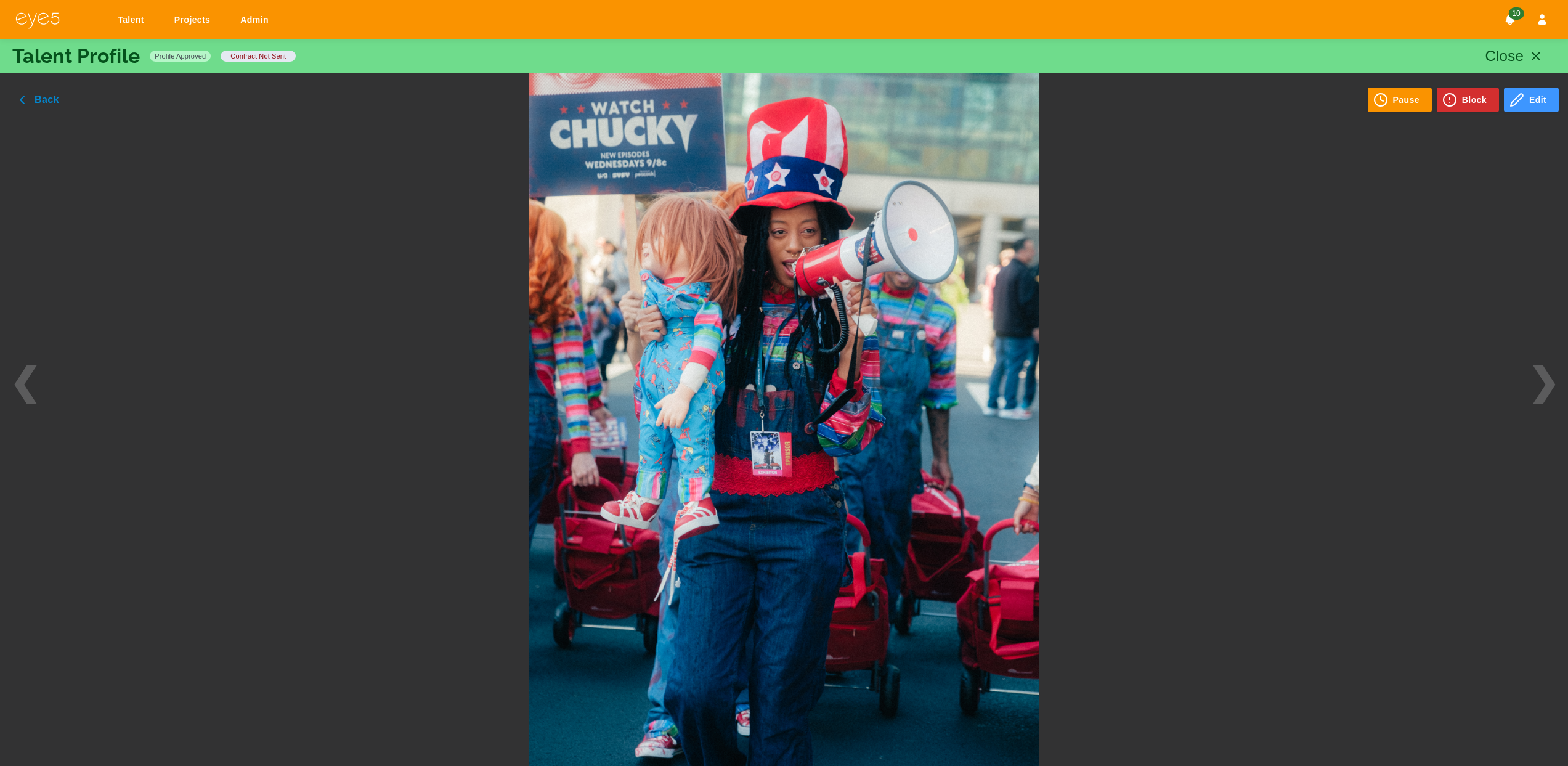
click at [887, 373] on span "❯" at bounding box center [1543, 383] width 49 height 613
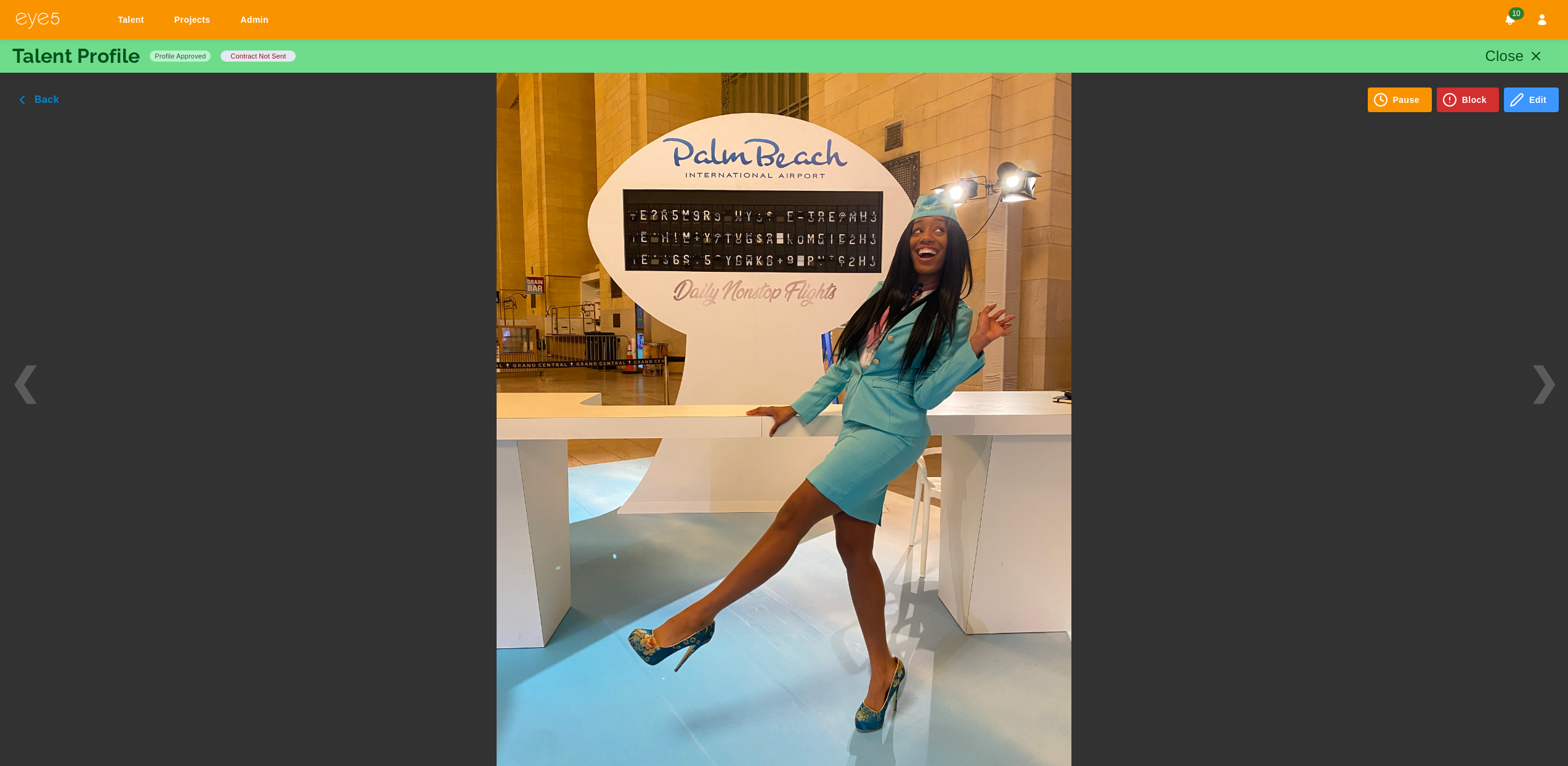
click at [887, 373] on span "❯" at bounding box center [1543, 383] width 49 height 613
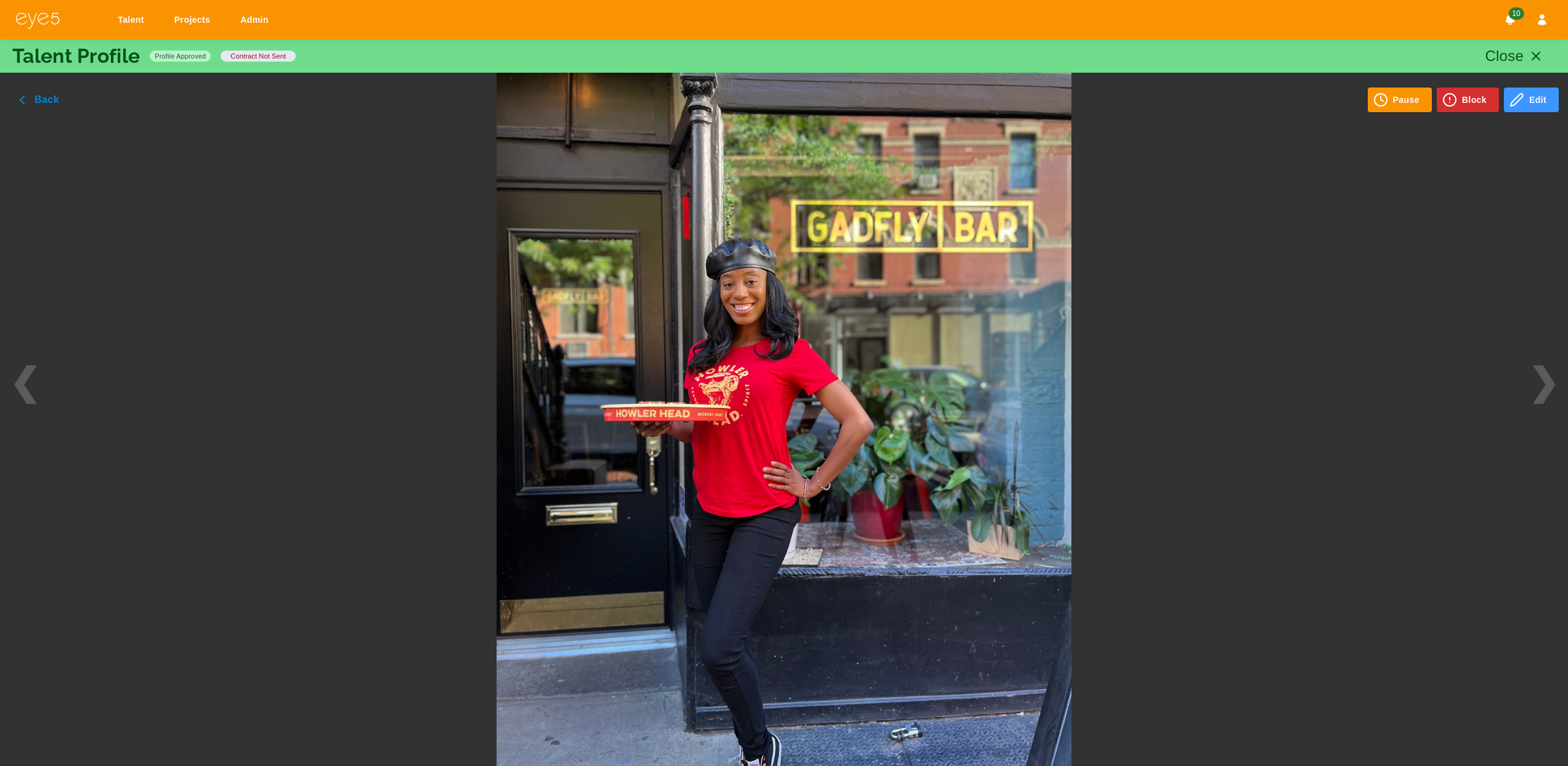
click at [887, 373] on span "❯" at bounding box center [1543, 383] width 49 height 613
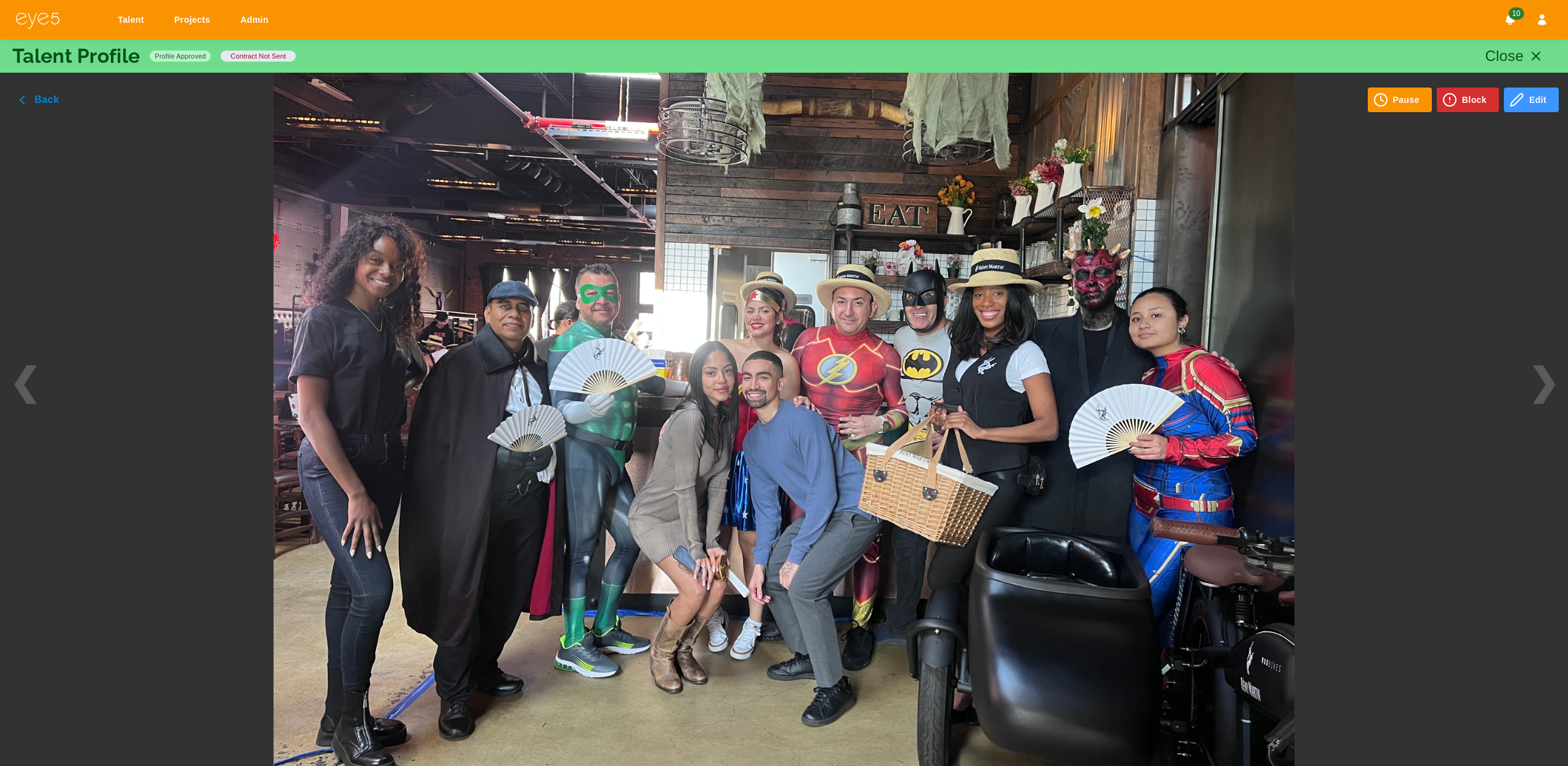
click at [887, 373] on span "❯" at bounding box center [1543, 383] width 49 height 613
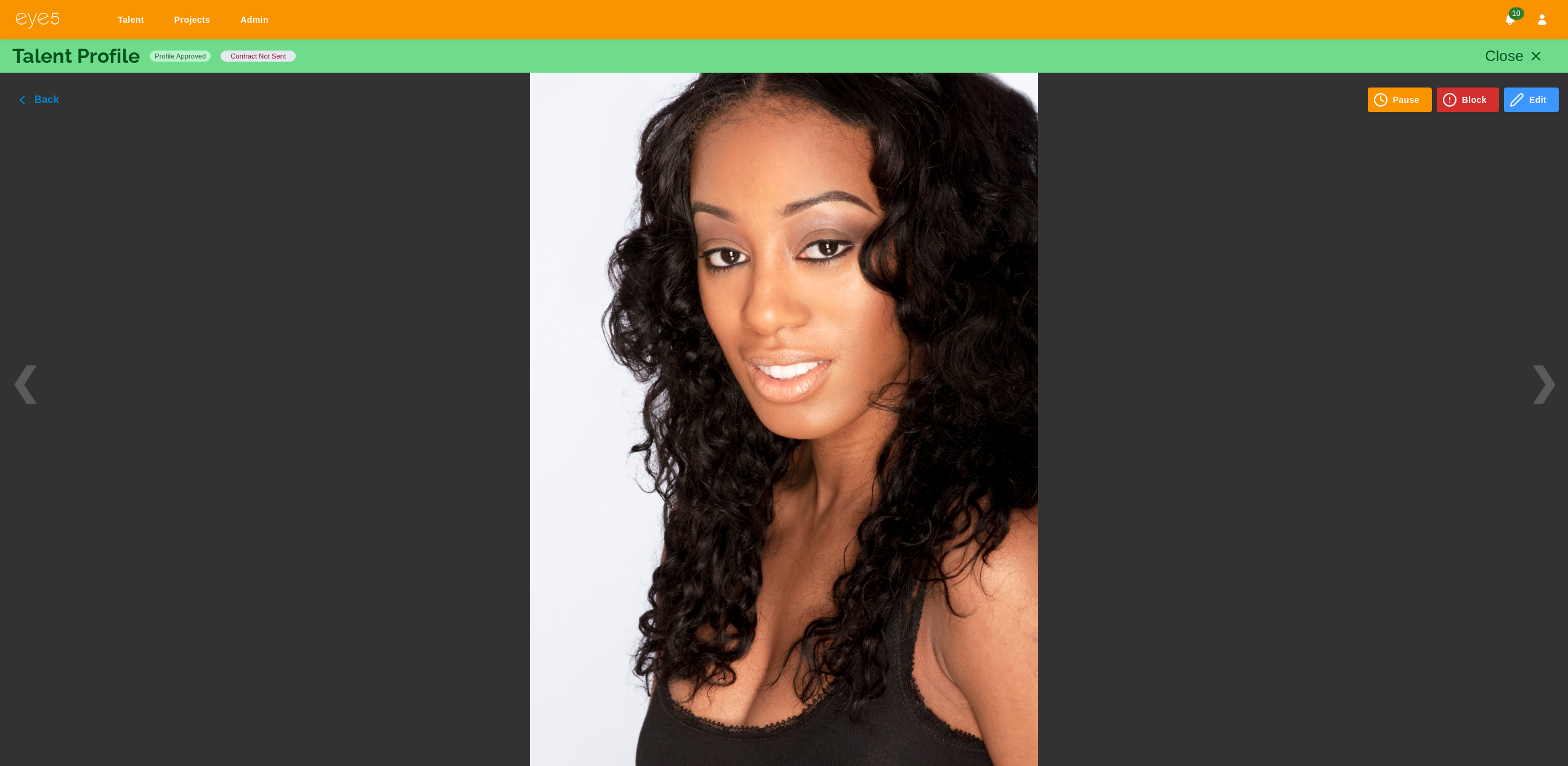
click at [887, 373] on span "❯" at bounding box center [1543, 383] width 49 height 613
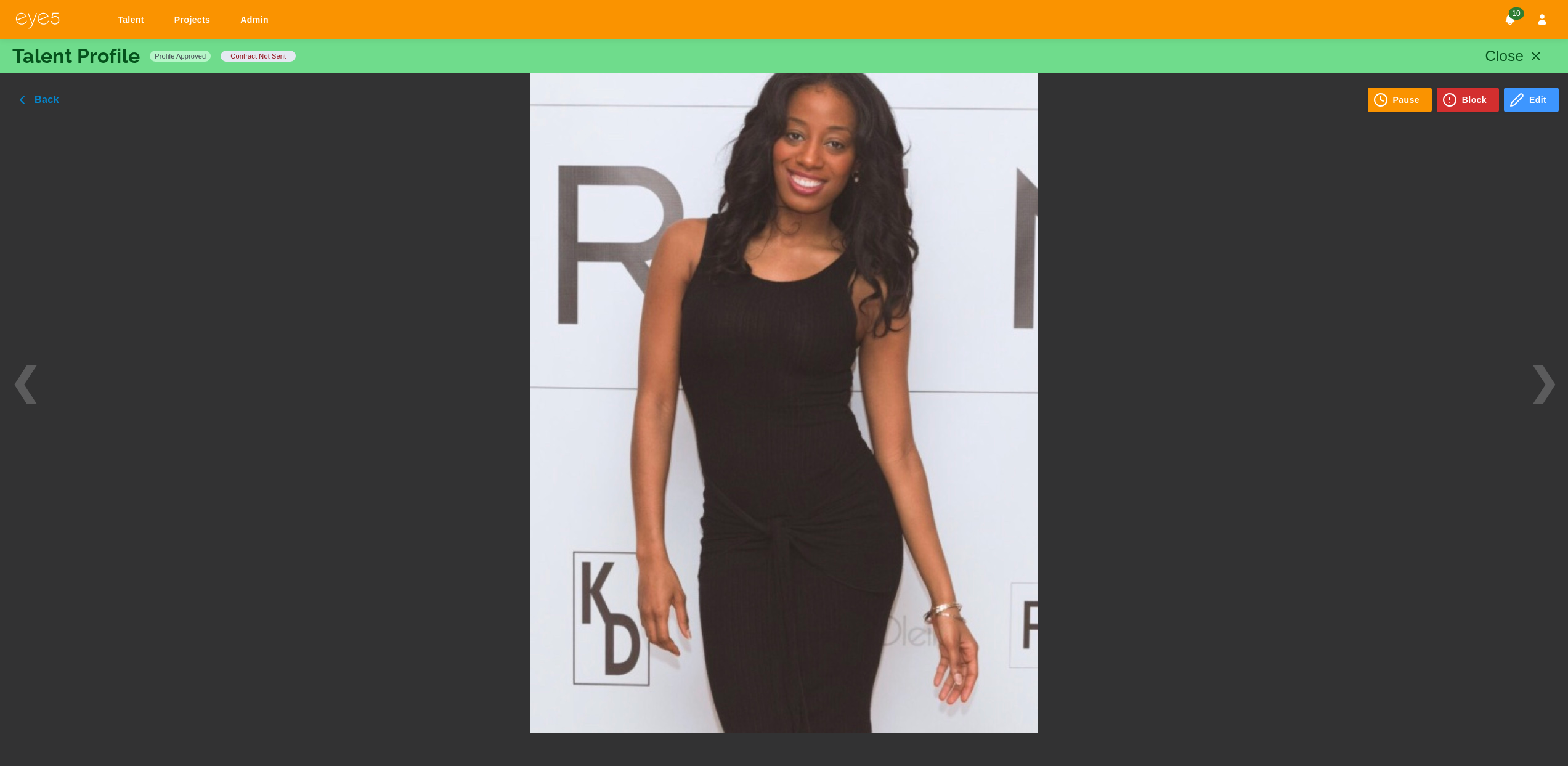
click at [887, 373] on span "❯" at bounding box center [1543, 383] width 49 height 613
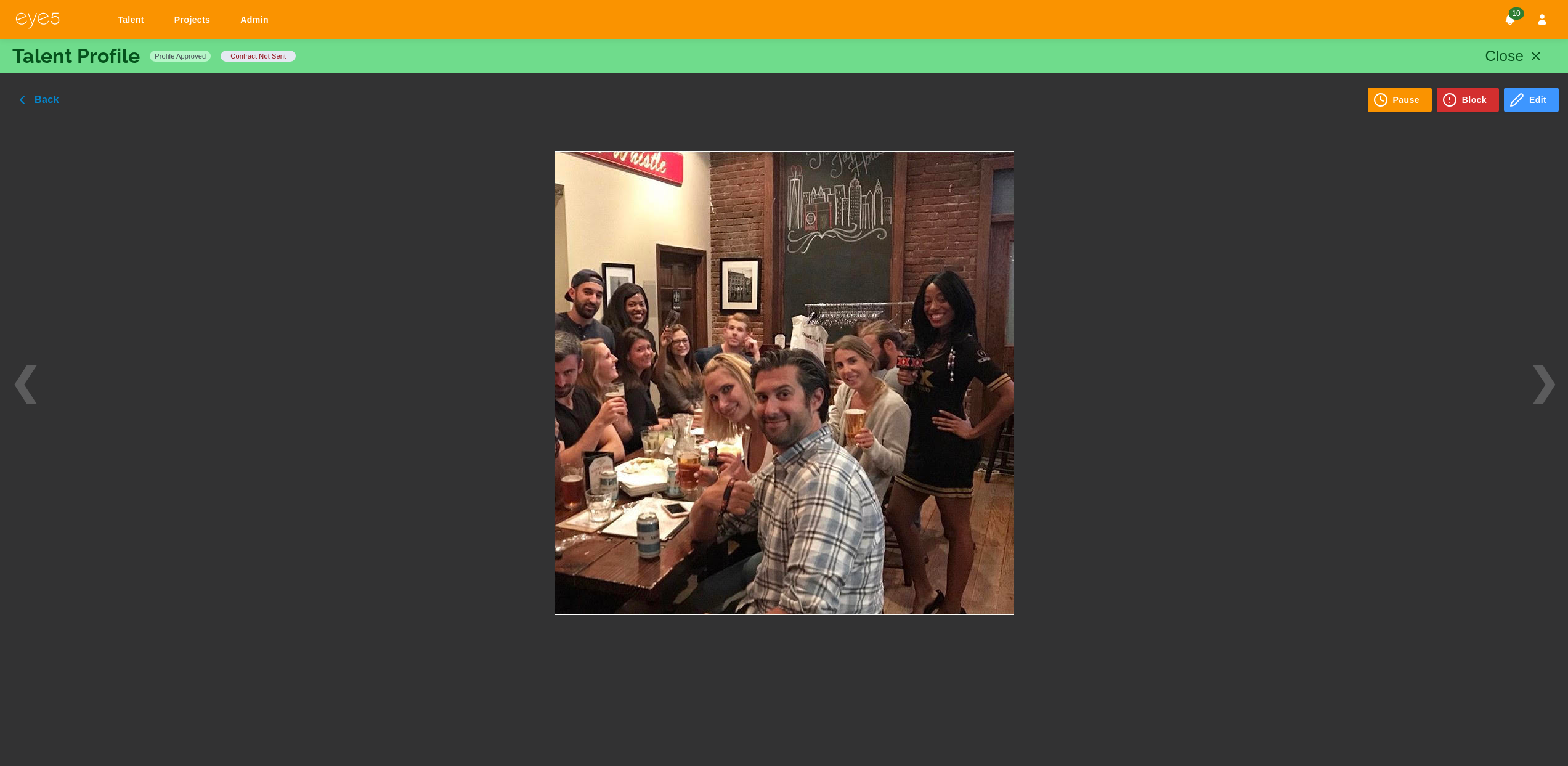
click at [887, 373] on span "❯" at bounding box center [1543, 383] width 49 height 613
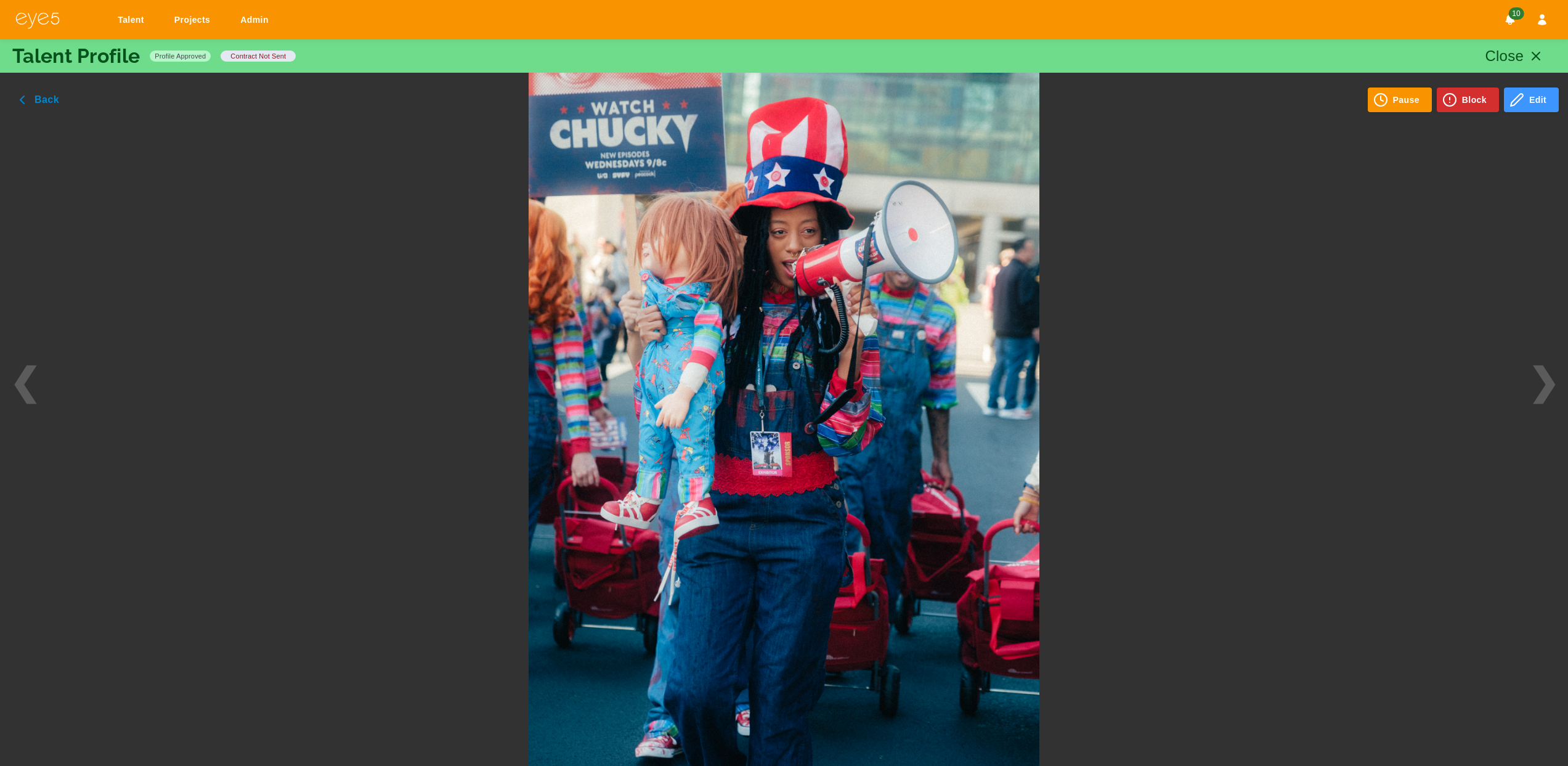
click at [887, 373] on span "❯" at bounding box center [1543, 383] width 49 height 613
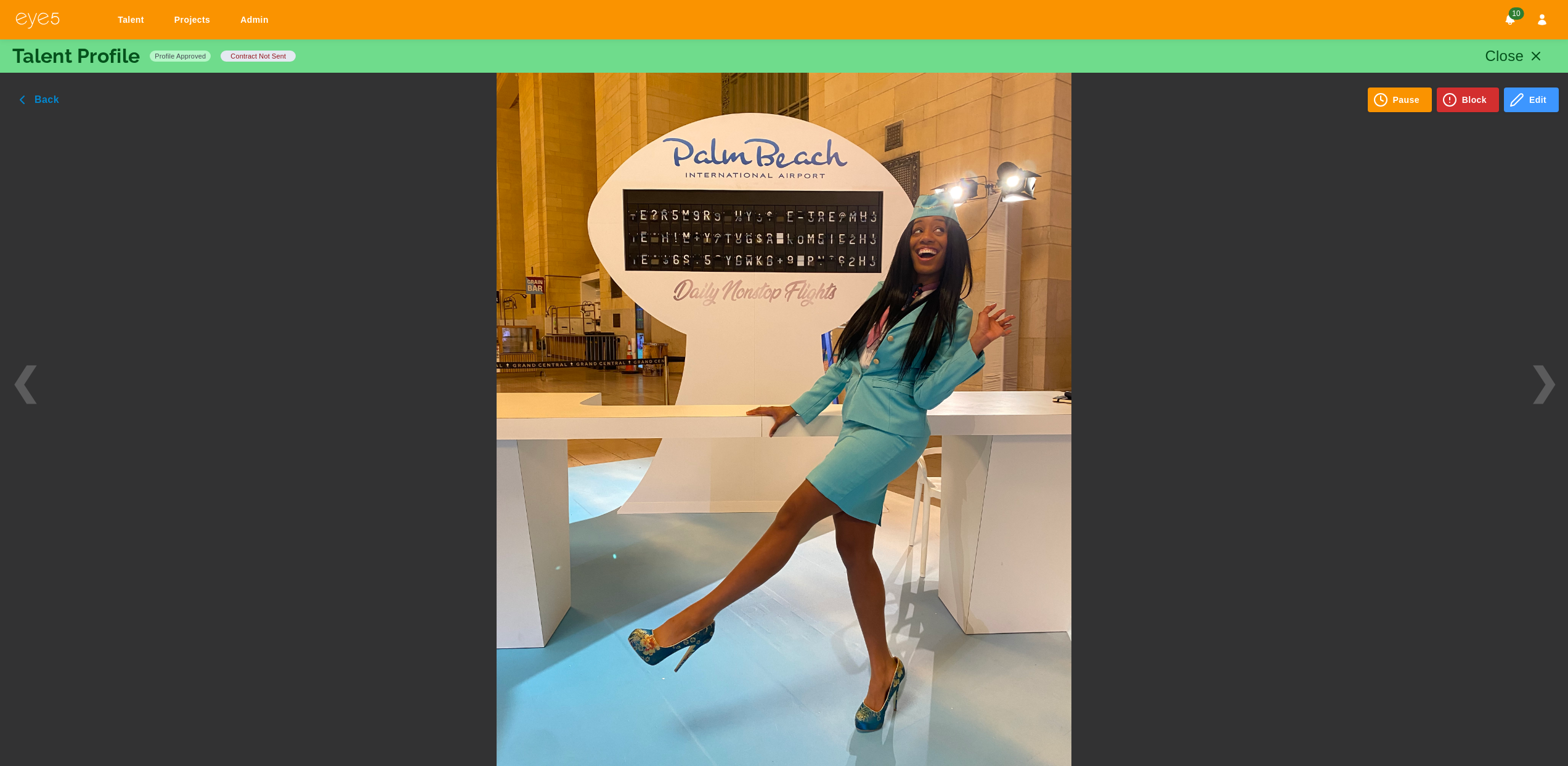
click at [887, 373] on span "❯" at bounding box center [1543, 383] width 49 height 613
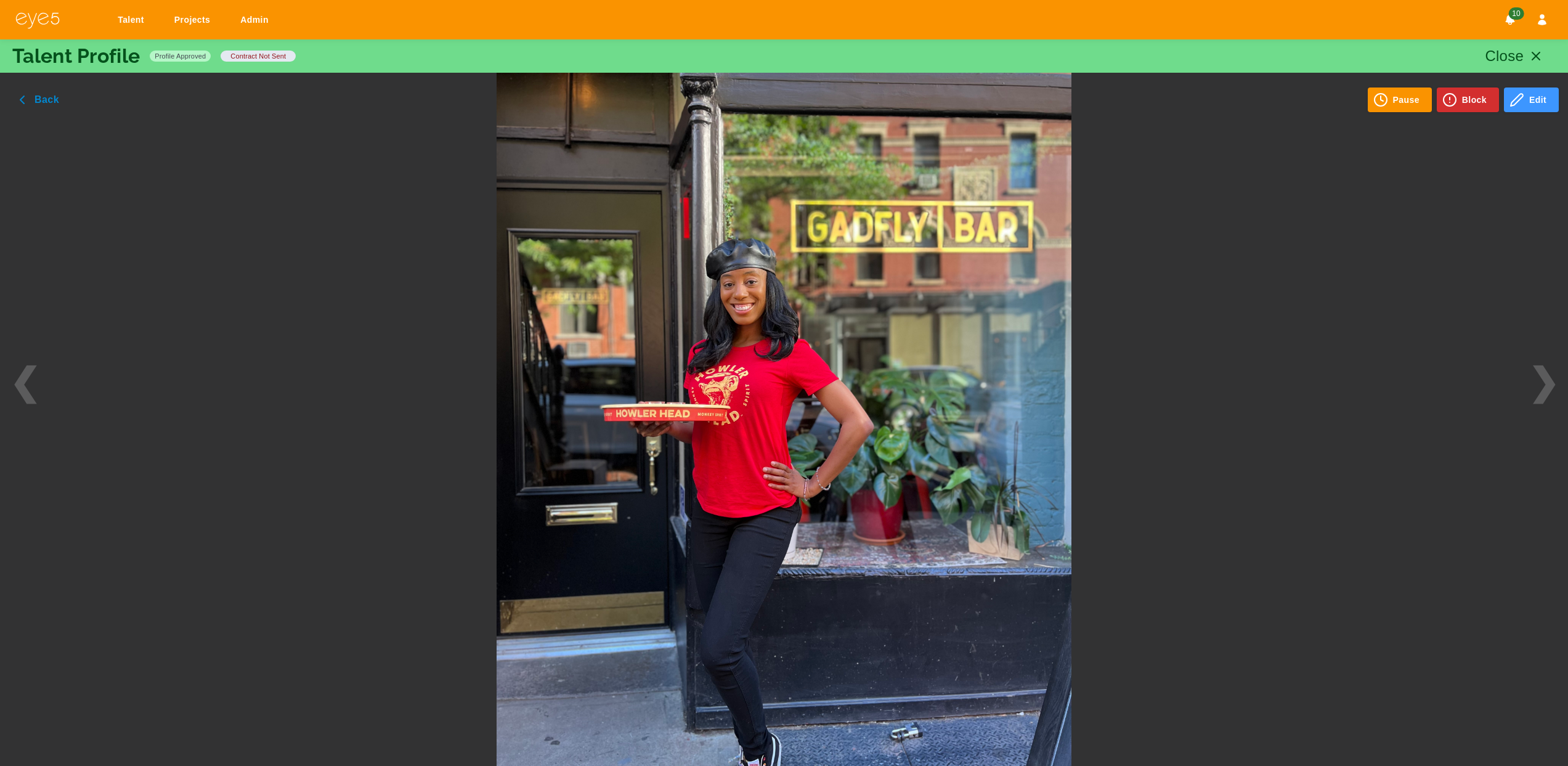
click at [887, 373] on span "❯" at bounding box center [1543, 383] width 49 height 613
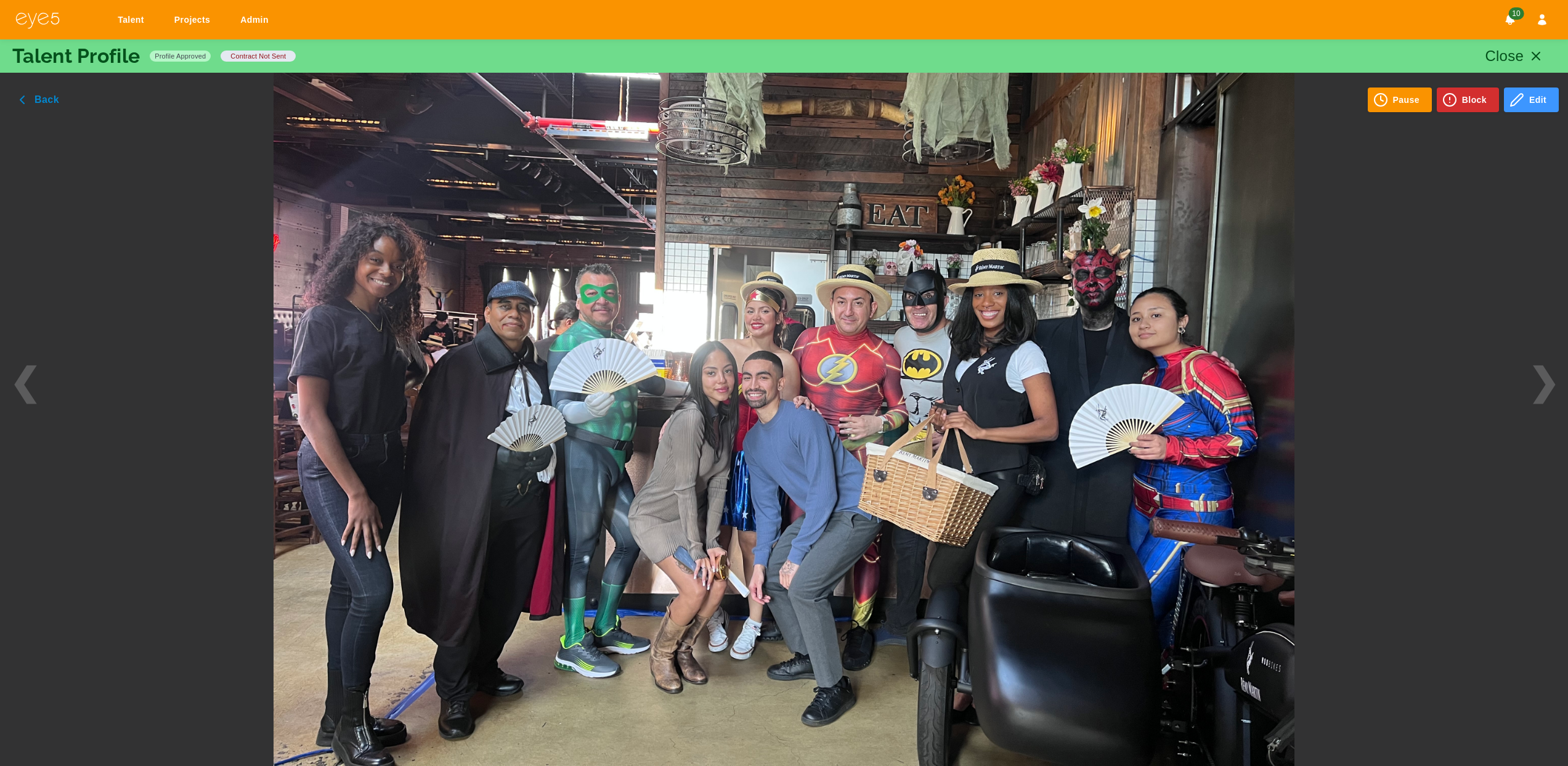
click at [887, 373] on span "❯" at bounding box center [1543, 383] width 49 height 613
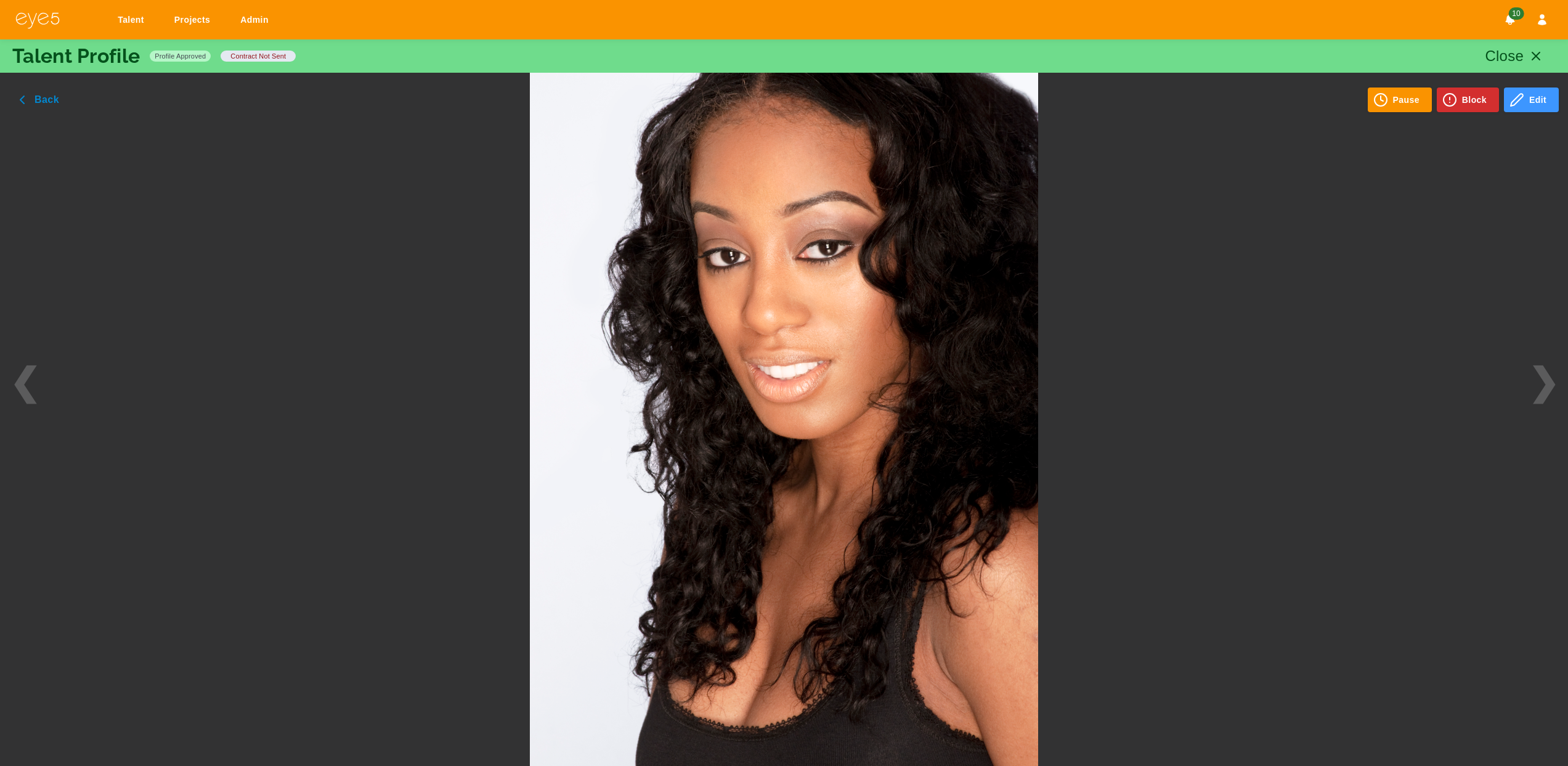
click at [887, 388] on span "❯" at bounding box center [1543, 383] width 49 height 613
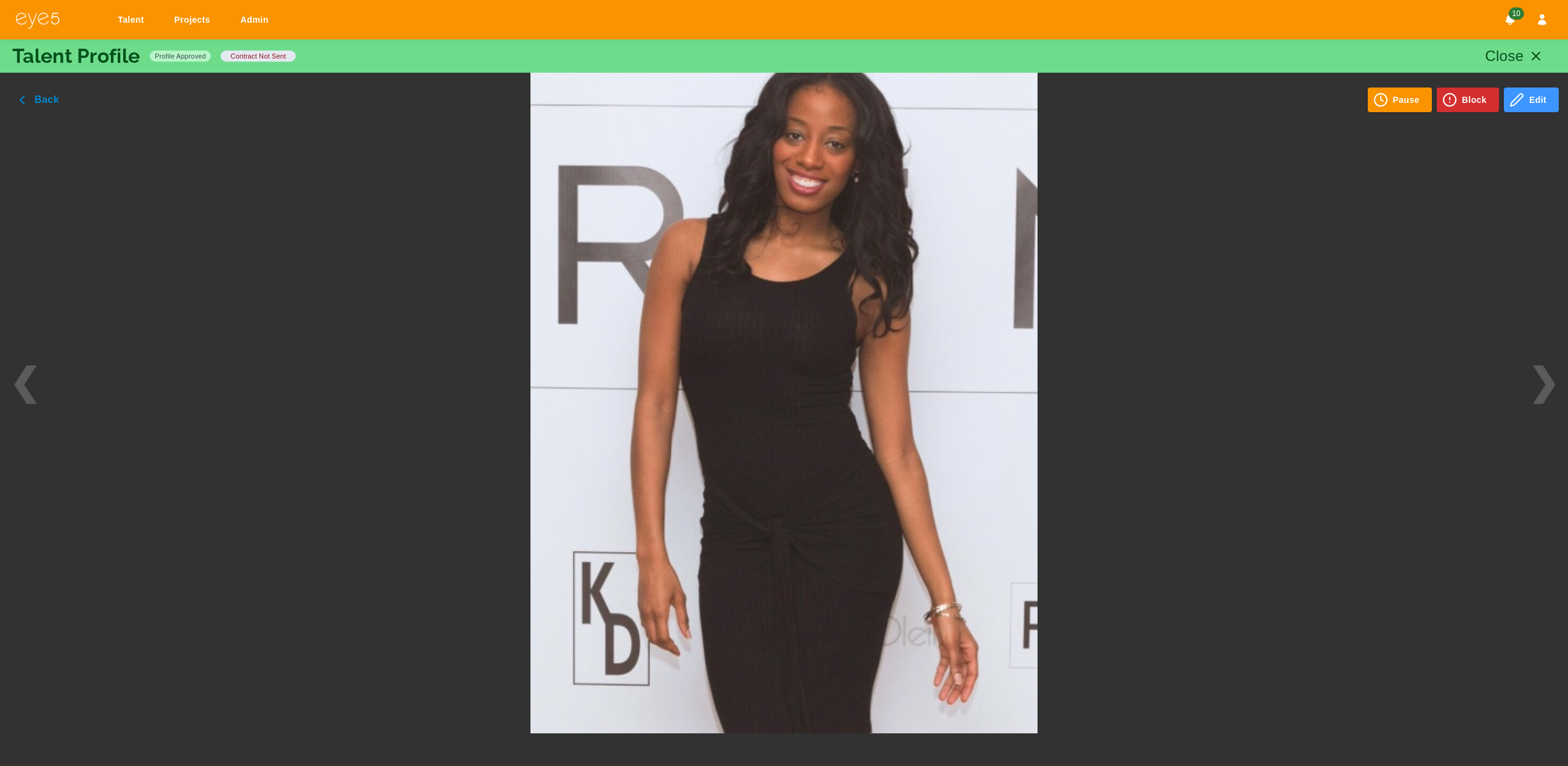
click at [887, 363] on span "❯" at bounding box center [1543, 383] width 49 height 613
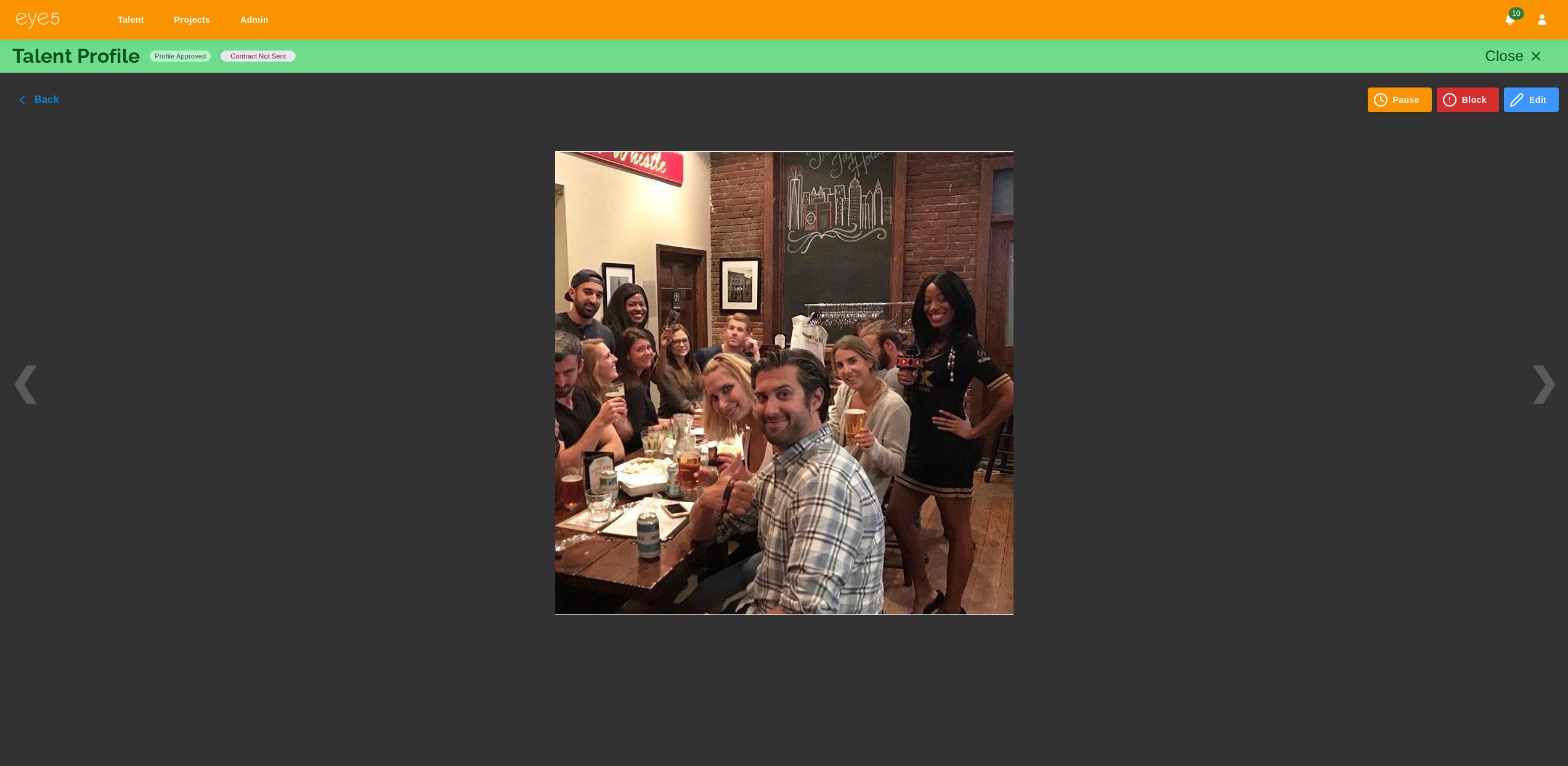
click at [887, 351] on div at bounding box center [783, 383] width 1345 height 766
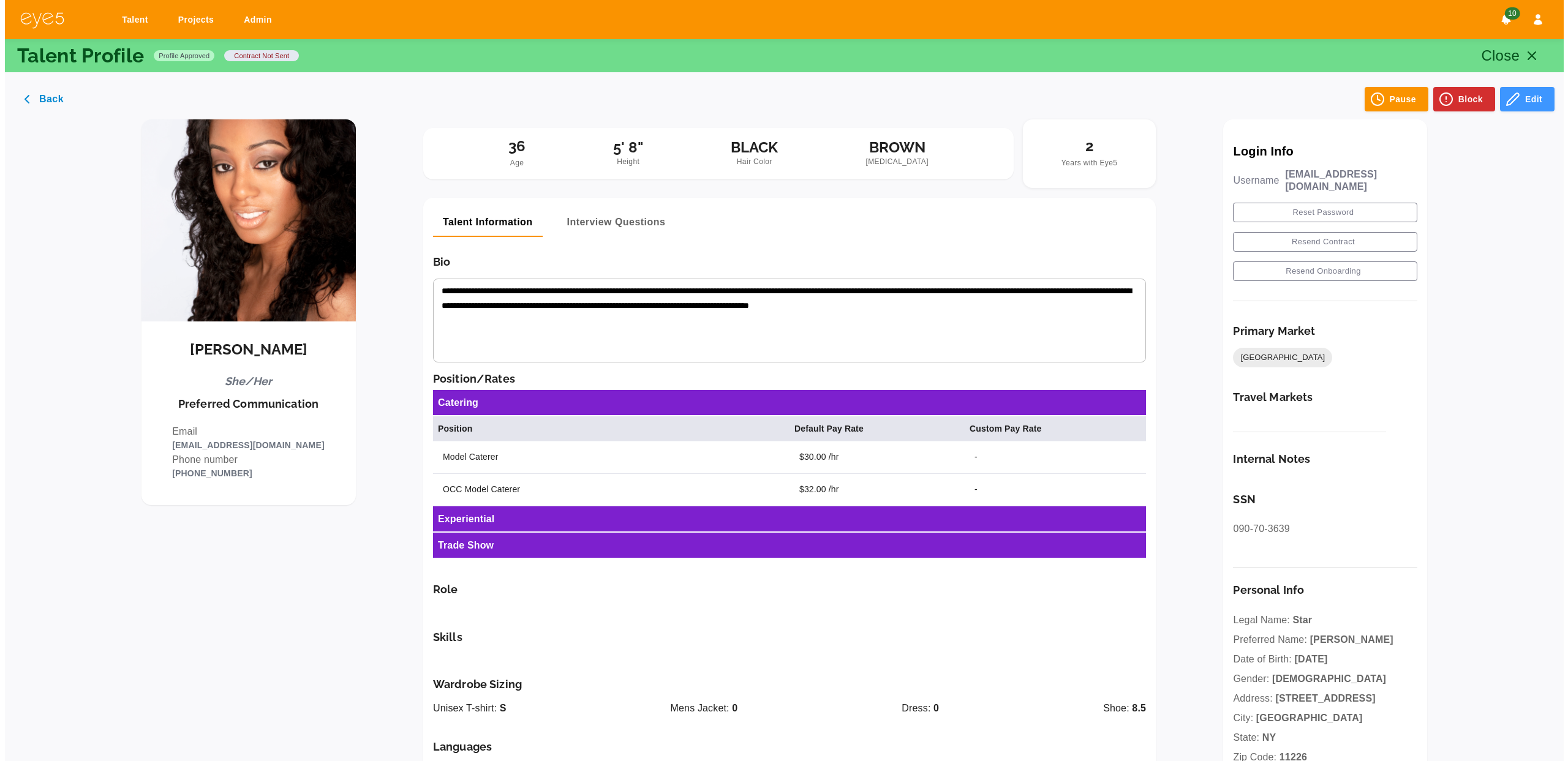
scroll to position [0, 0]
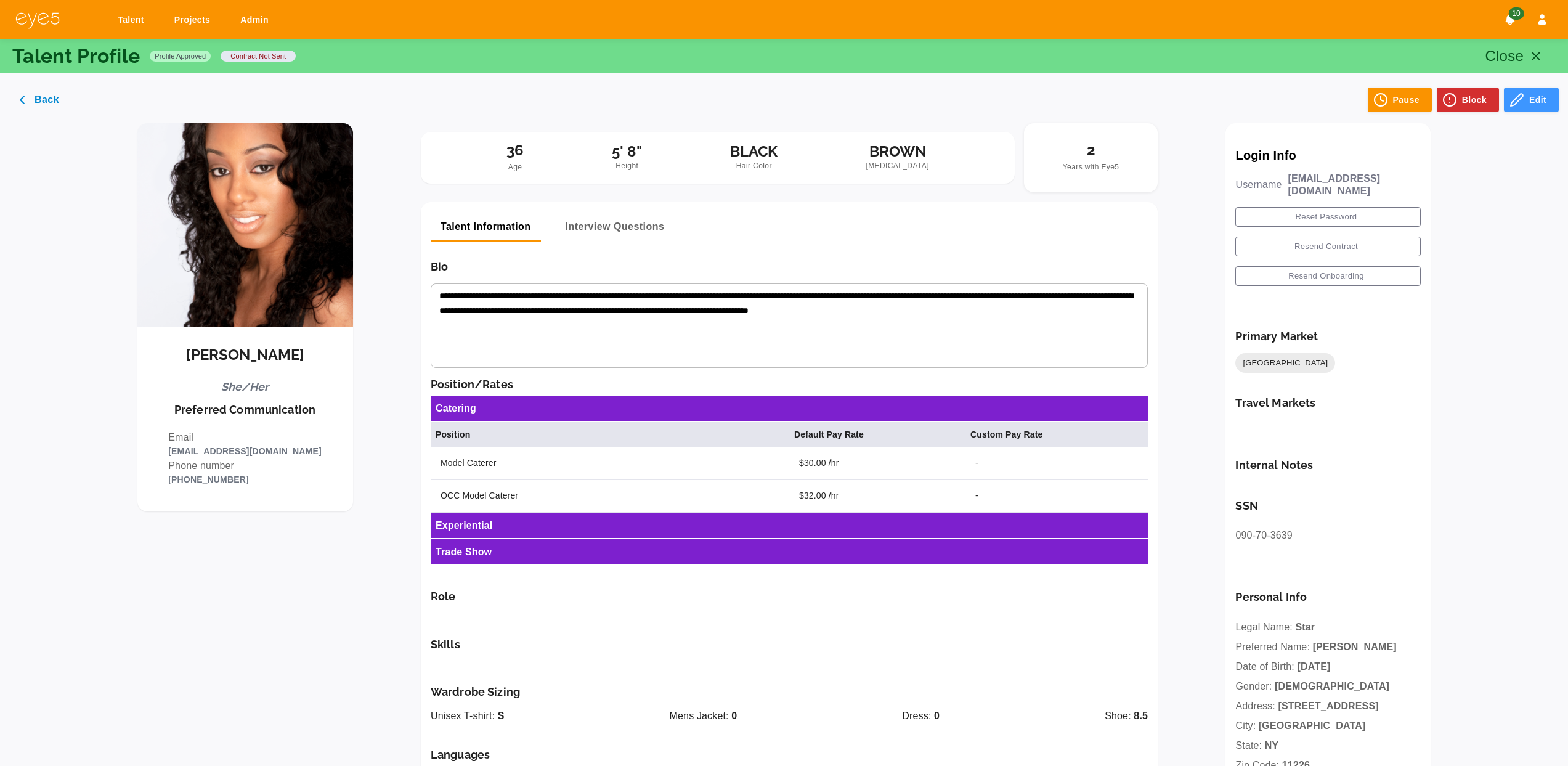
click at [49, 100] on button "Back" at bounding box center [40, 99] width 62 height 25
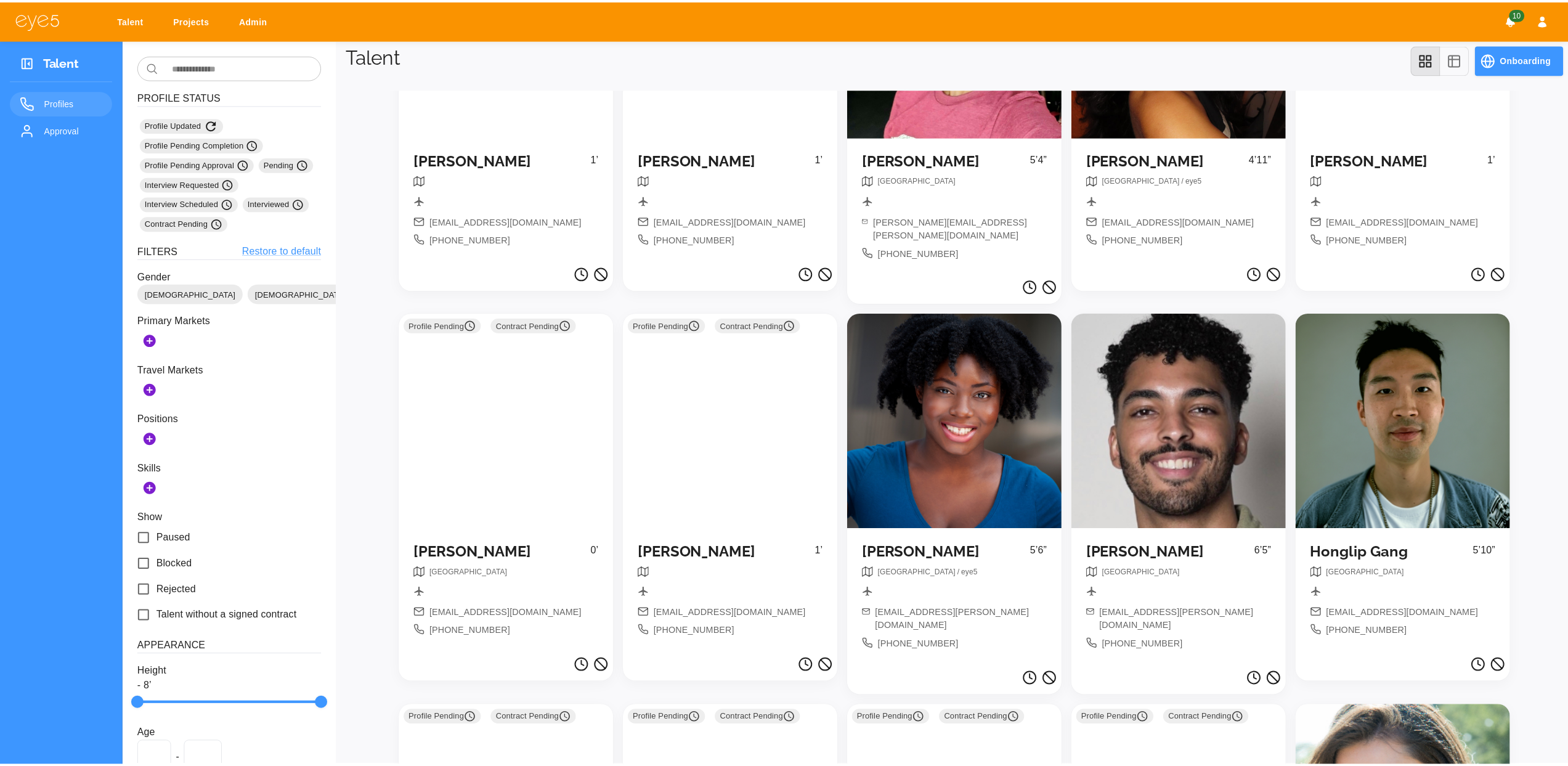
scroll to position [2627, 0]
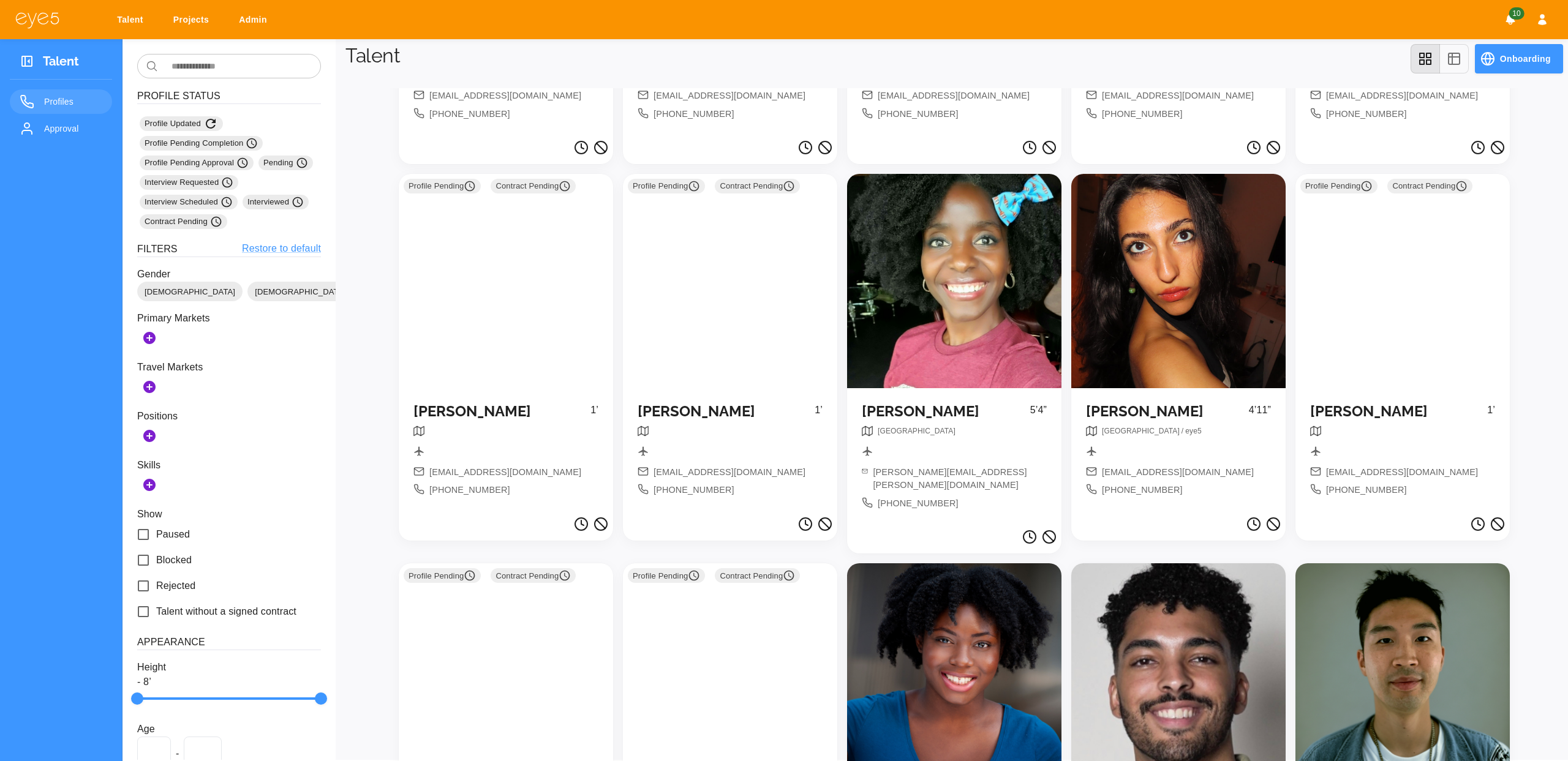
click at [882, 224] on div at bounding box center [1178, 281] width 215 height 214
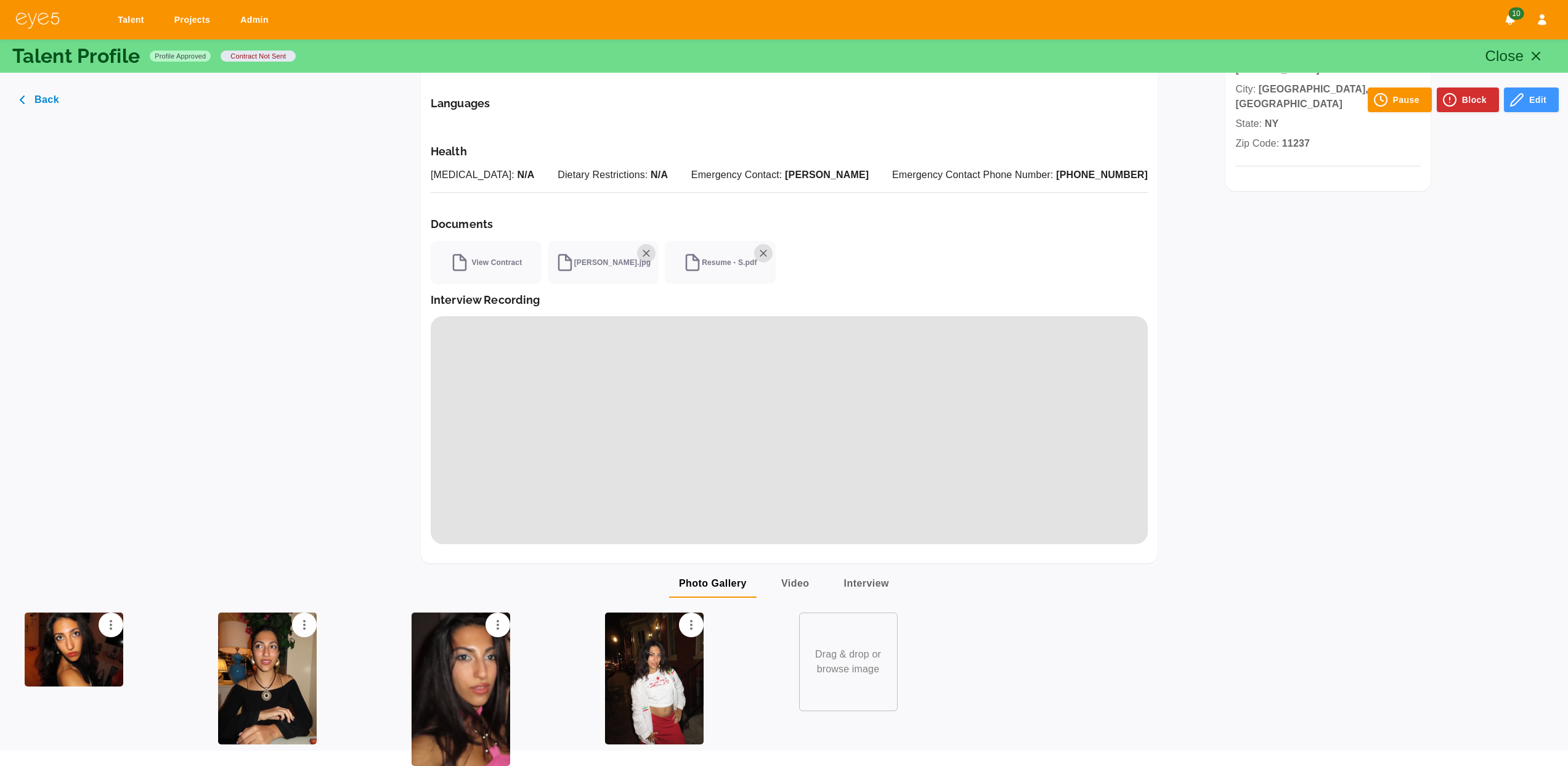
scroll to position [656, 0]
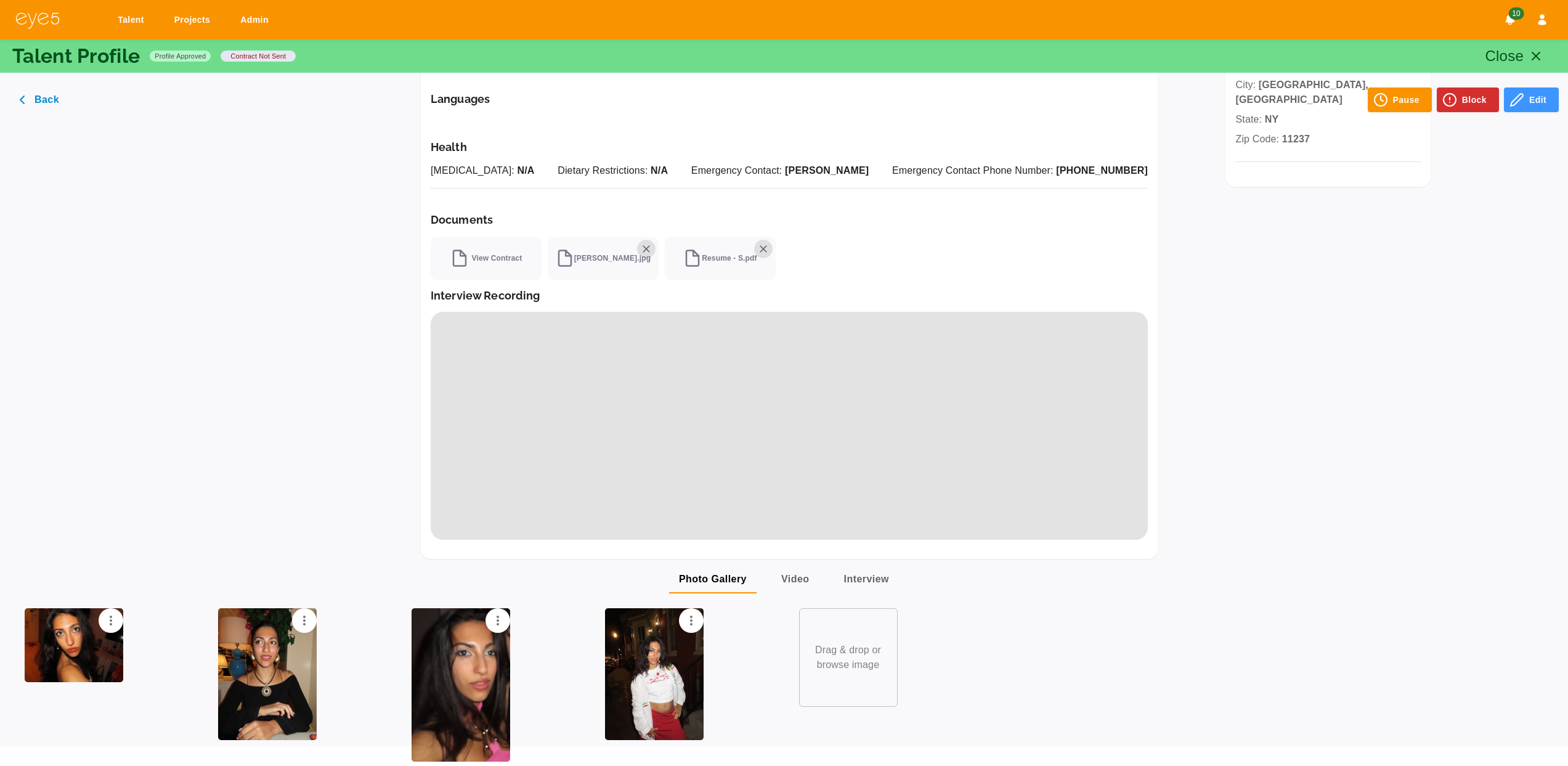
click at [626, 434] on img at bounding box center [654, 674] width 98 height 131
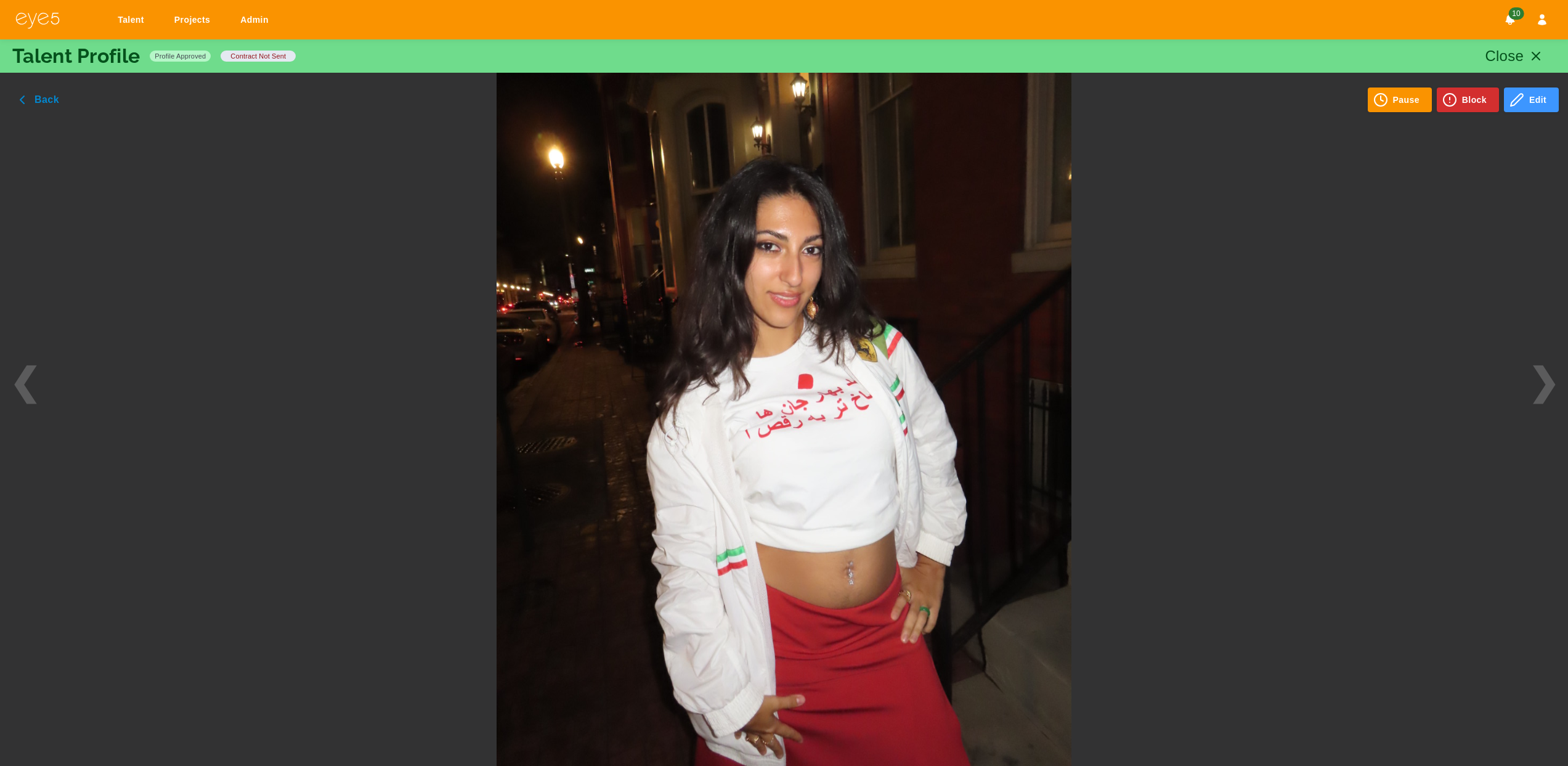
click at [367, 434] on div at bounding box center [783, 383] width 1345 height 766
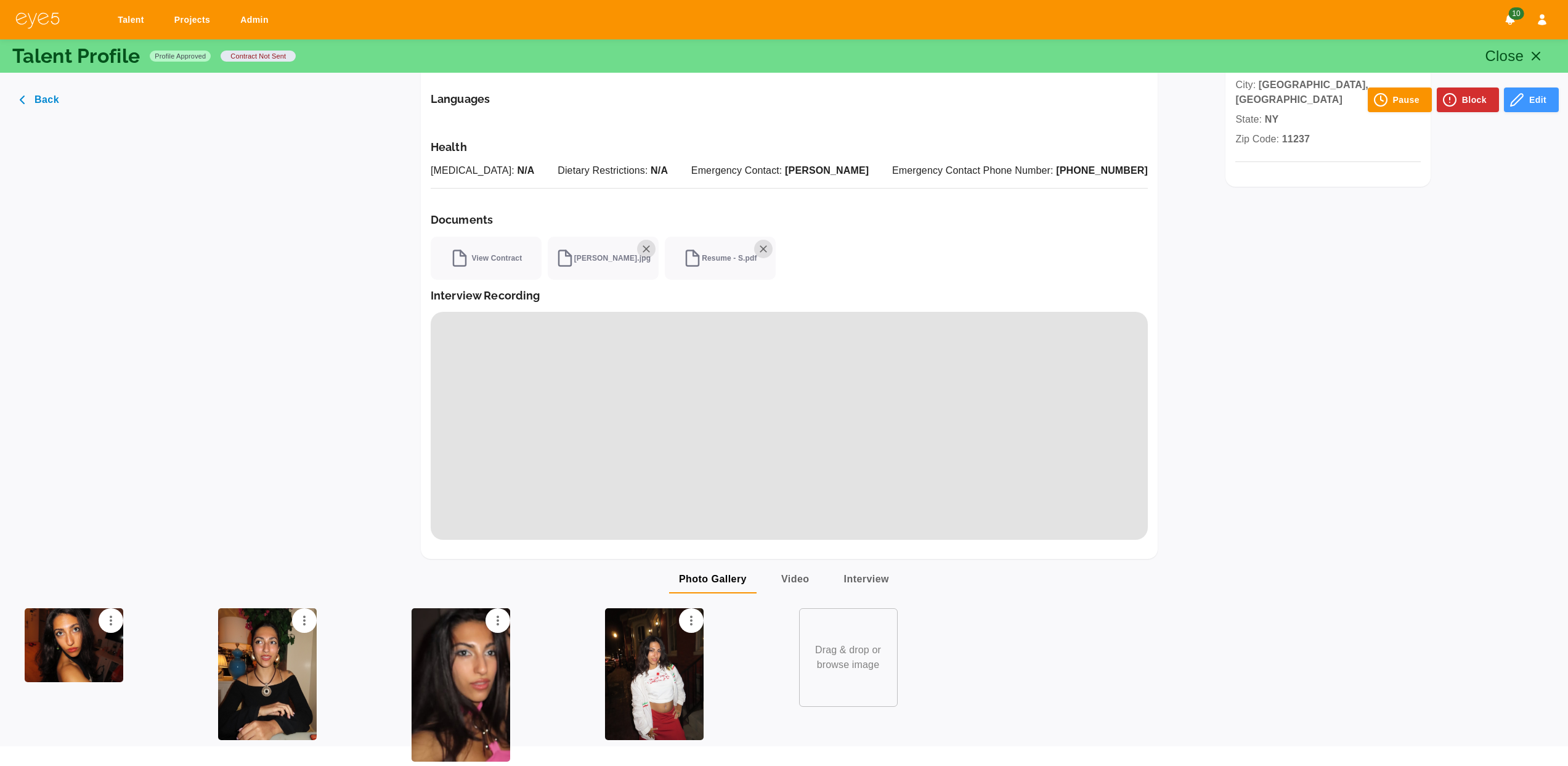
scroll to position [55, 0]
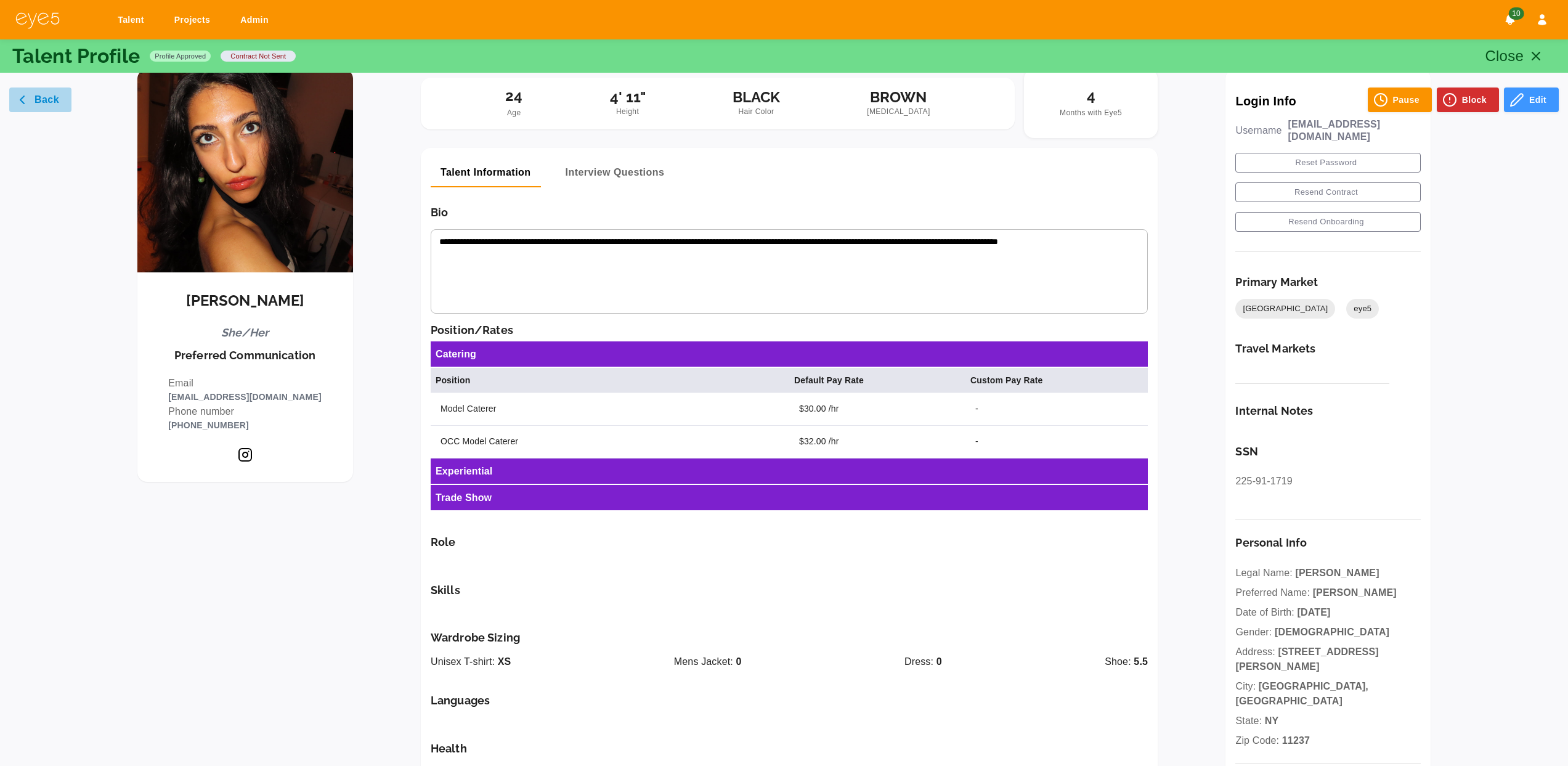
click at [56, 104] on button "Back" at bounding box center [40, 99] width 62 height 25
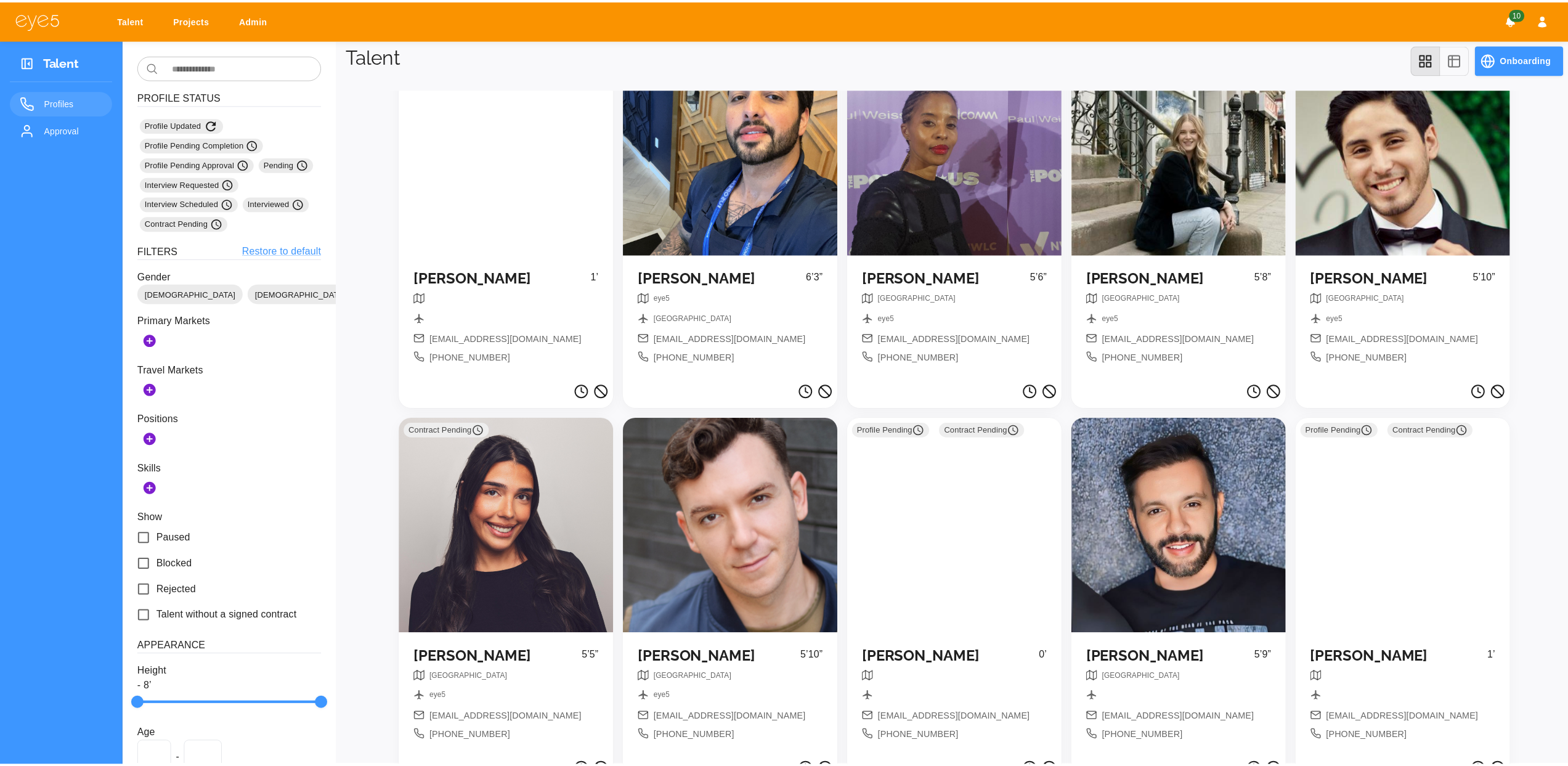
scroll to position [2009, 0]
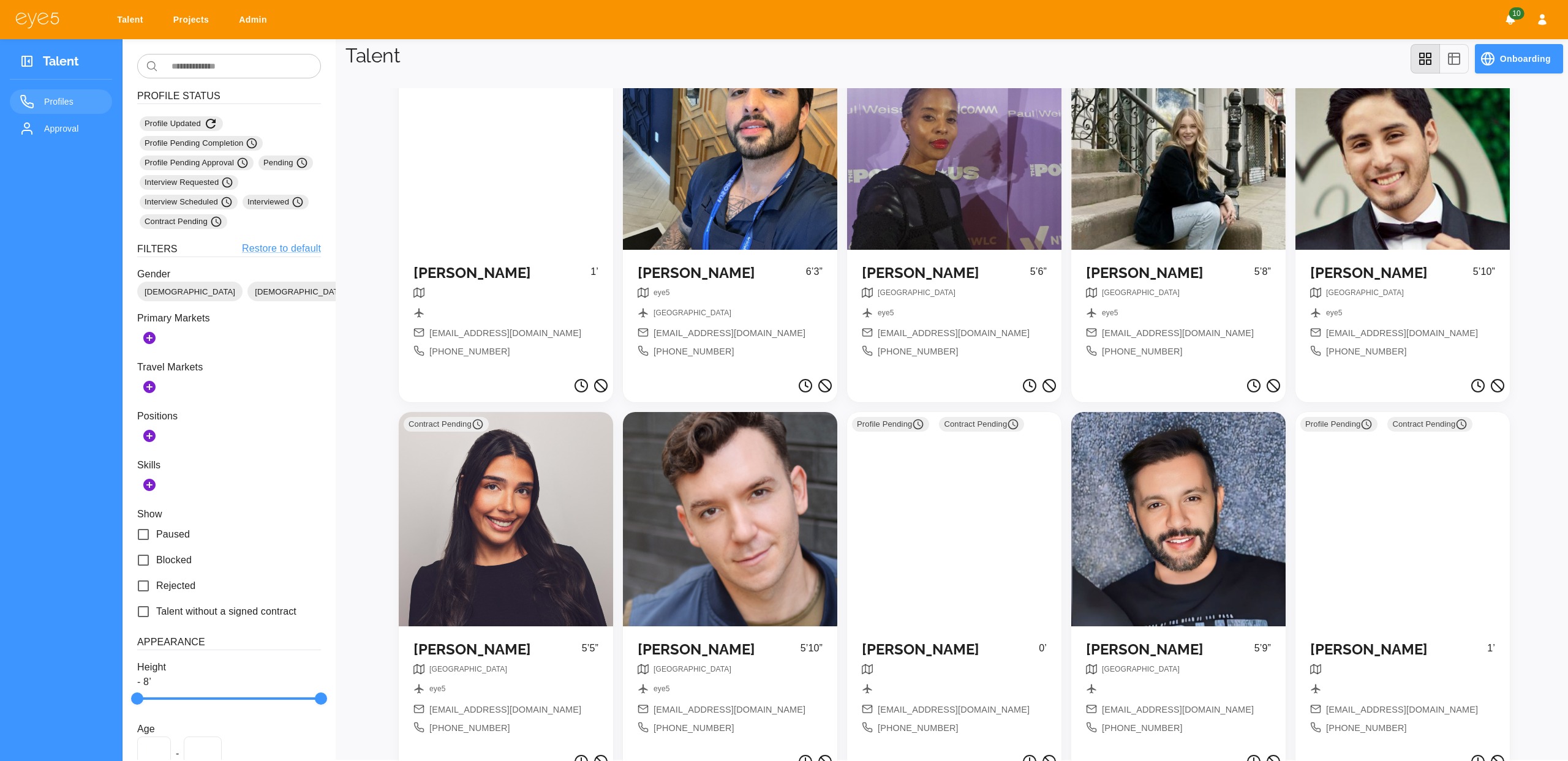
click at [882, 154] on div at bounding box center [954, 142] width 215 height 214
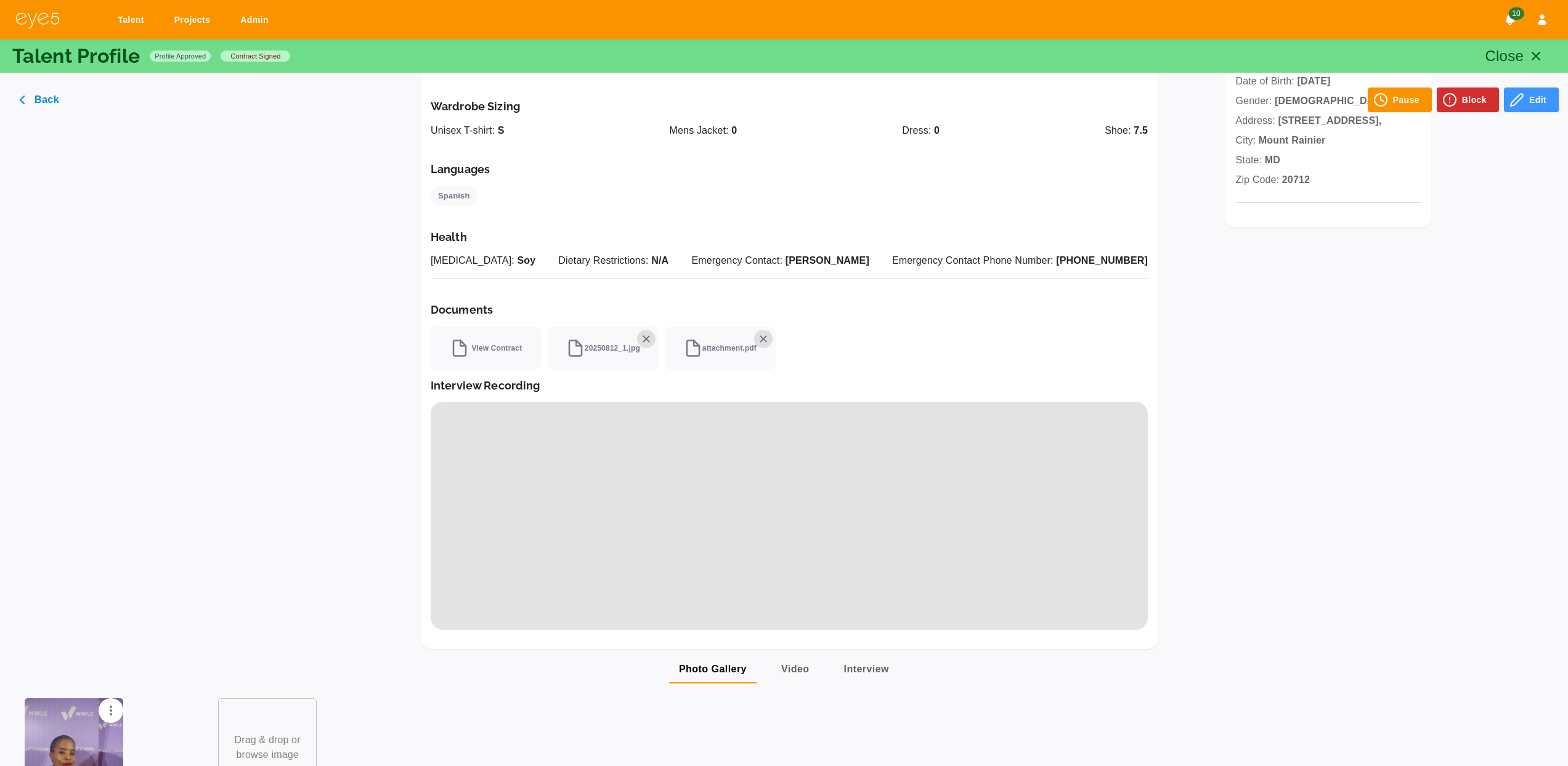
scroll to position [676, 0]
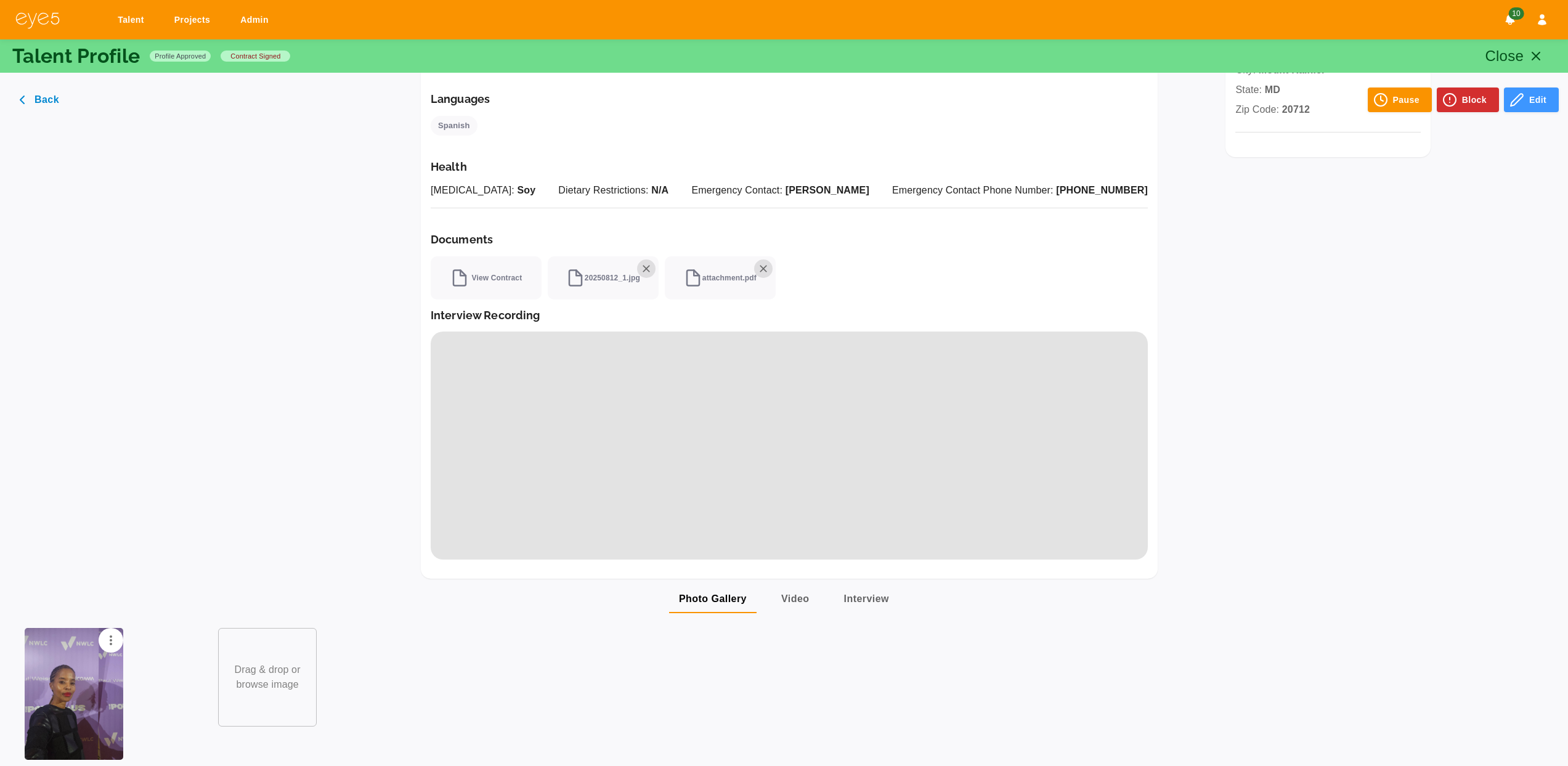
click at [41, 434] on img at bounding box center [74, 693] width 98 height 131
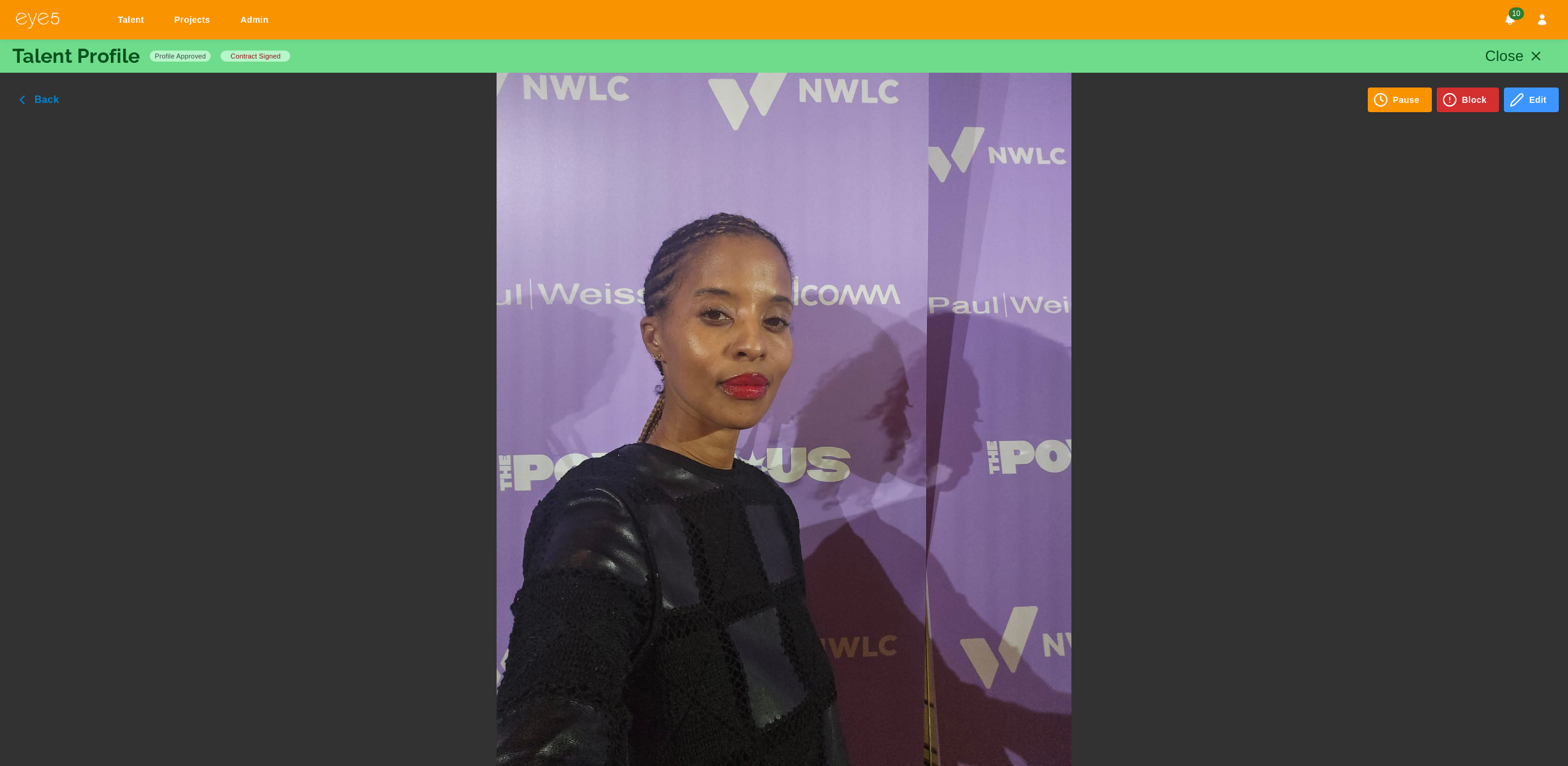
click at [188, 235] on div at bounding box center [783, 383] width 1345 height 766
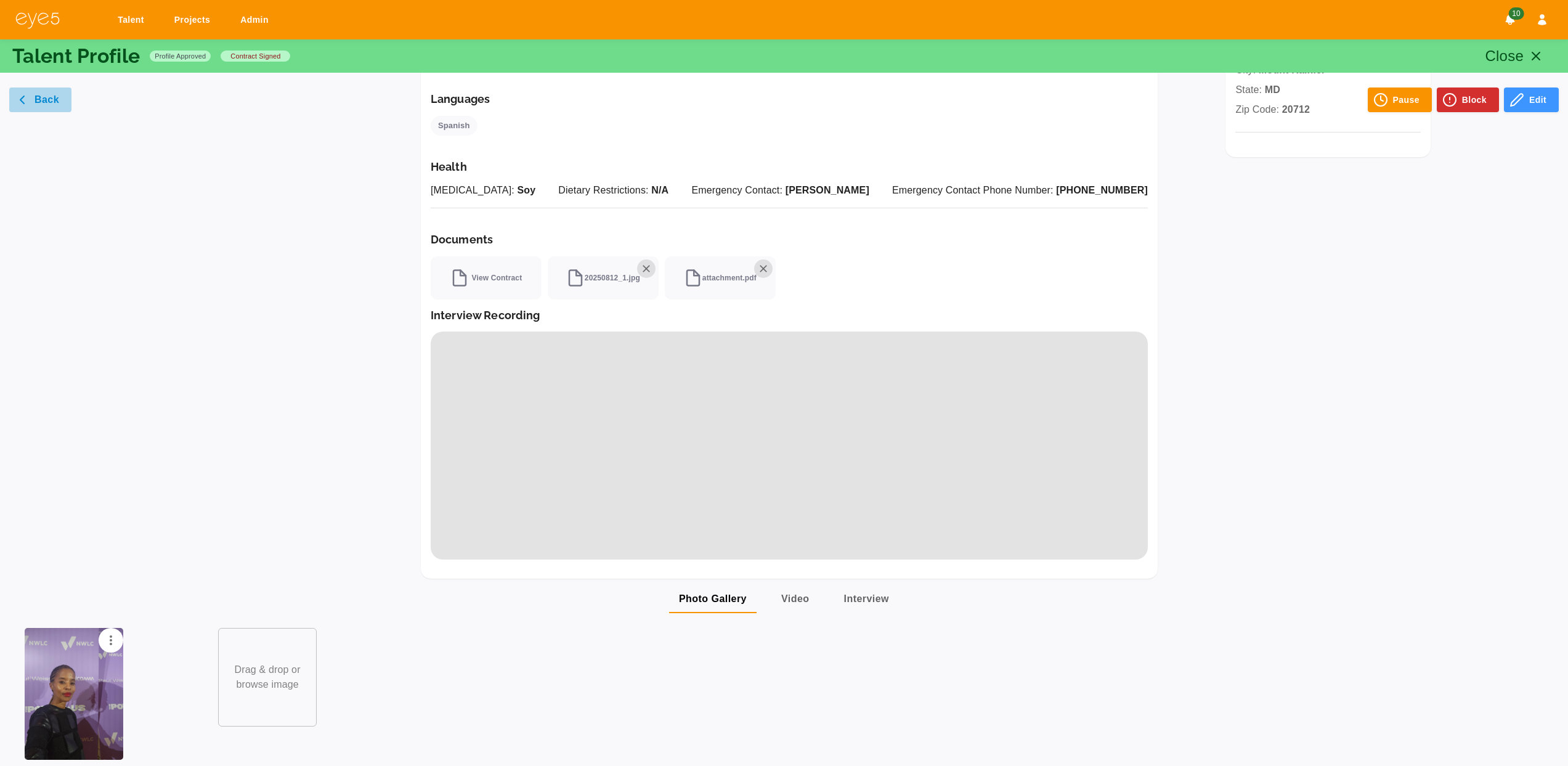
click at [36, 104] on button "Back" at bounding box center [40, 99] width 62 height 25
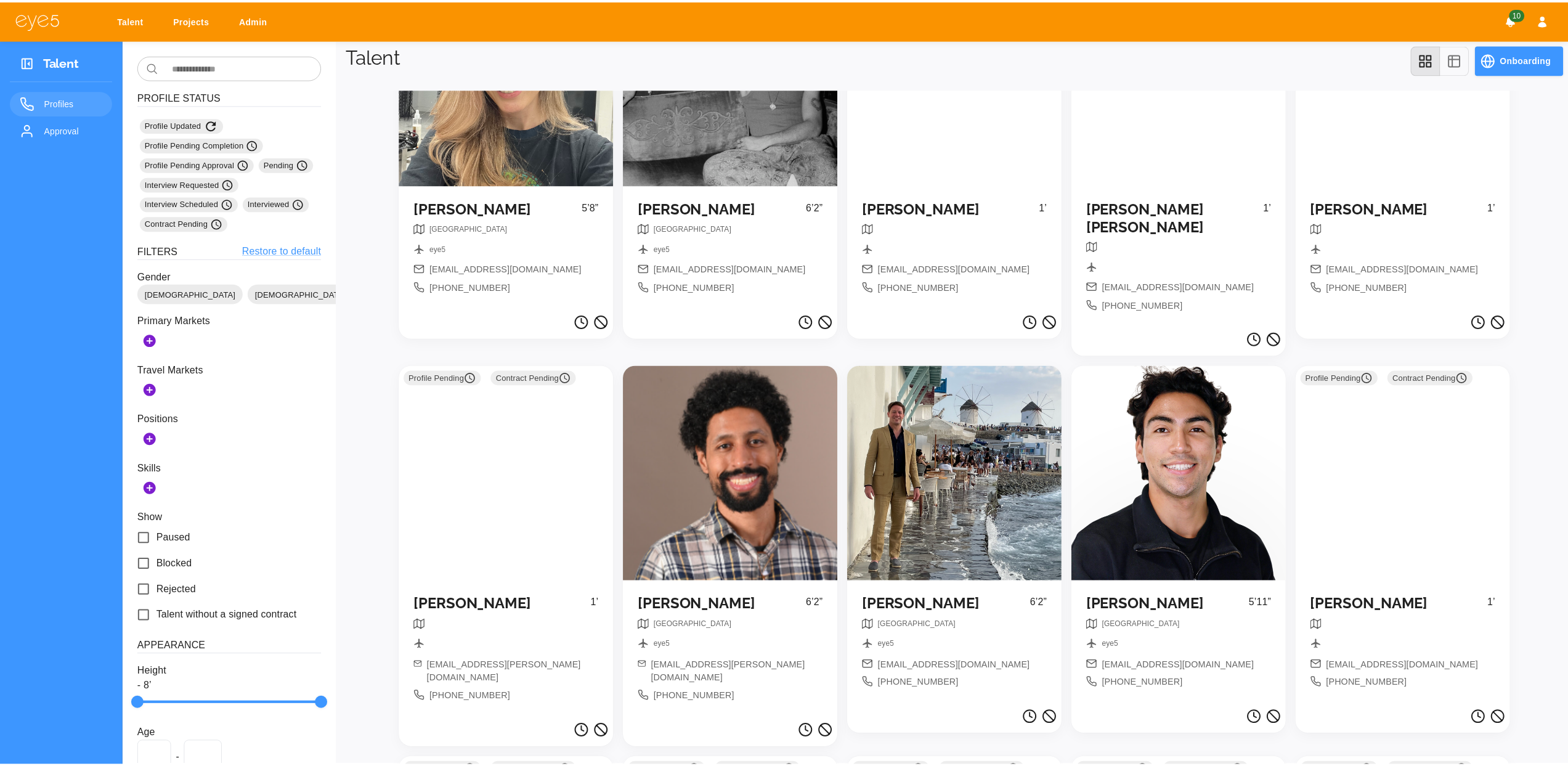
scroll to position [806, 0]
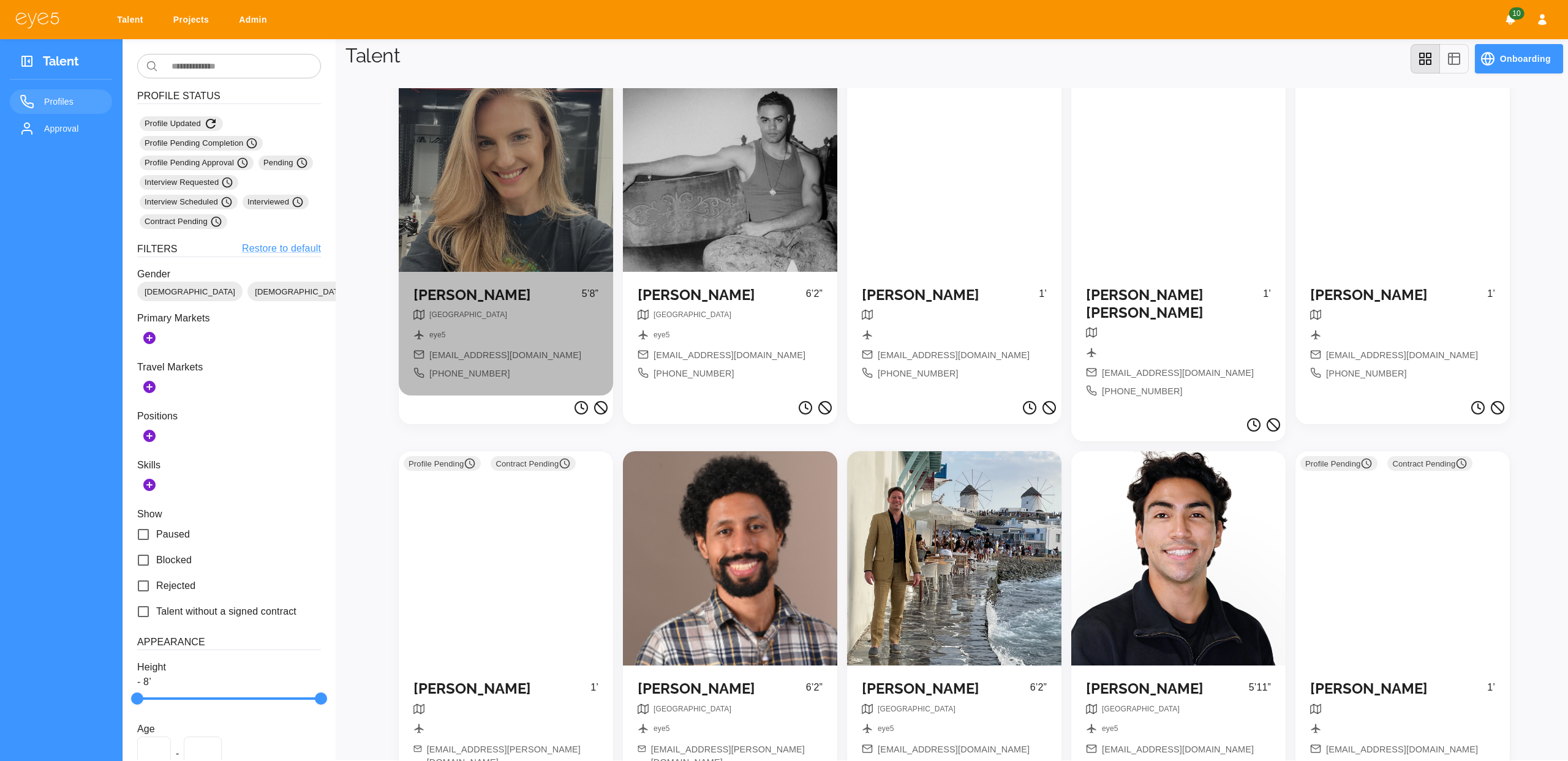
click at [537, 203] on div at bounding box center [505, 165] width 215 height 214
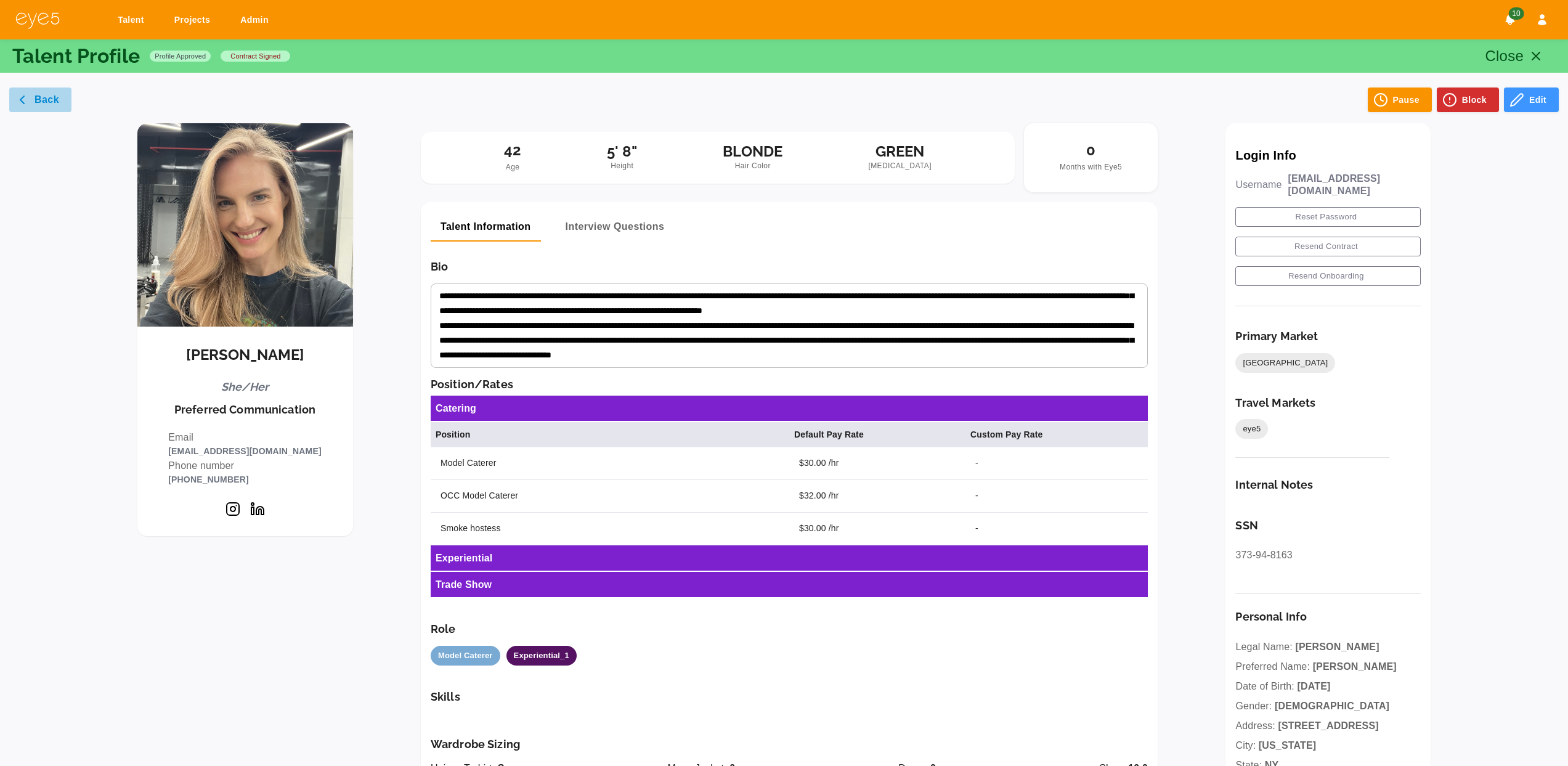
click at [59, 98] on button "Back" at bounding box center [40, 99] width 62 height 25
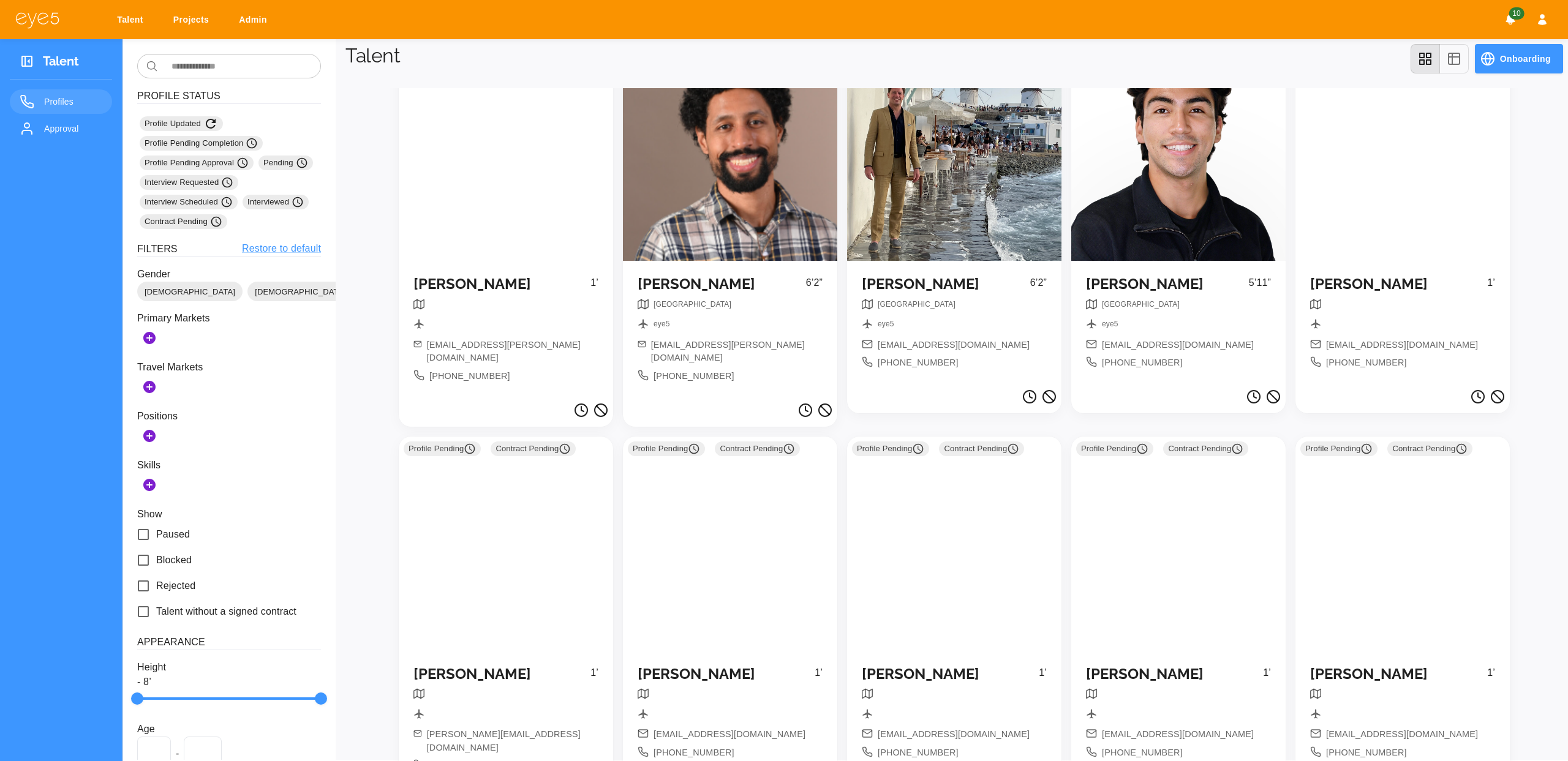
scroll to position [946, 0]
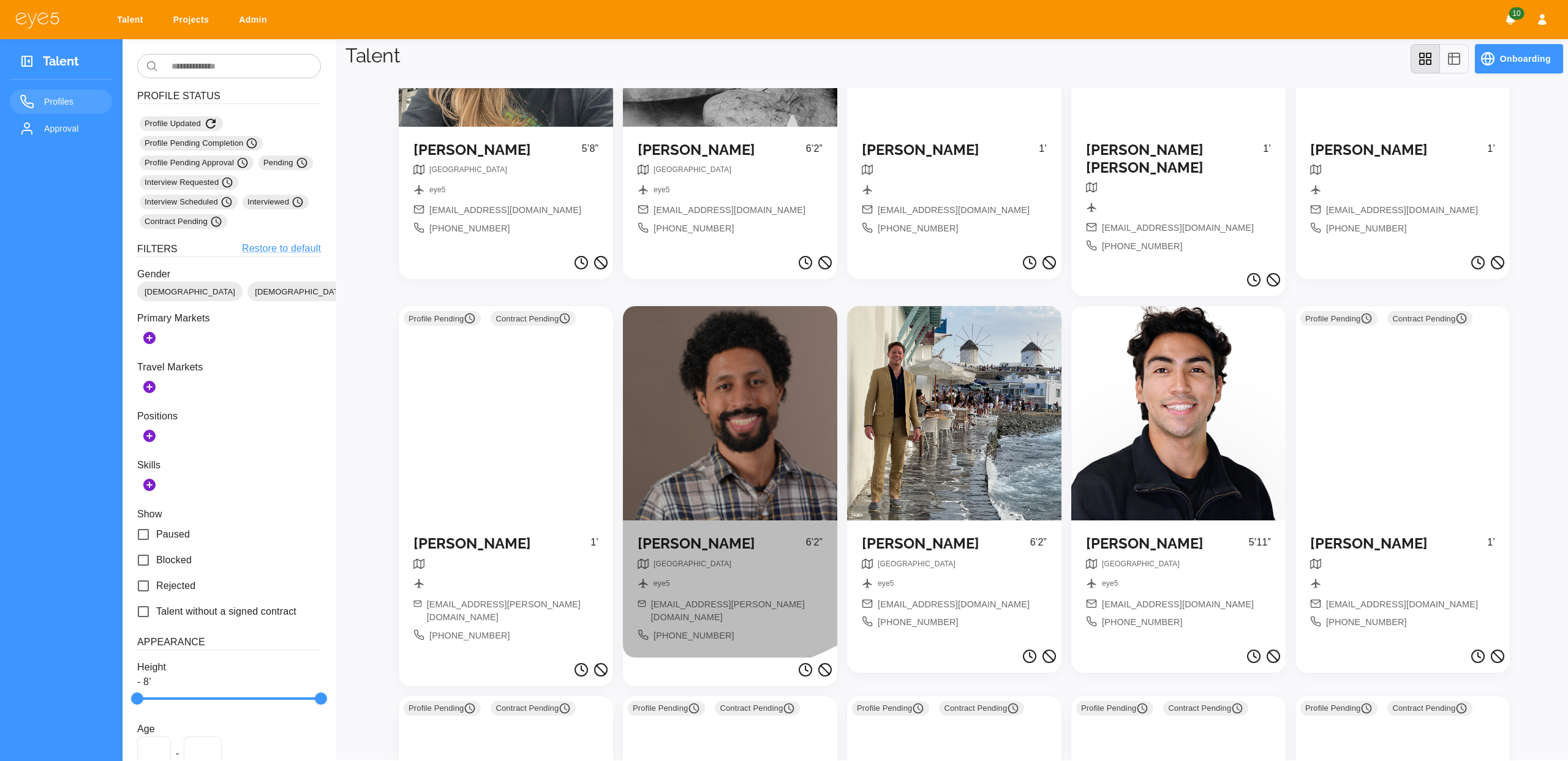
click at [710, 370] on div at bounding box center [730, 413] width 215 height 214
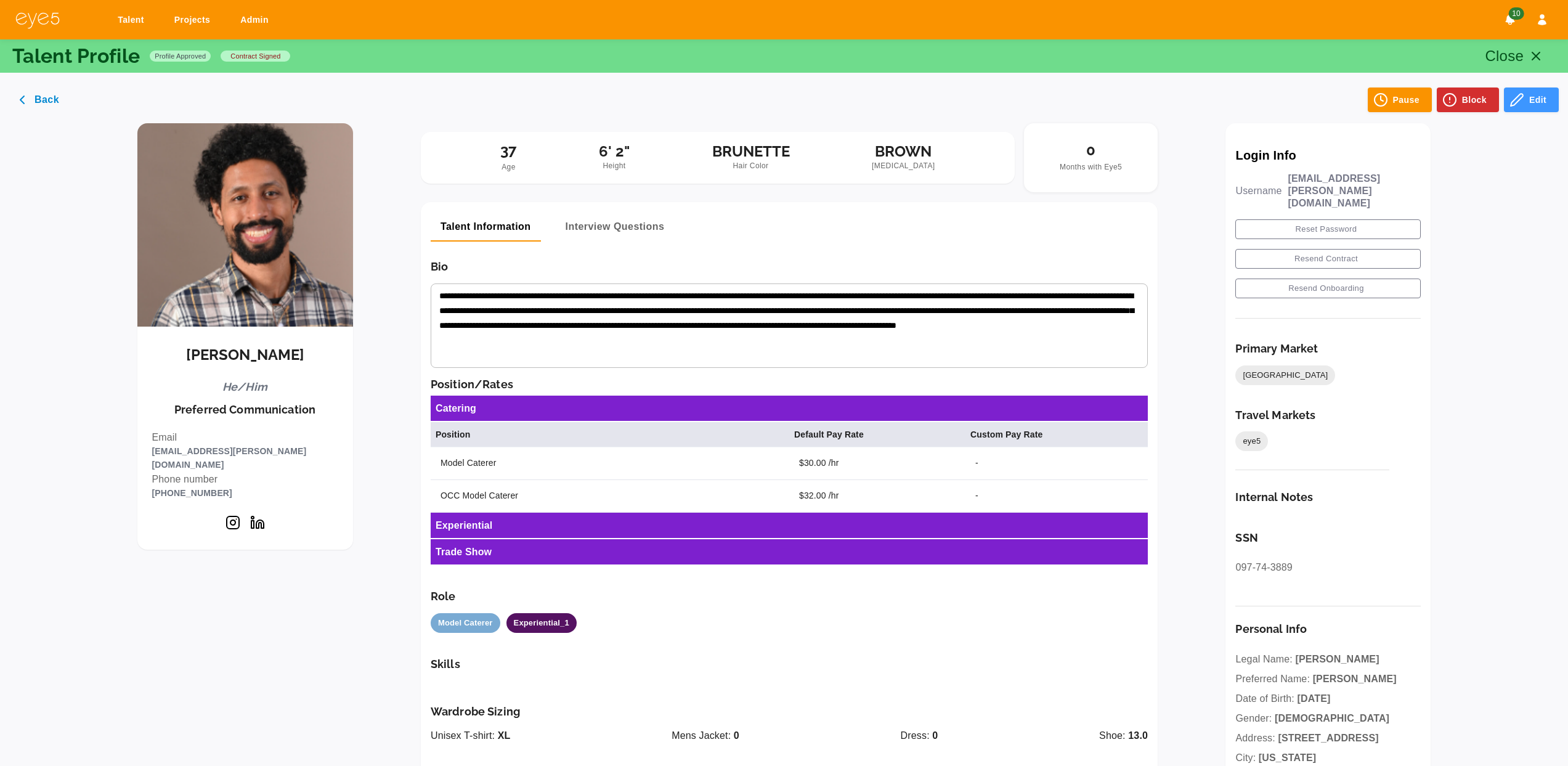
click at [49, 102] on button "Back" at bounding box center [40, 99] width 62 height 25
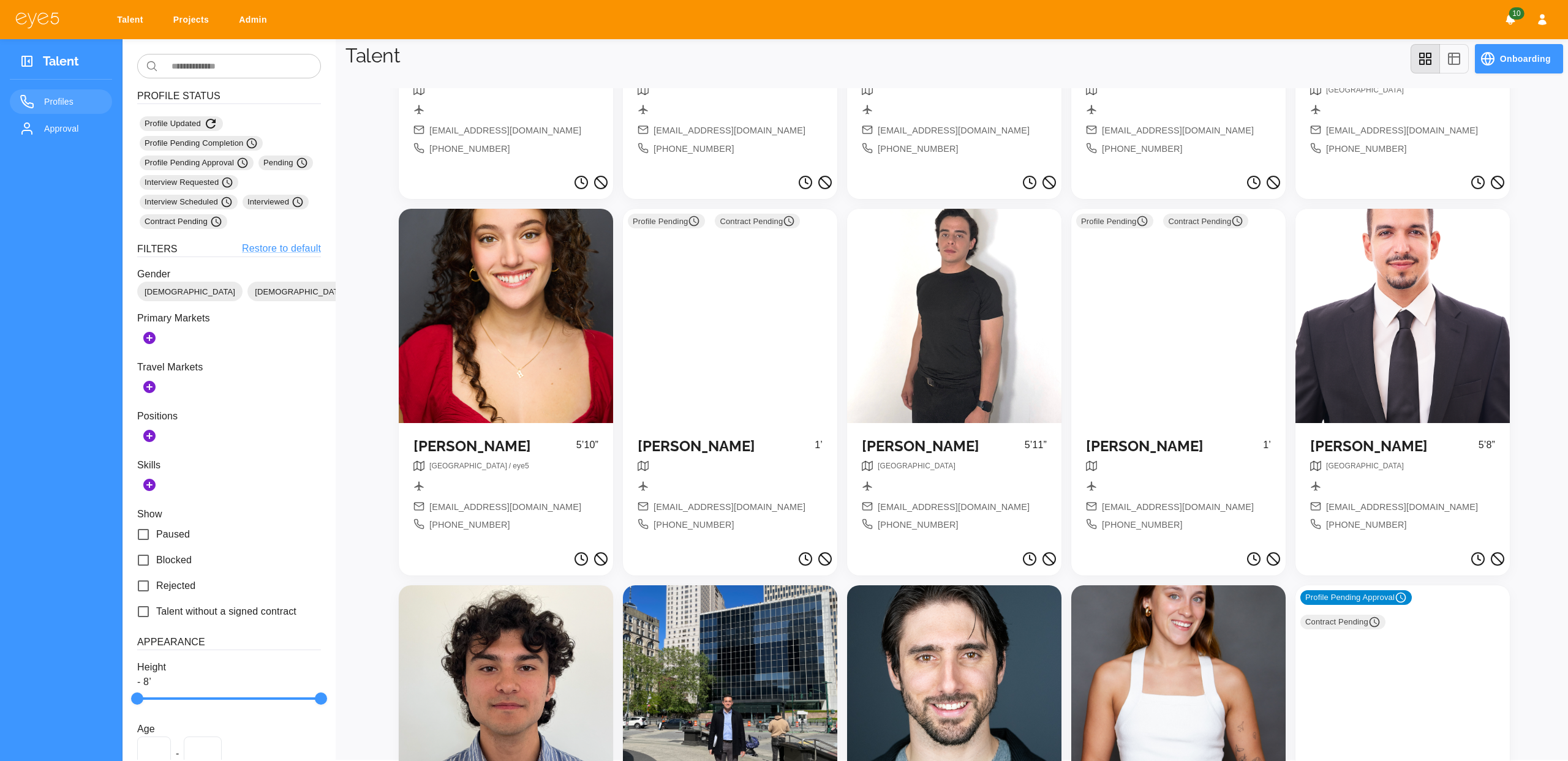
scroll to position [3722, 0]
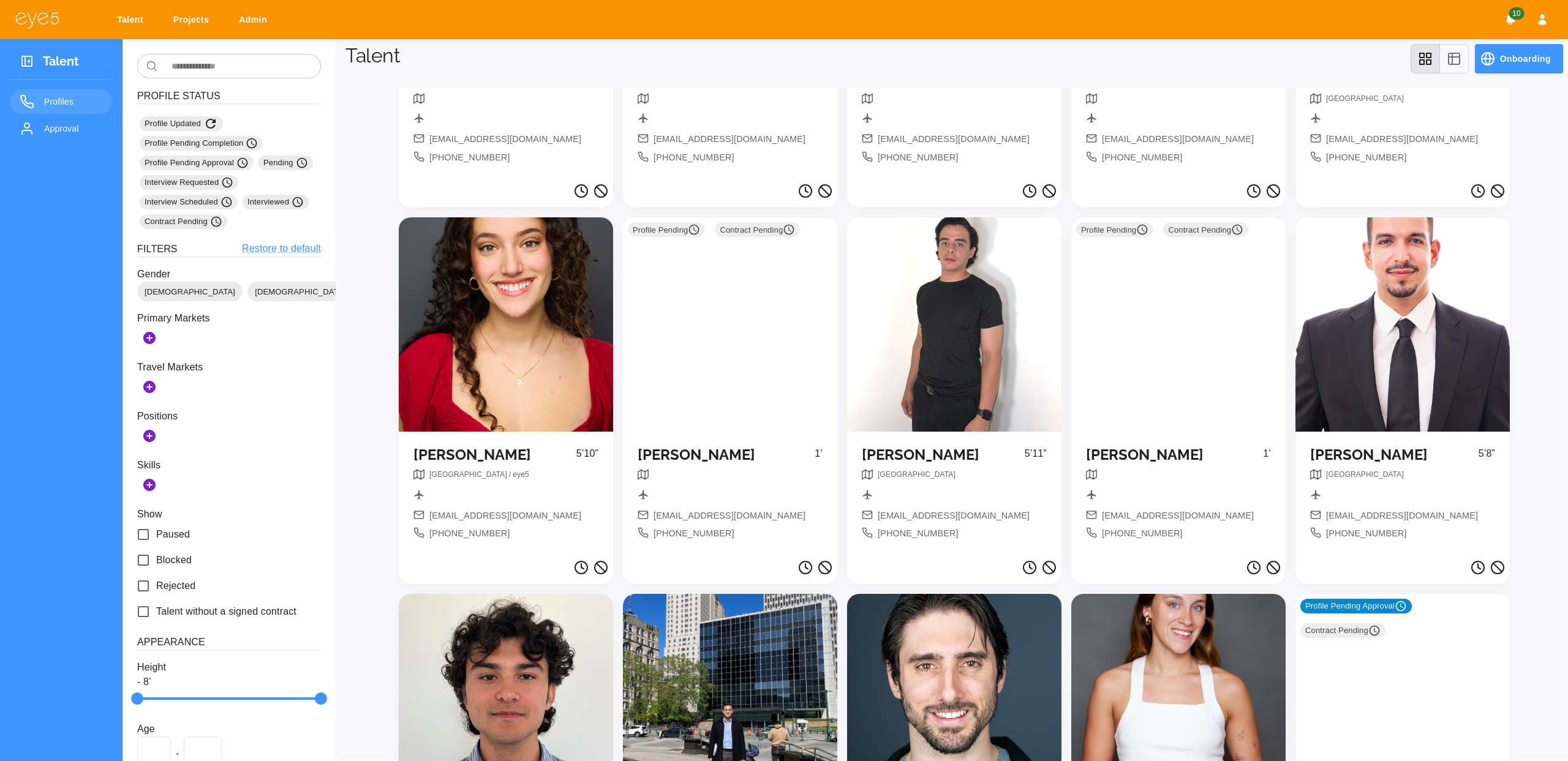
click at [882, 249] on div at bounding box center [1402, 324] width 215 height 214
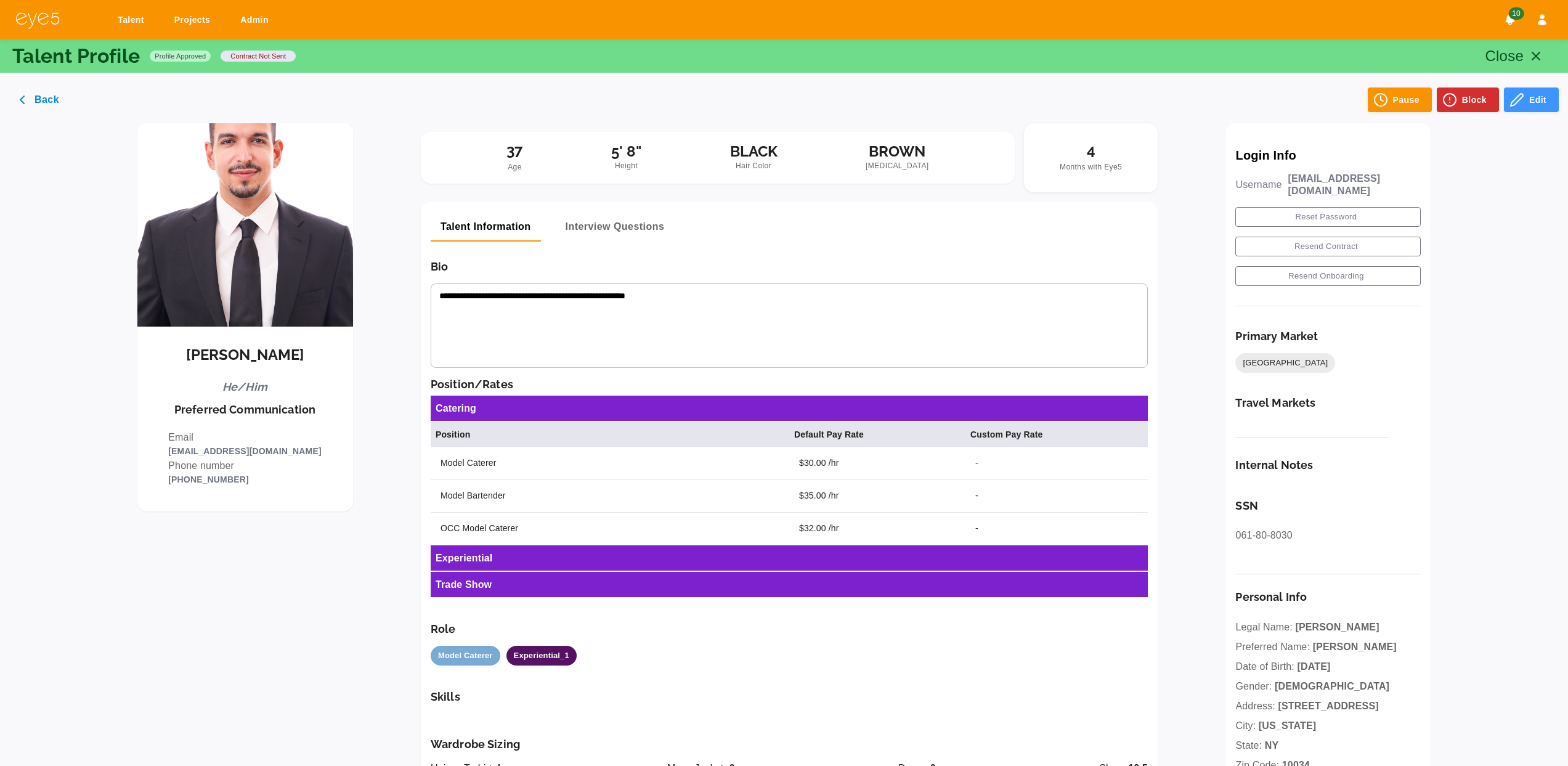
click at [55, 102] on button "Back" at bounding box center [40, 99] width 62 height 25
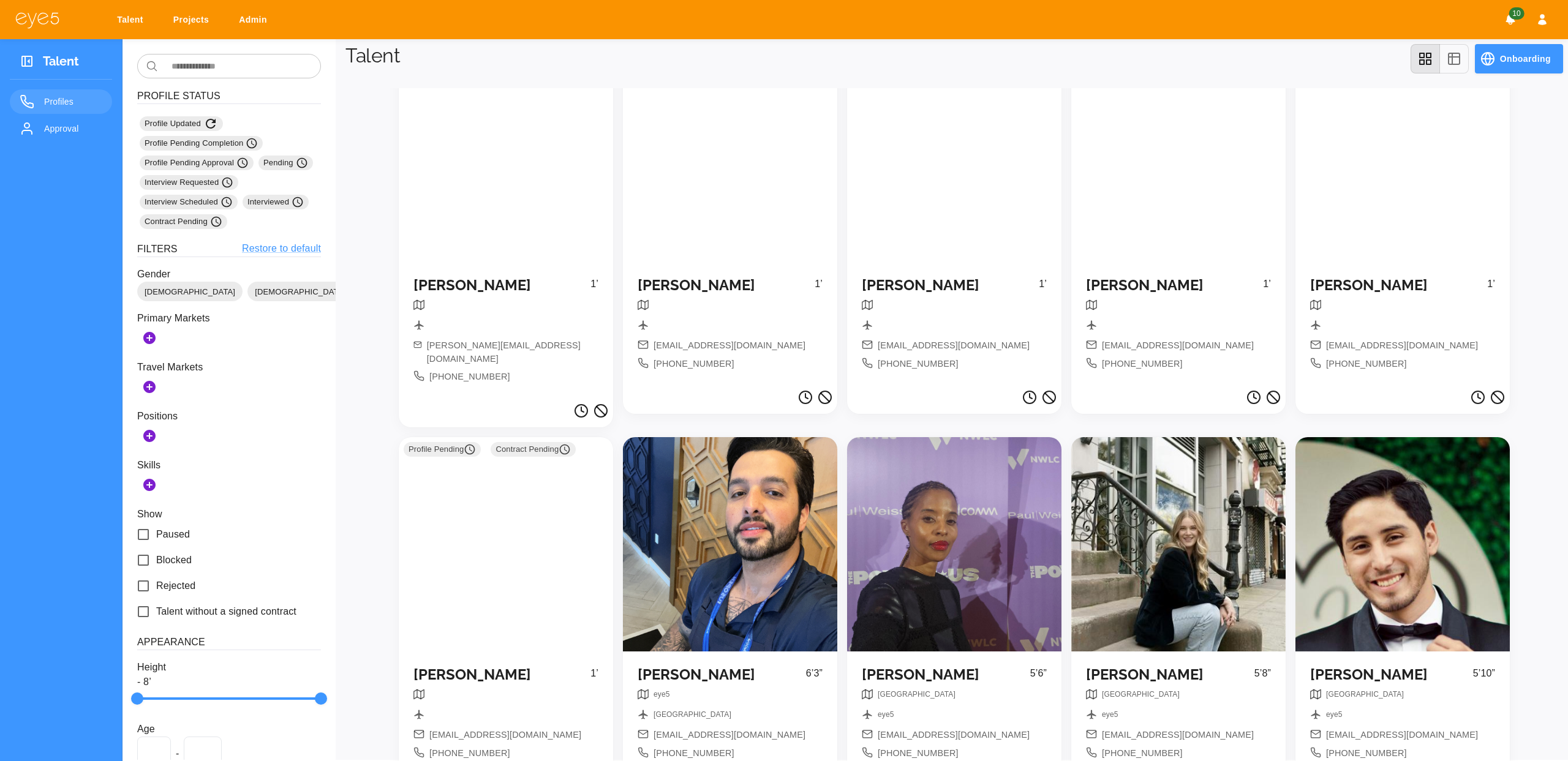
scroll to position [1595, 0]
click at [882, 431] on div at bounding box center [1178, 543] width 215 height 214
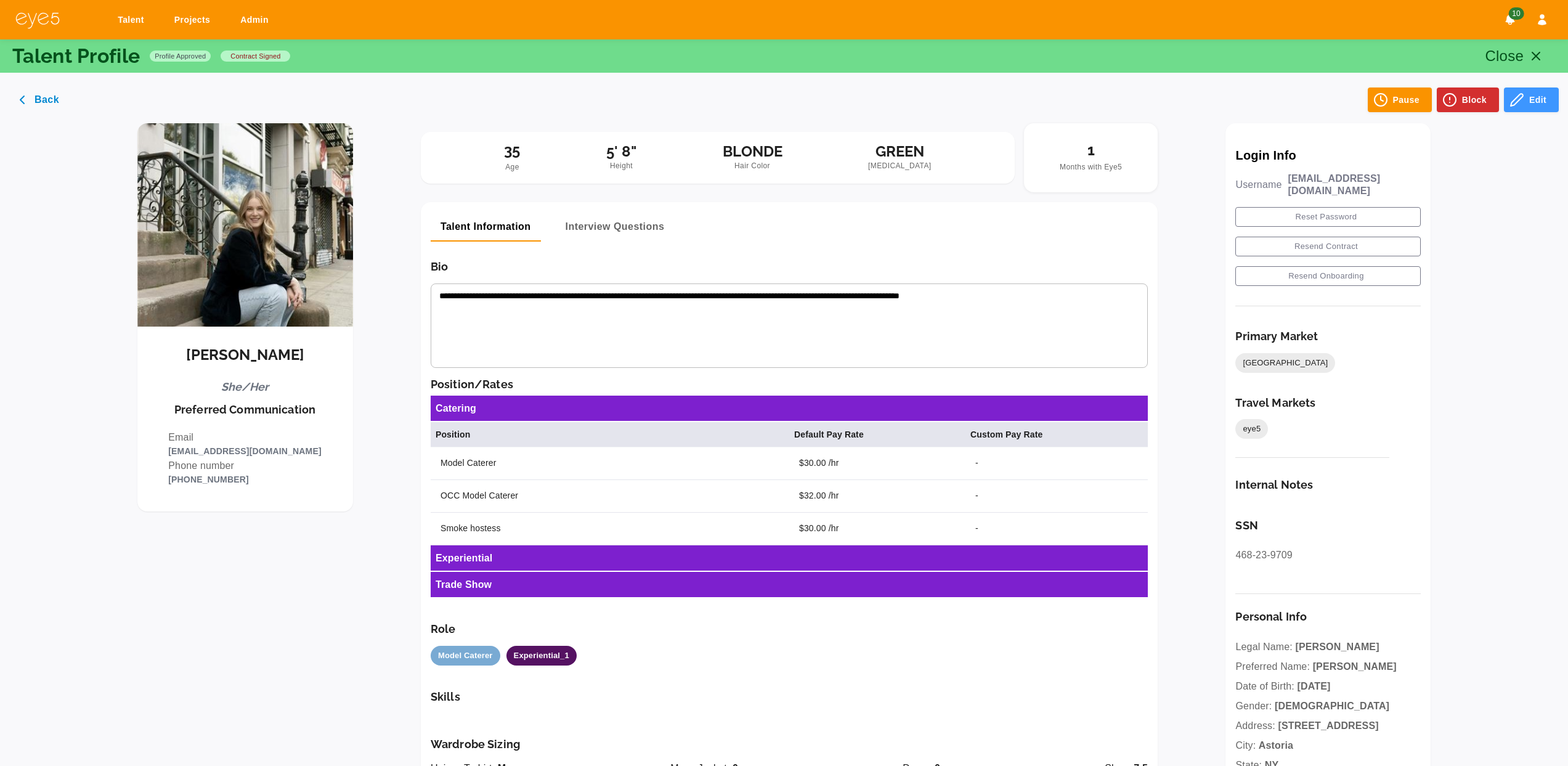
click at [36, 94] on button "Back" at bounding box center [40, 99] width 62 height 25
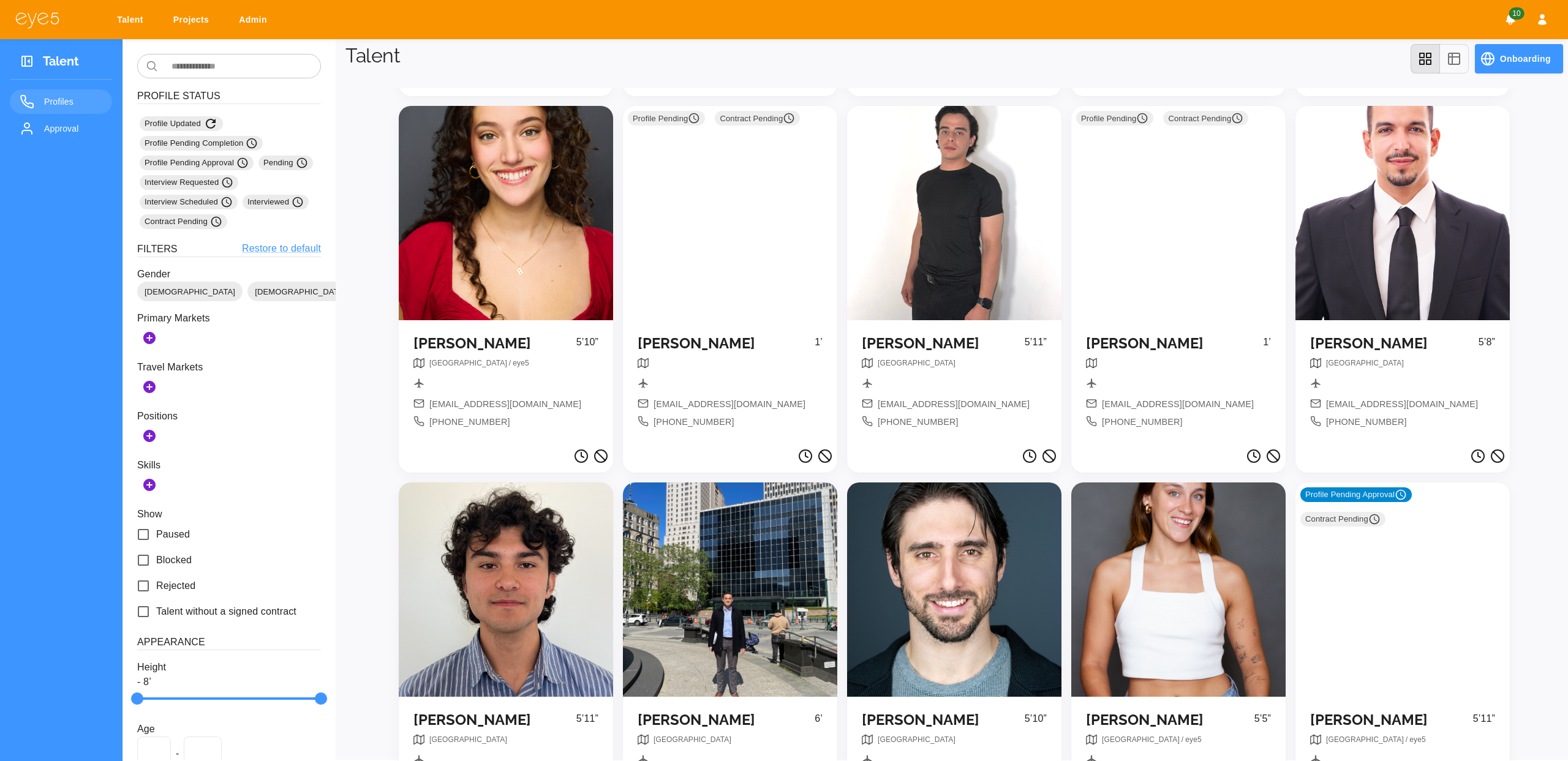
scroll to position [3827, 0]
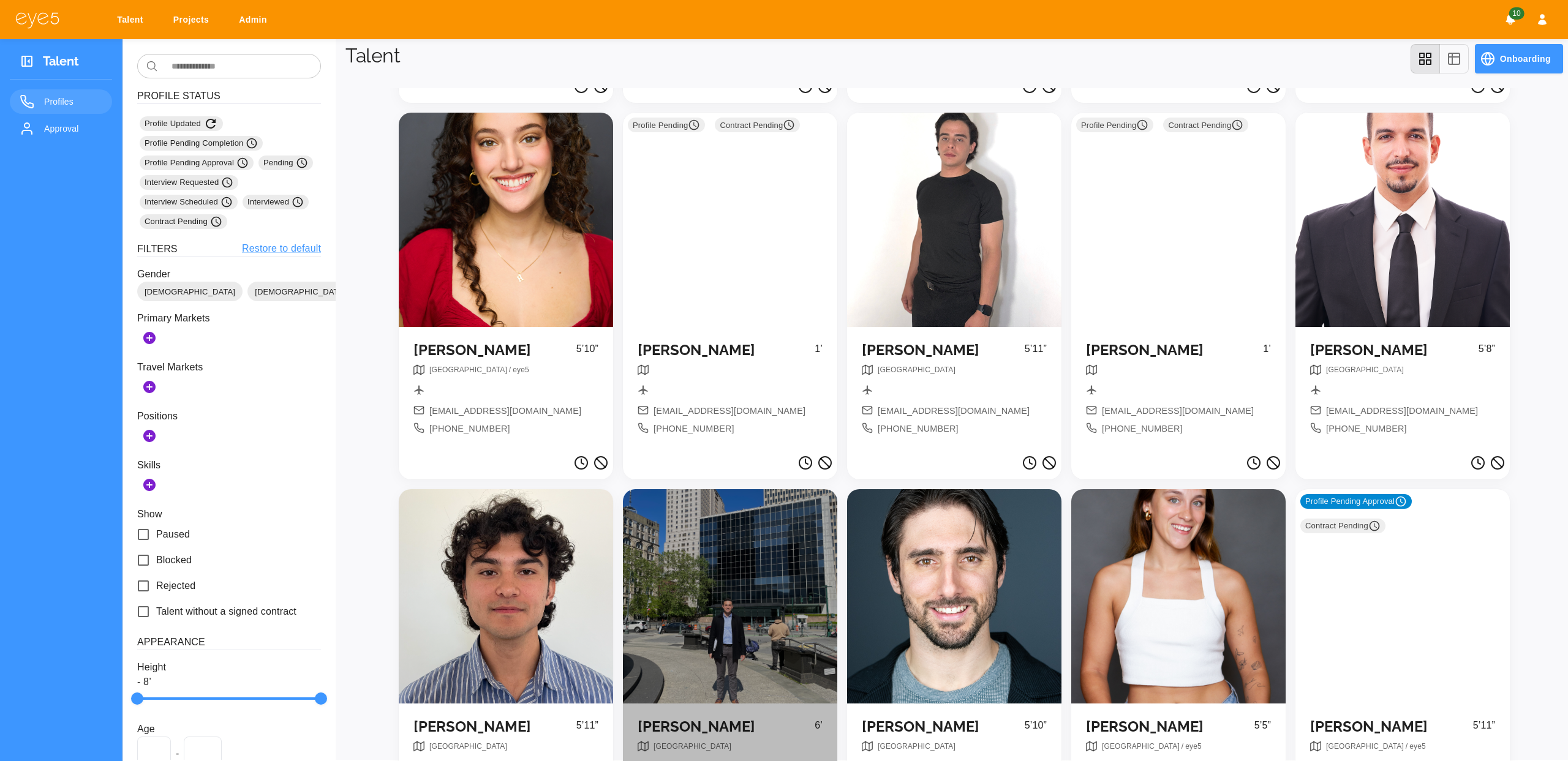
click at [742, 431] on div at bounding box center [730, 596] width 215 height 214
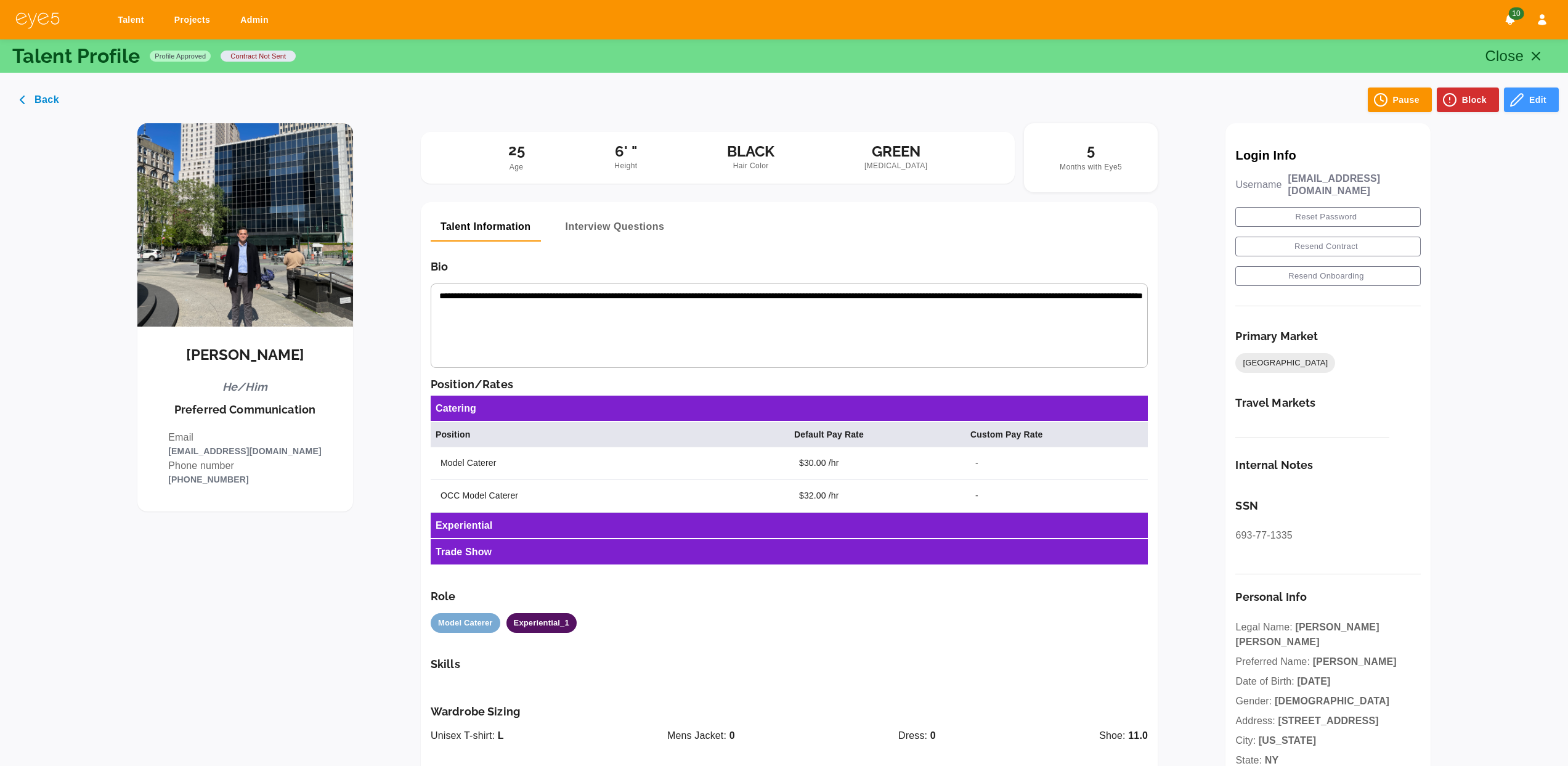
click at [51, 95] on button "Back" at bounding box center [40, 99] width 62 height 25
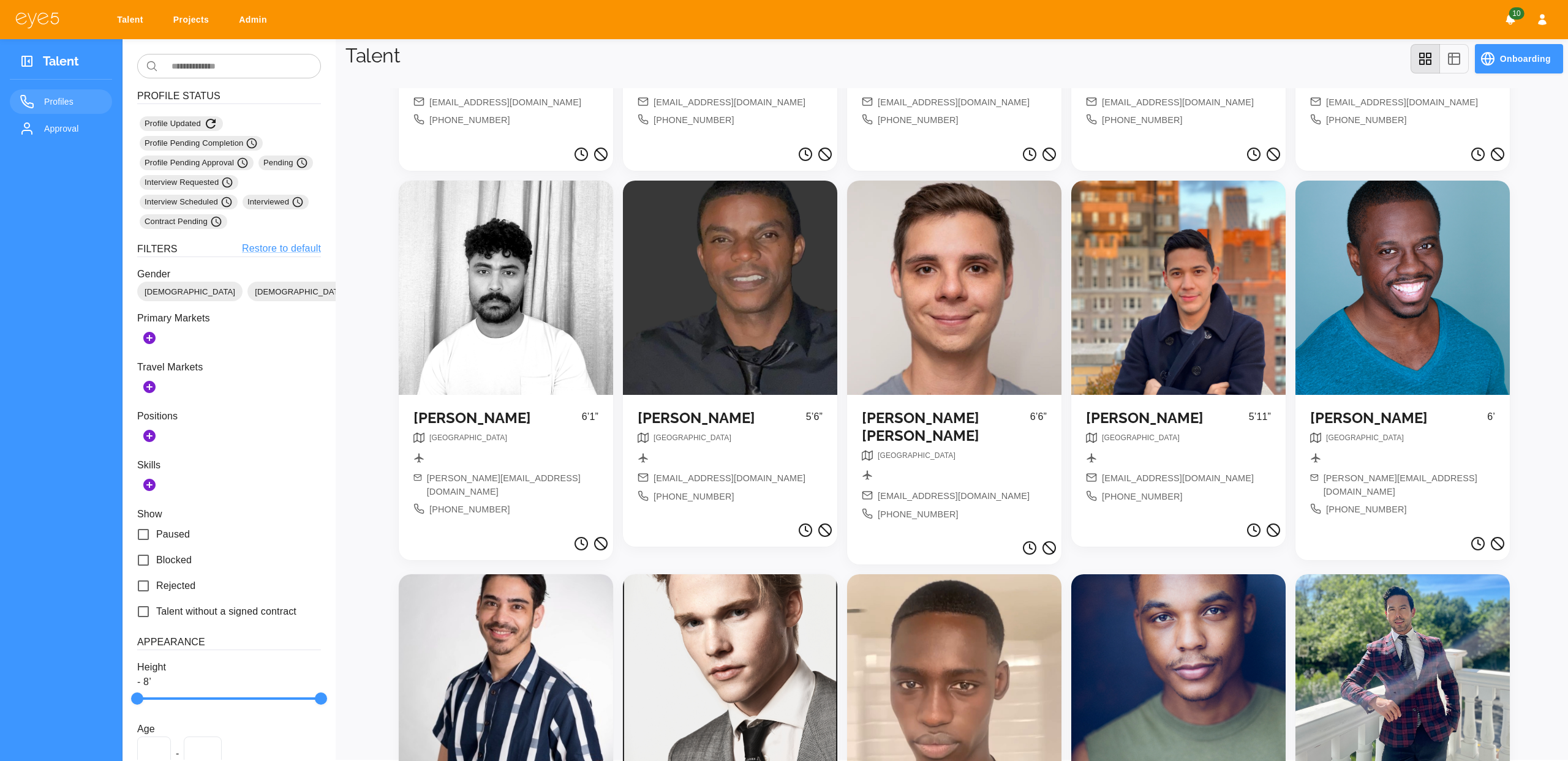
scroll to position [8385, 0]
